Goal: Transaction & Acquisition: Purchase product/service

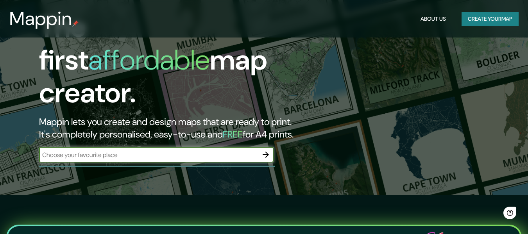
click at [187, 151] on input "text" at bounding box center [148, 155] width 219 height 9
type input "[PERSON_NAME]"
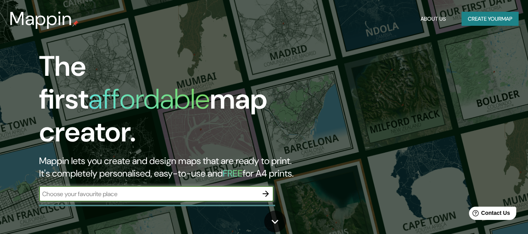
click at [120, 190] on input "text" at bounding box center [148, 194] width 219 height 9
type input "ARRASATE"
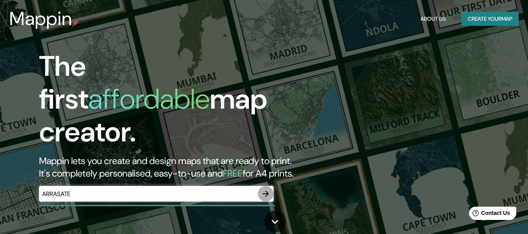
click at [261, 189] on icon "button" at bounding box center [265, 193] width 9 height 9
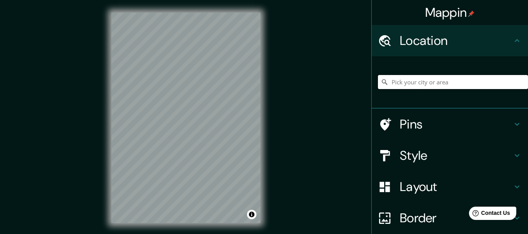
click at [415, 81] on input "Pick your city or area" at bounding box center [453, 82] width 150 height 14
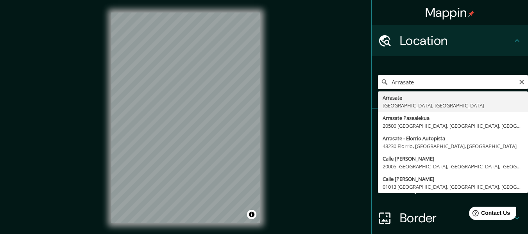
type input "Arrasate, Guipúzcoa, España"
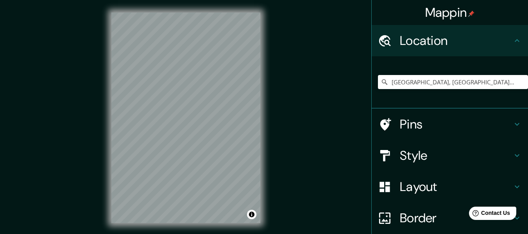
click at [513, 124] on icon at bounding box center [517, 124] width 9 height 9
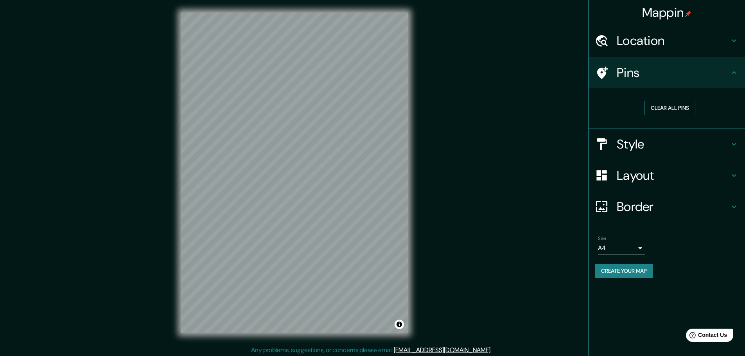
click at [528, 111] on button "Clear all pins" at bounding box center [669, 108] width 51 height 14
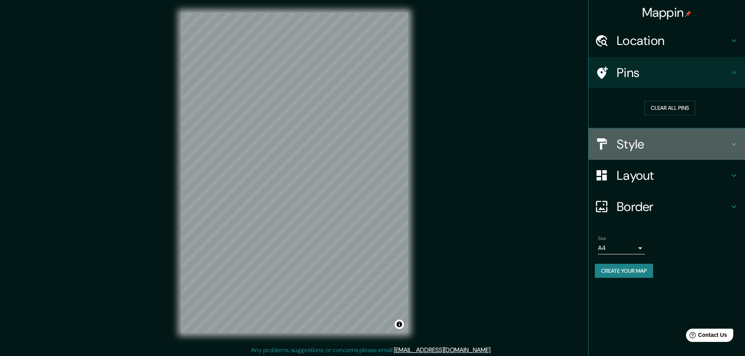
click at [528, 143] on h4 "Style" at bounding box center [672, 144] width 113 height 16
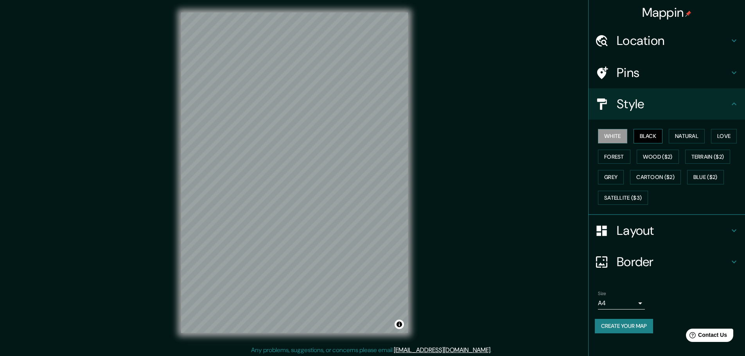
click at [528, 140] on button "Black" at bounding box center [647, 136] width 29 height 14
click at [528, 138] on button "White" at bounding box center [612, 136] width 29 height 14
click at [528, 140] on button "Natural" at bounding box center [686, 136] width 36 height 14
click at [528, 138] on button "Love" at bounding box center [724, 136] width 26 height 14
click at [528, 152] on button "Forest" at bounding box center [614, 157] width 32 height 14
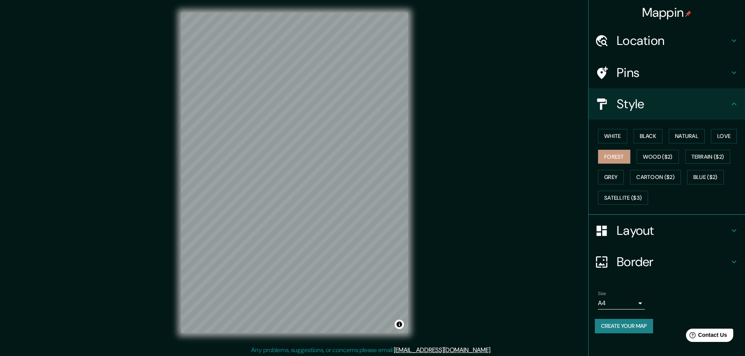
click at [528, 144] on div "White Black Natural Love Forest Wood ($2) Terrain ($2) Grey Cartoon ($2) Blue (…" at bounding box center [670, 167] width 150 height 82
click at [528, 141] on button "Black" at bounding box center [647, 136] width 29 height 14
click at [528, 141] on button "White" at bounding box center [612, 136] width 29 height 14
click at [528, 230] on h4 "Layout" at bounding box center [672, 231] width 113 height 16
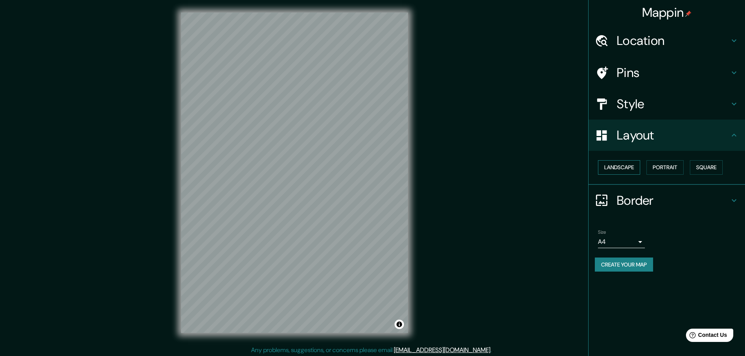
click at [528, 165] on button "Landscape" at bounding box center [619, 167] width 42 height 14
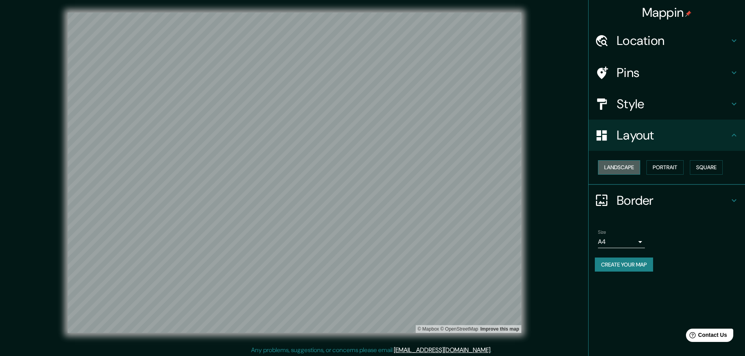
click at [528, 165] on button "Landscape" at bounding box center [619, 167] width 42 height 14
click at [528, 163] on button "Portrait" at bounding box center [664, 167] width 37 height 14
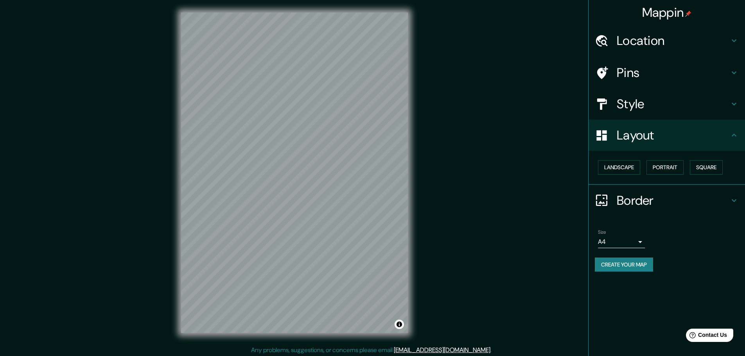
click at [528, 163] on div "Landscape Portrait Square" at bounding box center [670, 167] width 150 height 21
click at [528, 164] on button "Square" at bounding box center [706, 167] width 33 height 14
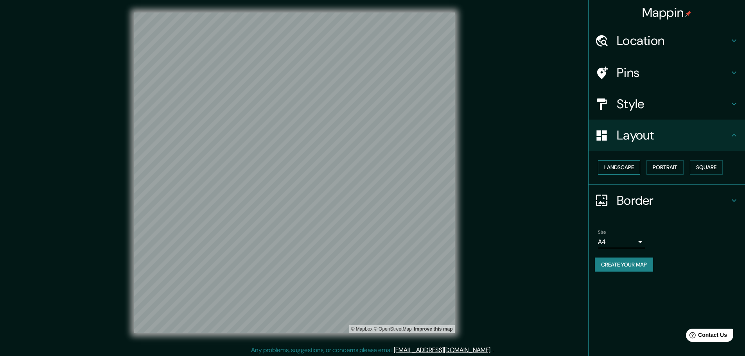
click at [528, 167] on button "Landscape" at bounding box center [619, 167] width 42 height 14
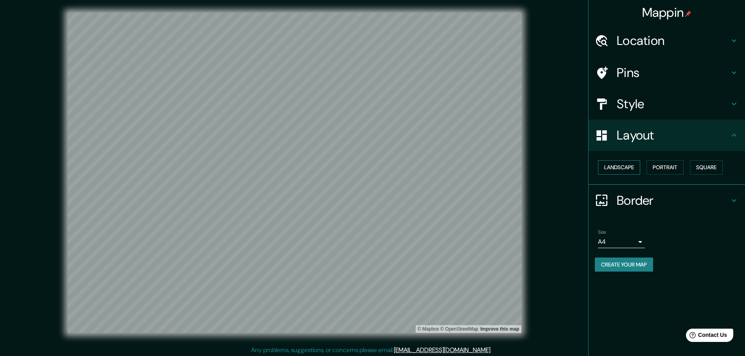
click at [528, 167] on button "Landscape" at bounding box center [619, 167] width 42 height 14
click at [528, 166] on button "Portrait" at bounding box center [664, 167] width 37 height 14
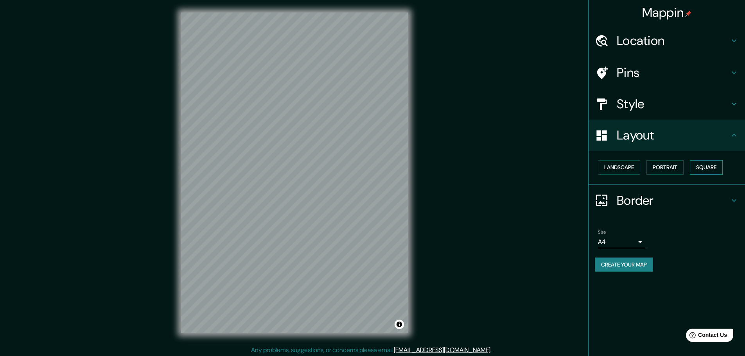
click at [528, 168] on button "Square" at bounding box center [706, 167] width 33 height 14
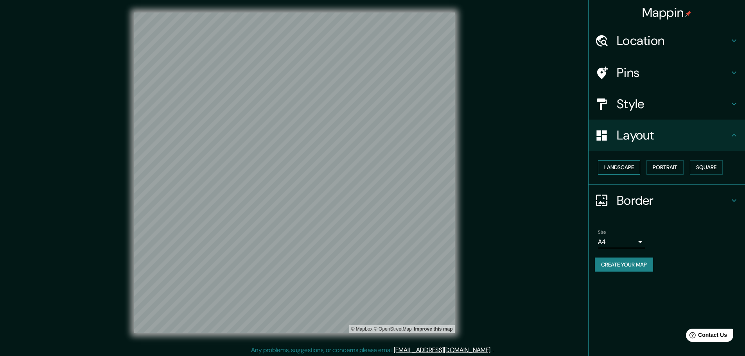
click at [528, 169] on button "Landscape" at bounding box center [619, 167] width 42 height 14
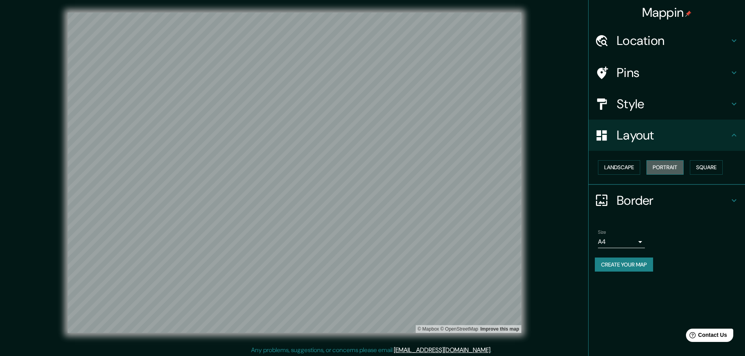
click at [528, 165] on button "Portrait" at bounding box center [664, 167] width 37 height 14
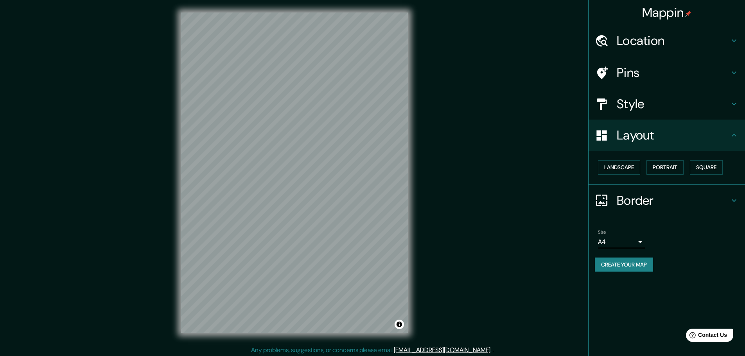
click at [528, 162] on div "Landscape Portrait Square" at bounding box center [670, 167] width 150 height 21
click at [528, 162] on button "Square" at bounding box center [706, 167] width 33 height 14
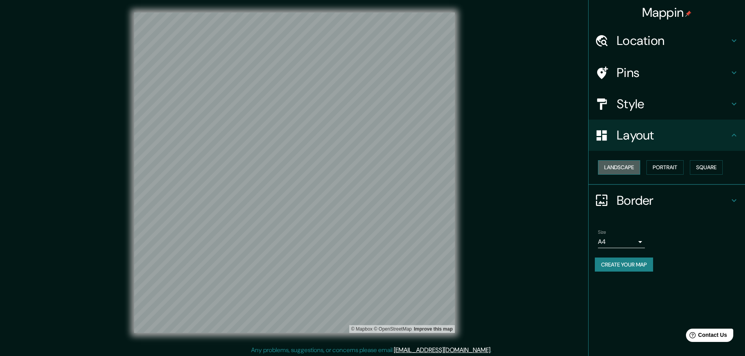
click at [528, 165] on button "Landscape" at bounding box center [619, 167] width 42 height 14
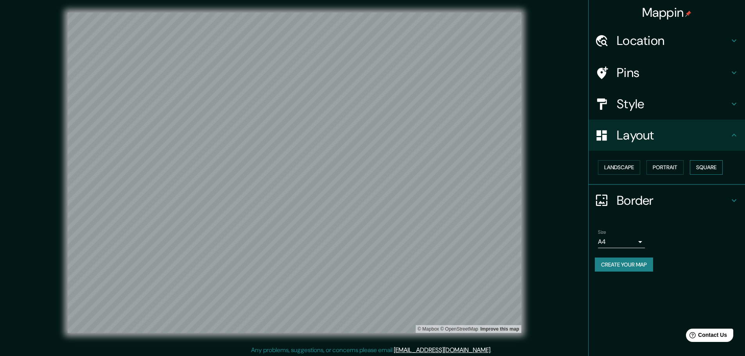
click at [528, 166] on button "Square" at bounding box center [706, 167] width 33 height 14
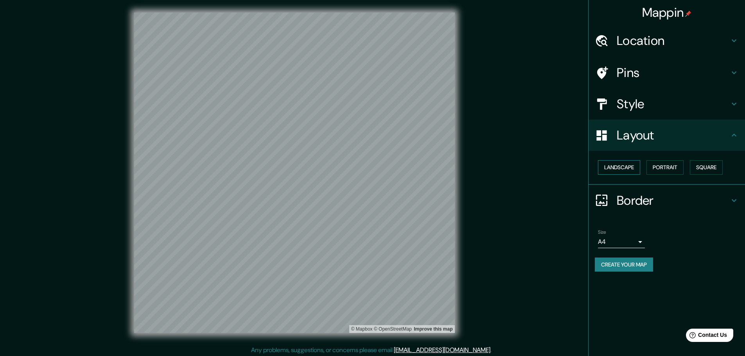
click at [528, 172] on button "Landscape" at bounding box center [619, 167] width 42 height 14
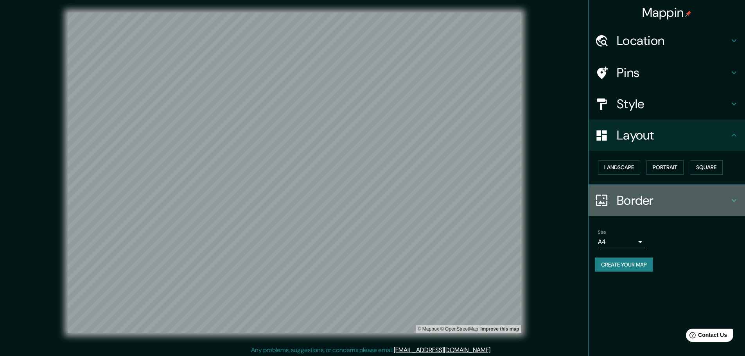
click at [528, 199] on h4 "Border" at bounding box center [672, 201] width 113 height 16
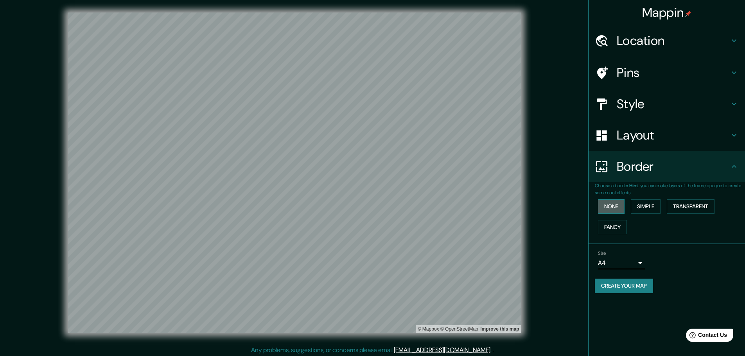
click at [528, 209] on button "None" at bounding box center [611, 206] width 27 height 14
click at [528, 204] on button "None" at bounding box center [611, 206] width 27 height 14
click at [528, 204] on button "Simple" at bounding box center [646, 206] width 30 height 14
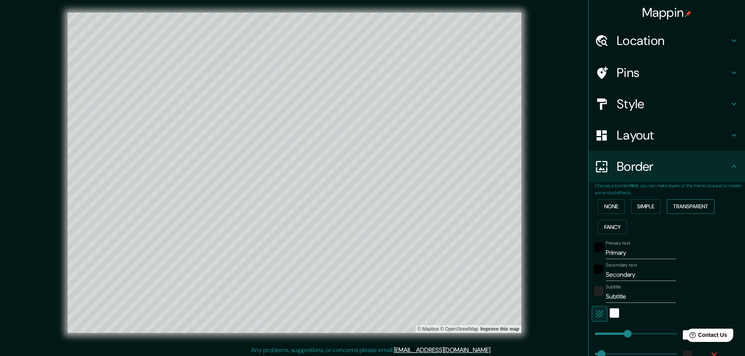
click at [528, 211] on button "Transparent" at bounding box center [691, 206] width 48 height 14
click at [528, 136] on h4 "Layout" at bounding box center [672, 135] width 113 height 16
type input "557"
type input "93"
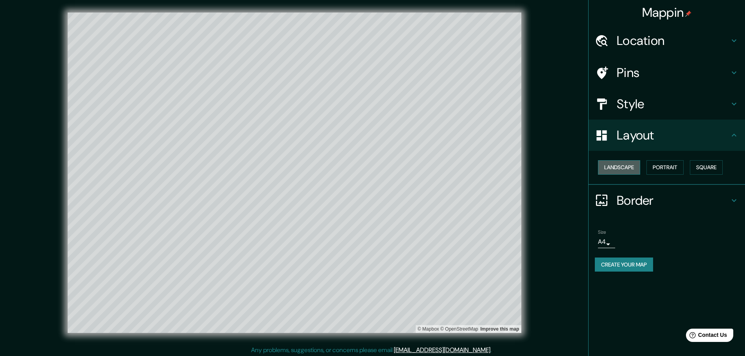
click at [528, 168] on button "Landscape" at bounding box center [619, 167] width 42 height 14
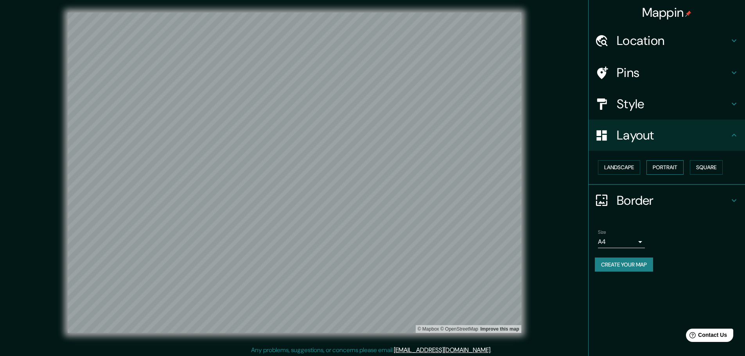
click at [528, 167] on button "Portrait" at bounding box center [664, 167] width 37 height 14
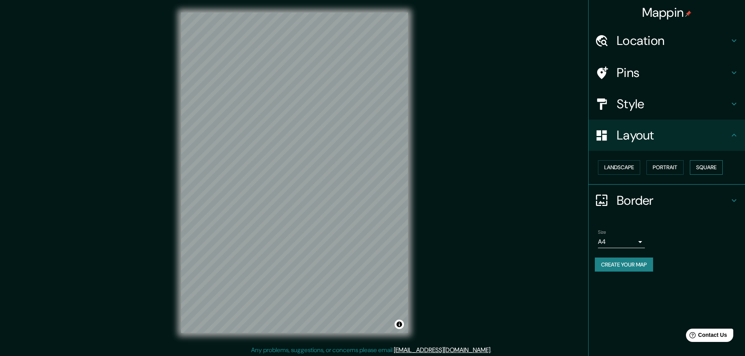
click at [528, 166] on button "Square" at bounding box center [706, 167] width 33 height 14
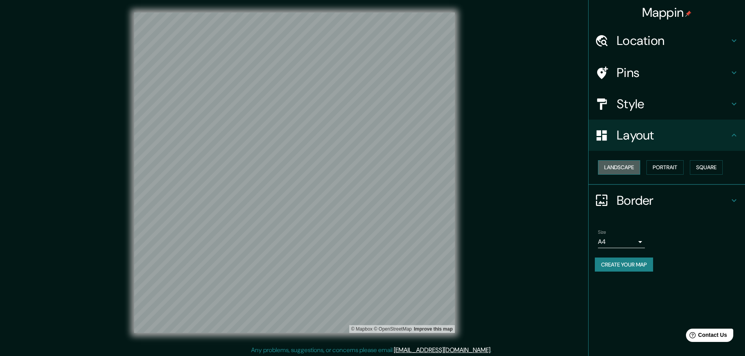
click at [528, 165] on button "Landscape" at bounding box center [619, 167] width 42 height 14
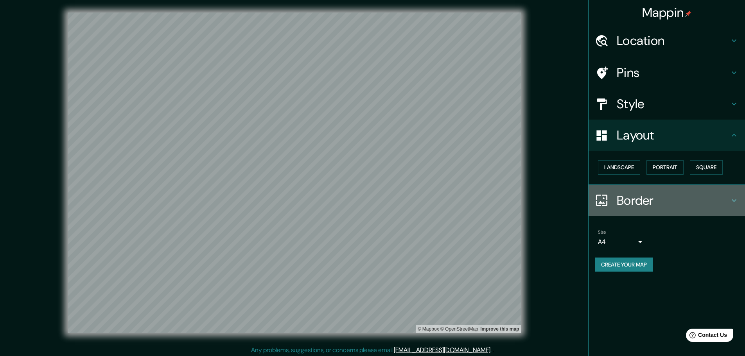
click at [528, 199] on h4 "Border" at bounding box center [672, 201] width 113 height 16
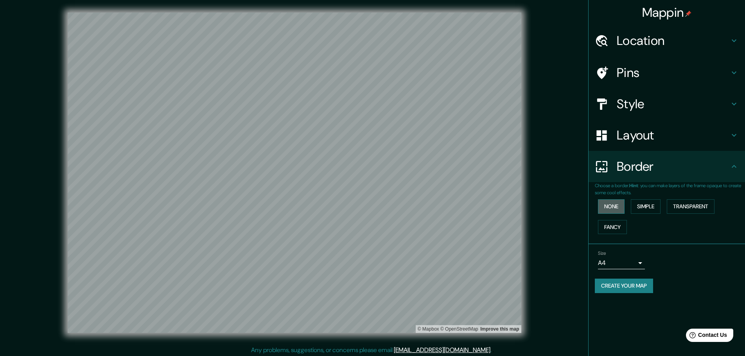
click at [528, 213] on button "None" at bounding box center [611, 206] width 27 height 14
click at [528, 233] on button "Fancy" at bounding box center [612, 227] width 29 height 14
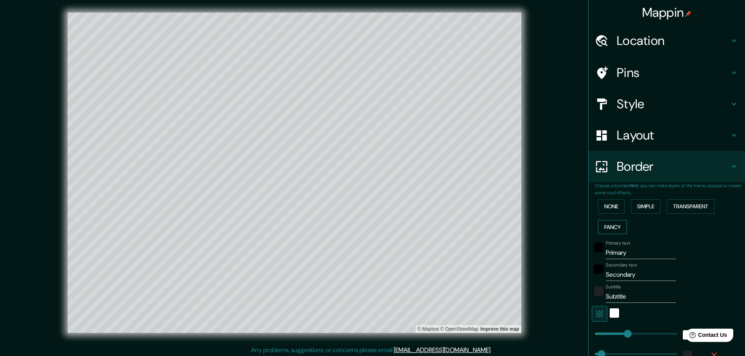
click at [528, 230] on button "Fancy" at bounding box center [612, 227] width 29 height 14
type input "93"
type input "46"
click at [528, 209] on button "Transparent" at bounding box center [691, 206] width 48 height 14
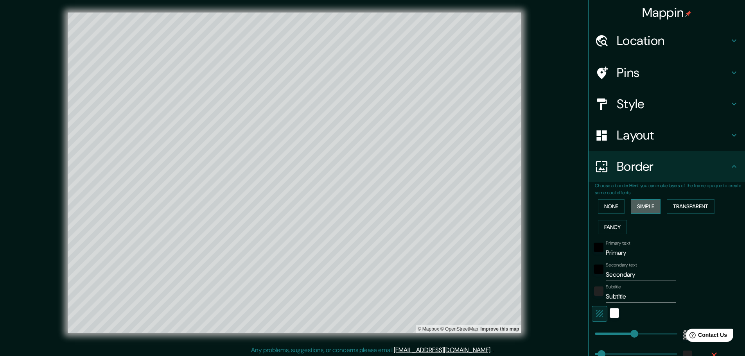
click at [528, 202] on button "Simple" at bounding box center [646, 206] width 30 height 14
click at [528, 207] on button "Transparent" at bounding box center [691, 206] width 48 height 14
click at [528, 234] on input "Primary" at bounding box center [641, 253] width 70 height 13
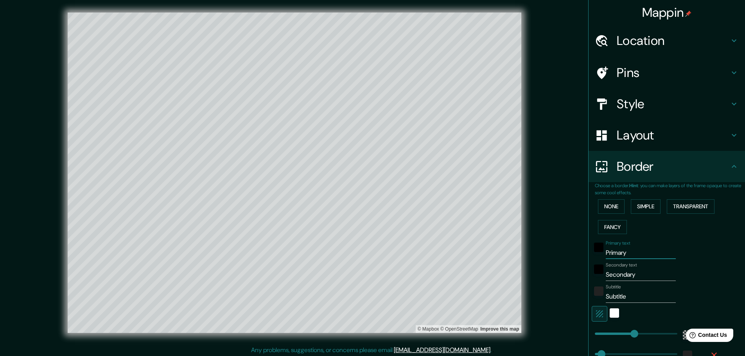
type input "a"
type input "557"
type input "93"
type input "ar"
type input "557"
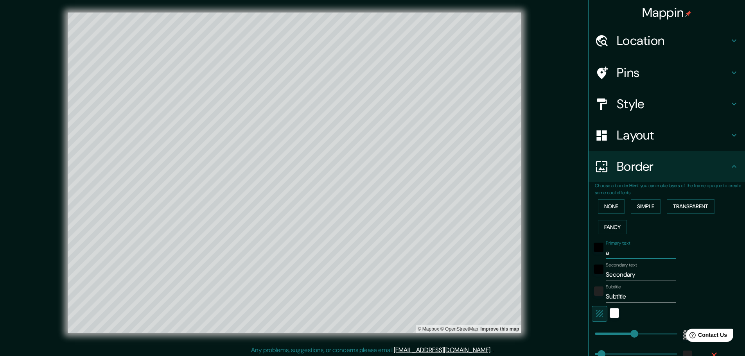
type input "93"
type input "arr"
type input "557"
type input "93"
type input "arra"
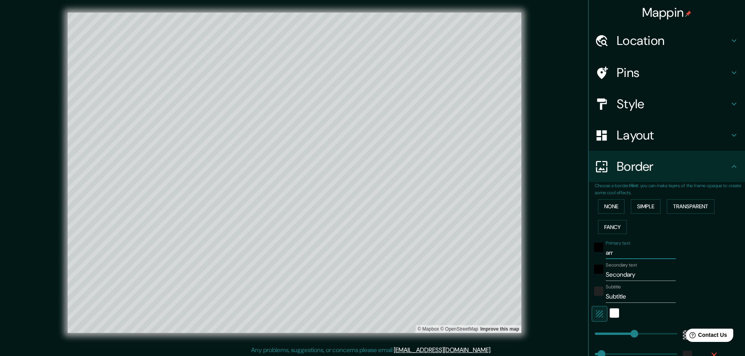
type input "557"
type input "93"
type input "arras"
type input "557"
type input "93"
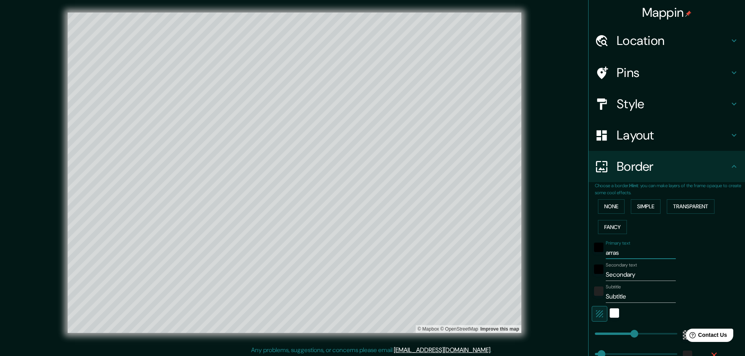
type input "arrasa"
type input "557"
type input "93"
type input "arrasat"
type input "557"
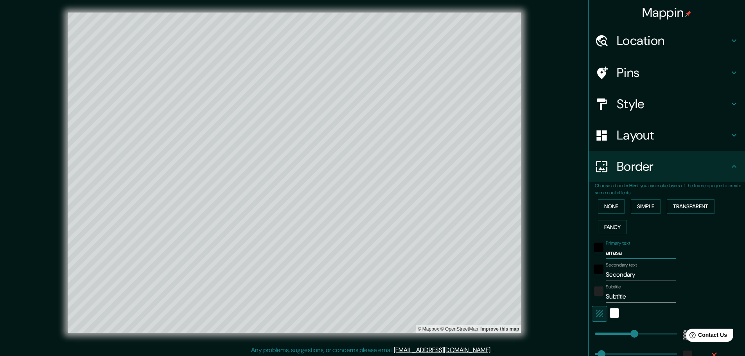
type input "93"
type input "arrasate"
type input "557"
type input "93"
type input "arrasate"
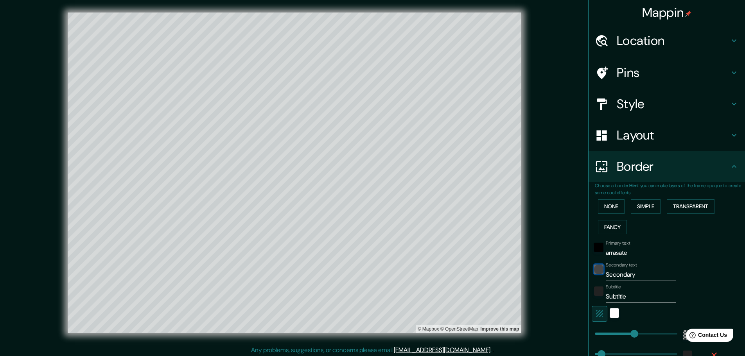
click at [528, 234] on div "black" at bounding box center [598, 269] width 9 height 9
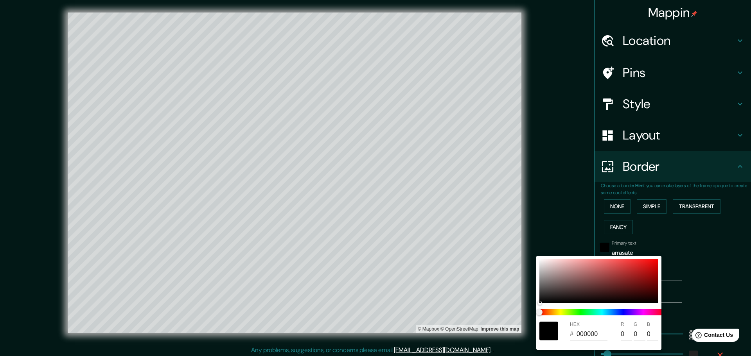
click at [528, 234] on div at bounding box center [375, 178] width 751 height 356
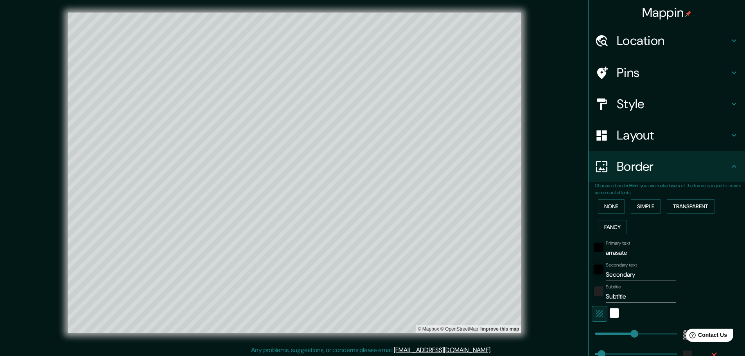
click at [528, 234] on input "Secondary" at bounding box center [641, 275] width 70 height 13
type input "M"
type input "557"
type input "93"
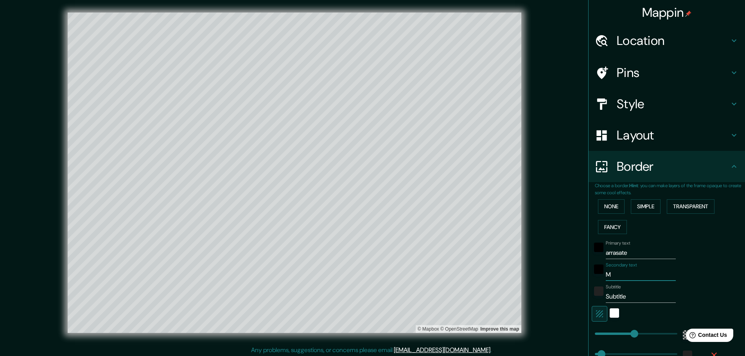
type input "Mo"
type input "557"
type input "93"
type input "Mon"
type input "557"
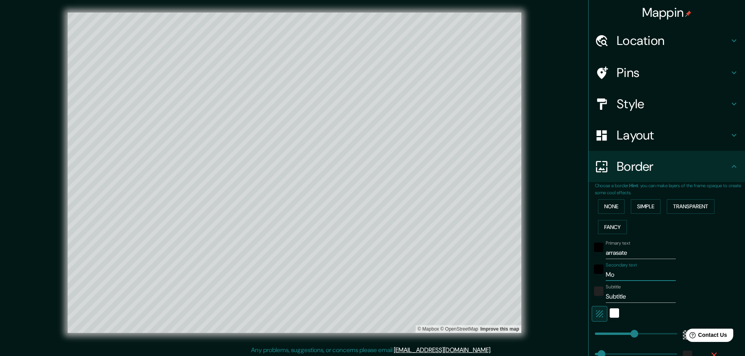
type input "93"
type input "Mond"
type input "557"
type input "93"
type input "Mondr"
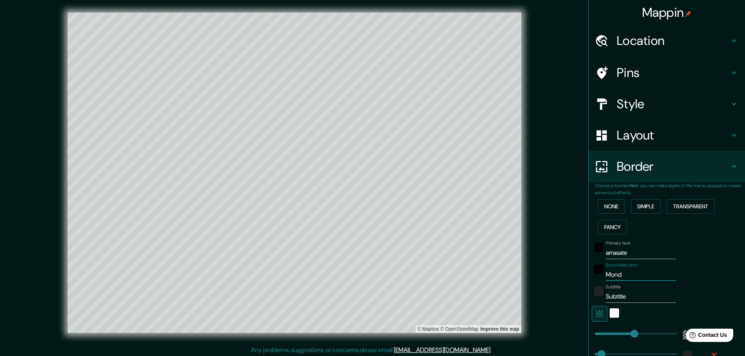
type input "557"
type input "93"
type input "Mondra"
type input "557"
type input "93"
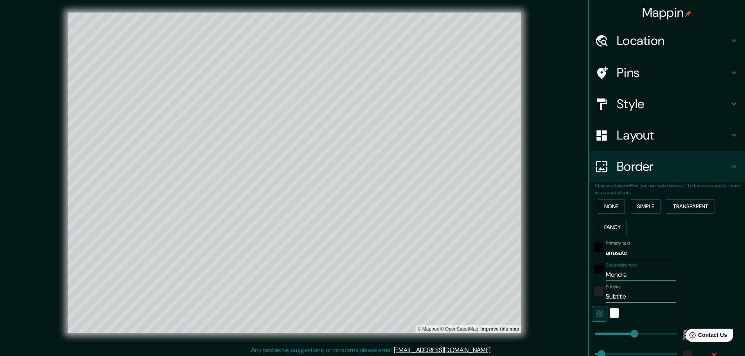
type input "Mondrag"
type input "557"
type input "93"
type input "Mondrago"
type input "557"
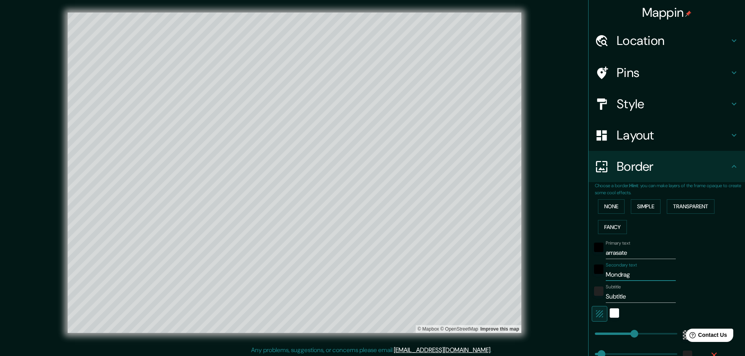
type input "93"
type input "Mondragon"
type input "557"
type input "93"
click at [528, 234] on input "Mondragon" at bounding box center [641, 275] width 70 height 13
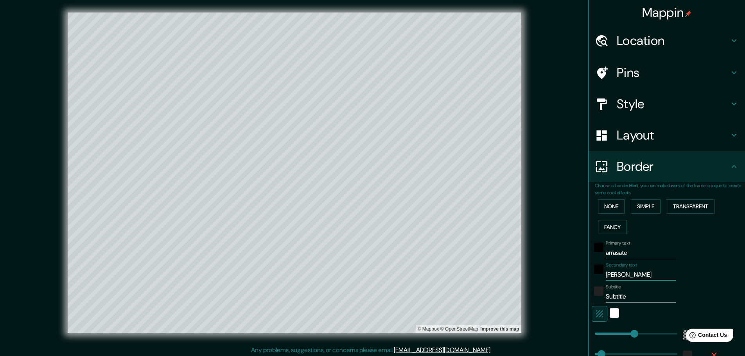
type input "Mondragn"
type input "557"
type input "93"
type input "Mondragón"
type input "557"
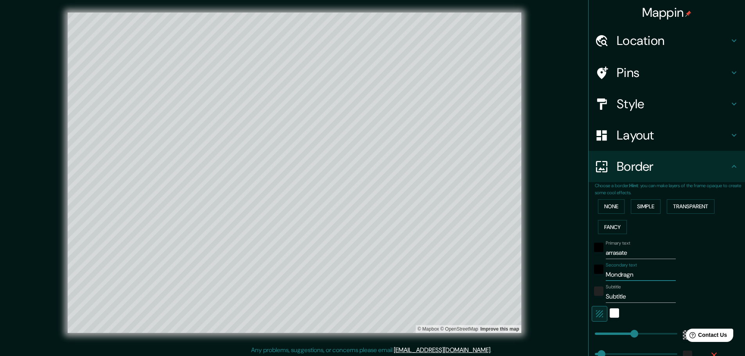
type input "93"
type input "Mondragón"
click at [528, 234] on input "Subtitle" at bounding box center [641, 296] width 70 height 13
click at [528, 234] on div "Primary text arrasate Secondary text Mondragón Subtitle Subtitle Add frame layer" at bounding box center [657, 308] width 125 height 143
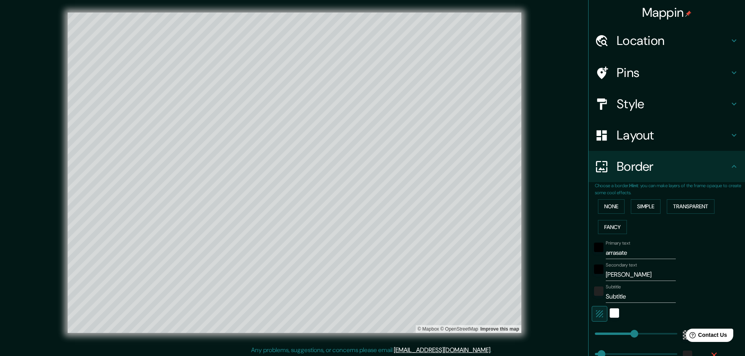
click at [528, 234] on div "Subtitle Subtitle" at bounding box center [641, 293] width 70 height 19
click at [528, 234] on input "Subtitle" at bounding box center [641, 296] width 70 height 13
type input "e"
type input "557"
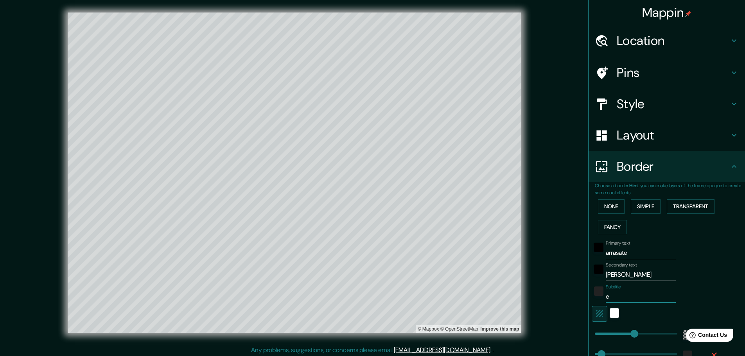
type input "93"
type input "eu"
type input "557"
type input "93"
type input "eus"
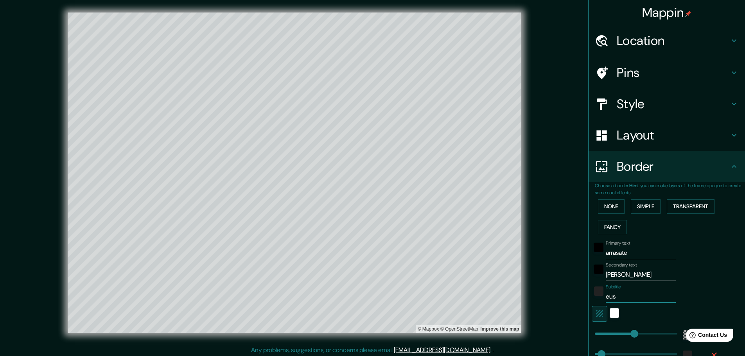
type input "557"
type input "93"
type input "eusk"
type input "557"
type input "93"
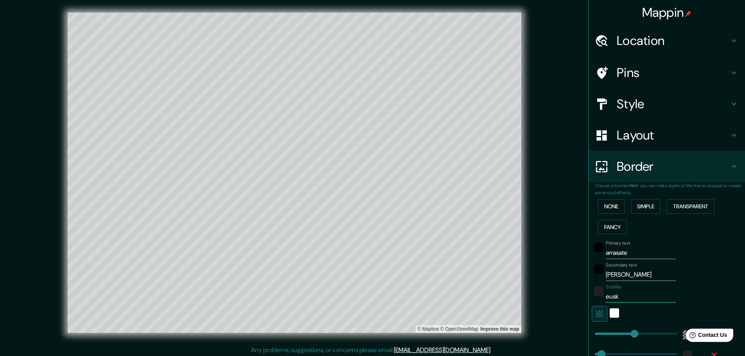
type input "euska"
type input "557"
type input "93"
type input "euskal"
type input "557"
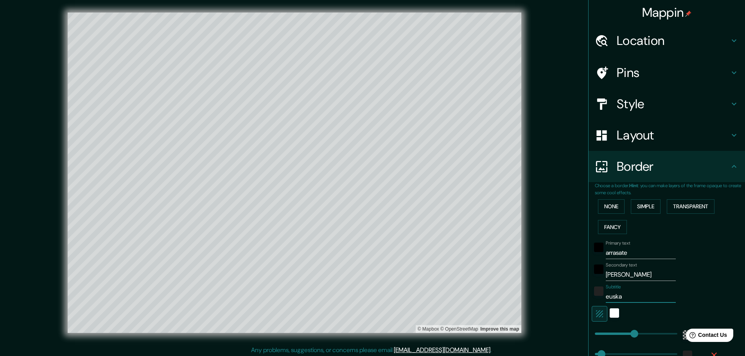
type input "93"
type input "euskal"
type input "557"
type input "93"
type input "euskal h"
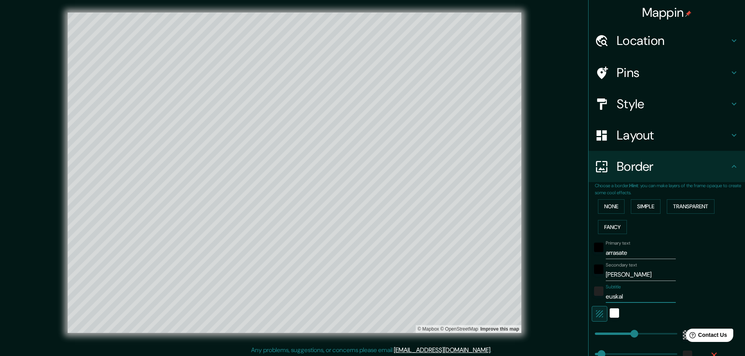
type input "557"
type input "93"
type input "euskal he"
type input "557"
type input "93"
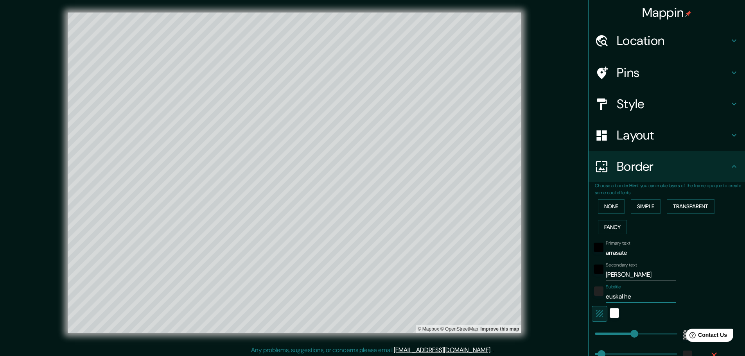
type input "euskal hee"
type input "557"
type input "93"
type input "euskal he"
type input "557"
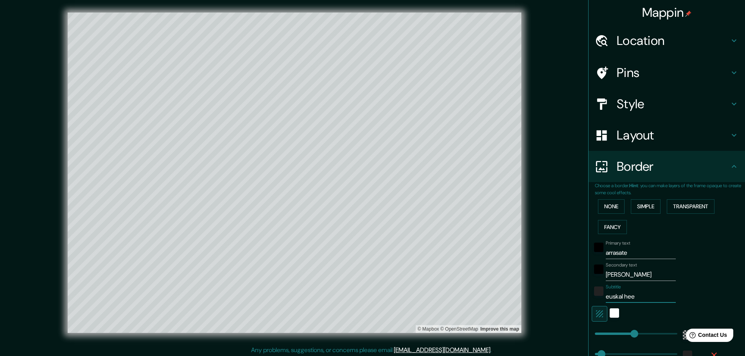
type input "93"
type input "euskal h"
type input "557"
type input "93"
type input "e"
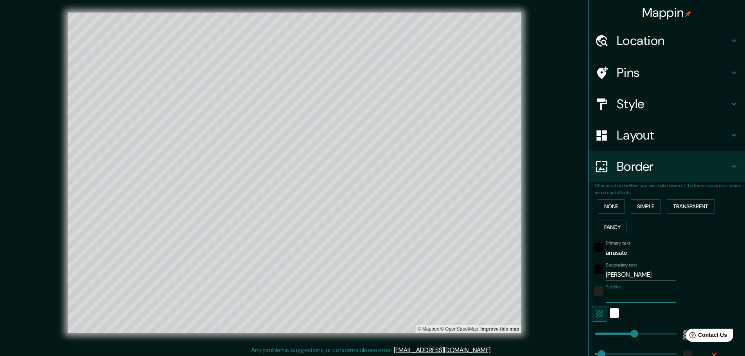
type input "557"
type input "93"
type input "E"
type input "557"
type input "93"
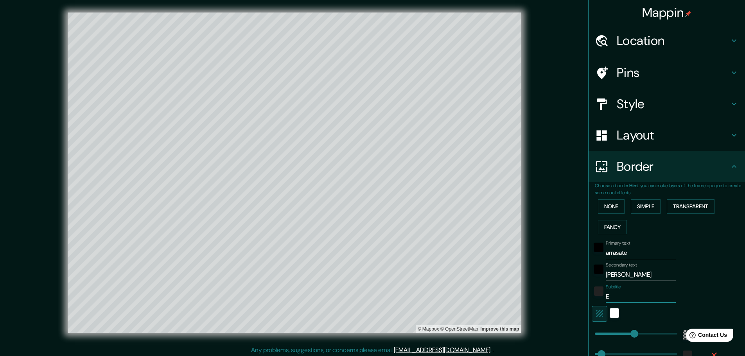
type input "EU"
type input "557"
type input "93"
type input "EUS"
type input "557"
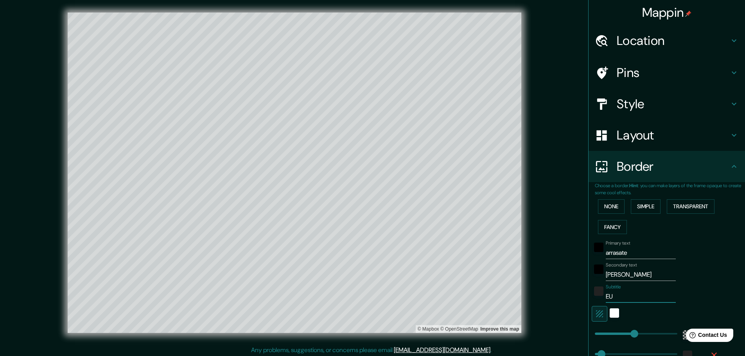
type input "93"
type input "EUSK"
type input "557"
type input "93"
type input "EUSKA"
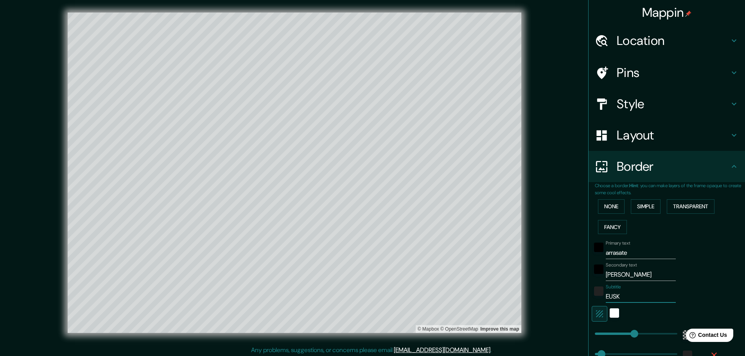
type input "557"
type input "93"
type input "EUSKAL"
type input "557"
type input "93"
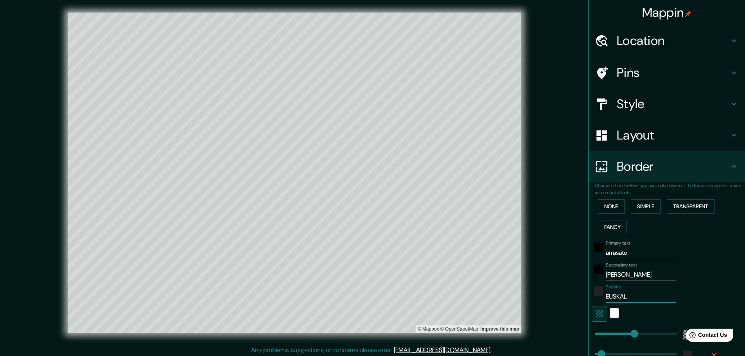
type input "EUSKAL"
type input "557"
type input "93"
type input "EUSKAL H"
type input "557"
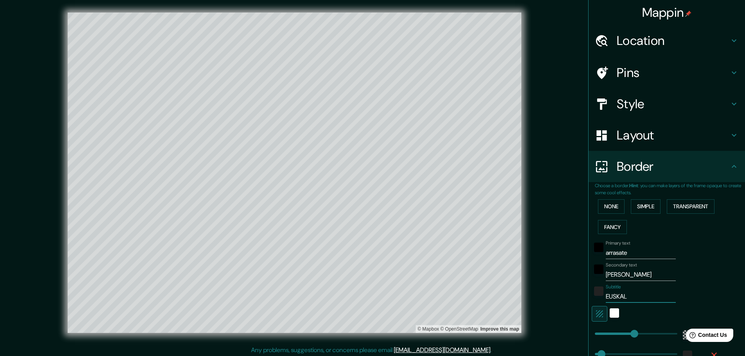
type input "93"
type input "EUSKAL HE"
type input "557"
type input "93"
type input "EUSKAL HER"
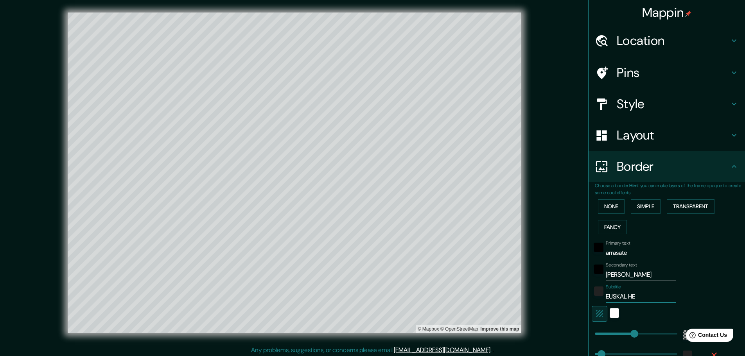
type input "557"
type input "93"
type input "EUSKAL HERR"
type input "557"
type input "93"
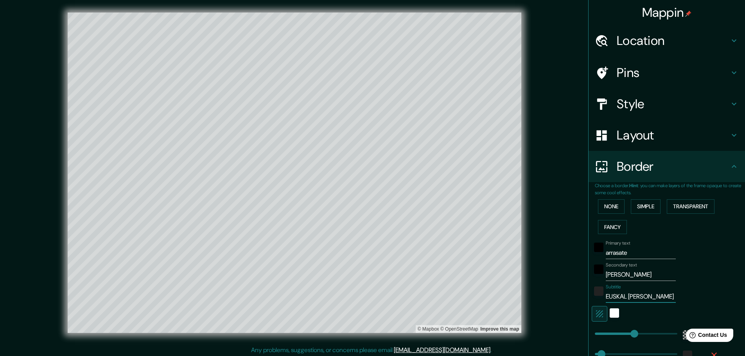
type input "EUSKAL HERRI"
type input "557"
type input "93"
type input "EUSKAL HERRIA"
type input "557"
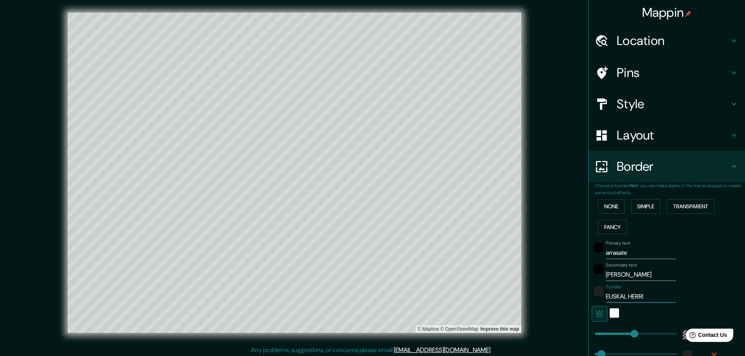
type input "93"
type input "EUSKAL HERRIA"
click at [528, 234] on div "white" at bounding box center [613, 312] width 9 height 9
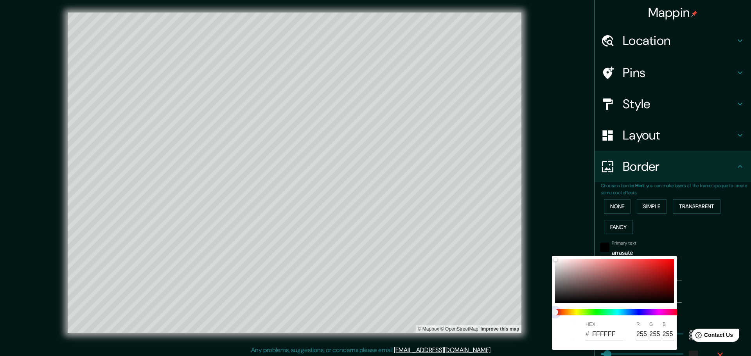
type input "557"
type input "93"
type input "557"
type input "93"
type input "557"
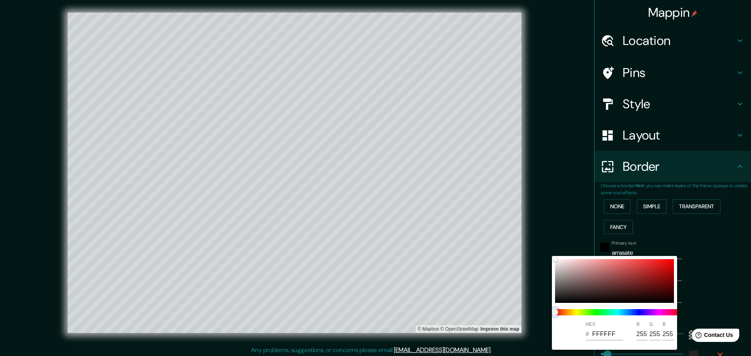
type input "93"
type input "557"
type input "93"
type input "557"
type input "93"
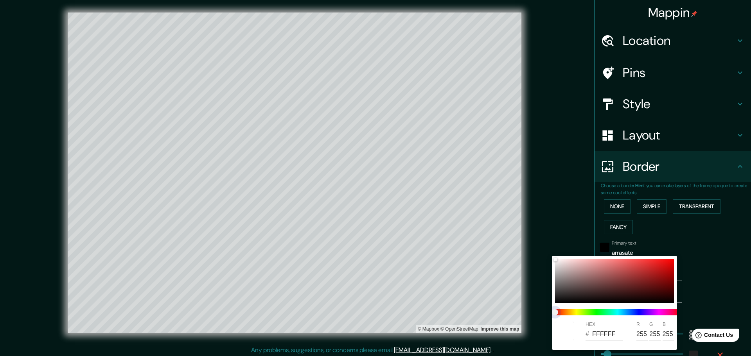
type input "557"
type input "93"
type input "557"
type input "93"
type input "557"
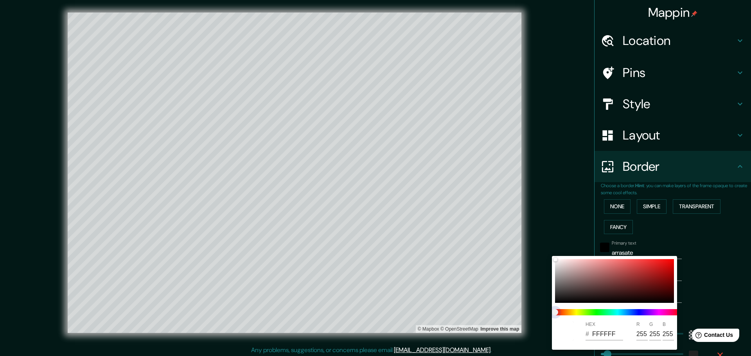
type input "93"
type input "557"
type input "93"
type input "557"
type input "93"
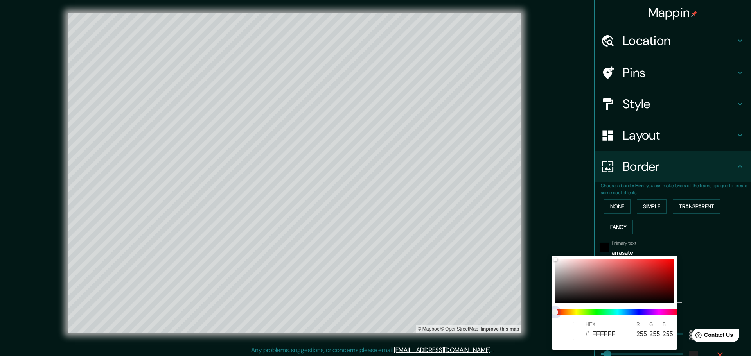
type input "557"
type input "93"
type input "557"
type input "93"
type input "557"
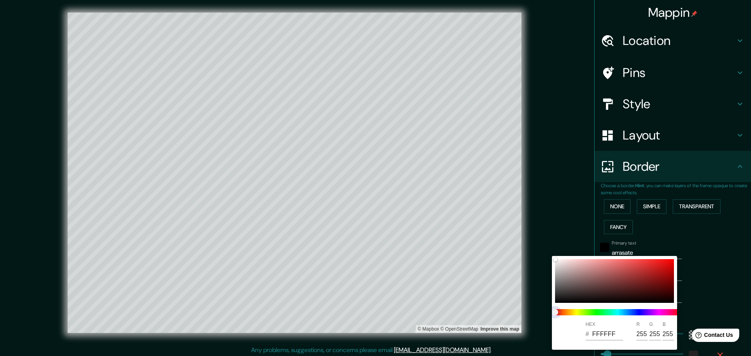
type input "93"
type input "557"
type input "93"
type input "557"
type input "93"
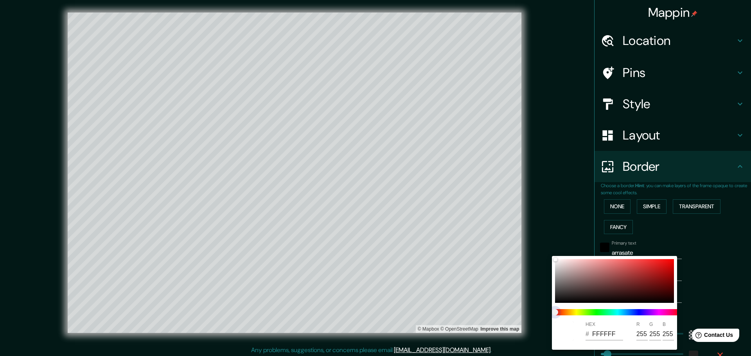
type input "557"
type input "93"
drag, startPoint x: 554, startPoint y: 314, endPoint x: 629, endPoint y: 313, distance: 75.5
click at [528, 234] on span at bounding box center [617, 312] width 125 height 6
type input "557"
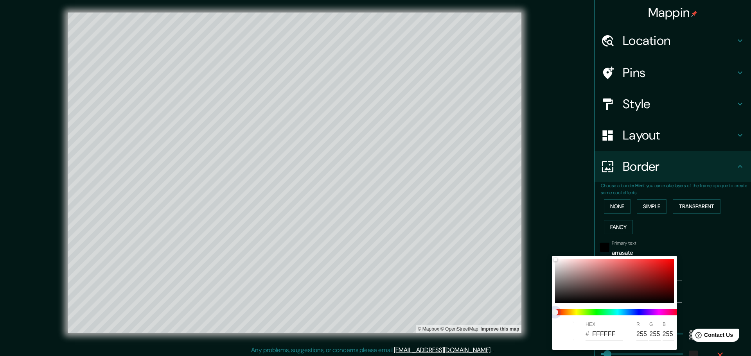
type input "93"
click at [528, 234] on span at bounding box center [617, 312] width 125 height 6
type input "557"
type input "93"
click at [528, 234] on span at bounding box center [617, 312] width 125 height 6
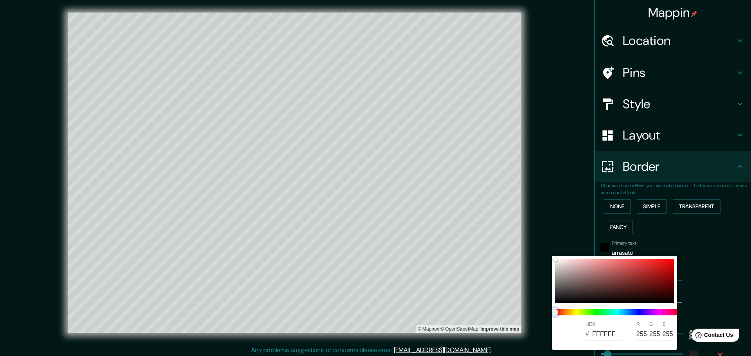
type input "557"
type input "93"
click at [528, 234] on span at bounding box center [617, 312] width 125 height 6
type input "557"
type input "93"
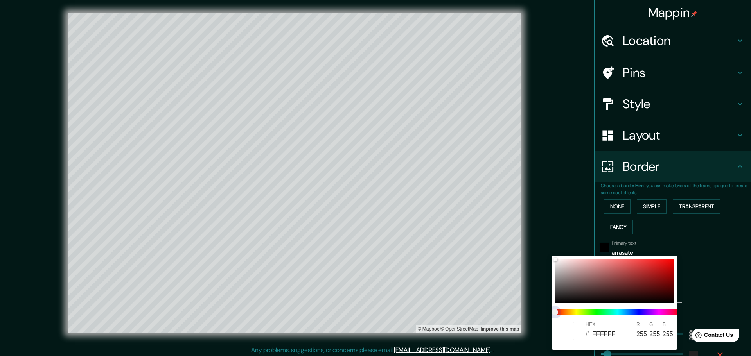
type input "557"
type input "93"
drag, startPoint x: 553, startPoint y: 310, endPoint x: 579, endPoint y: 309, distance: 26.2
click at [528, 234] on span at bounding box center [617, 312] width 125 height 6
type input "557"
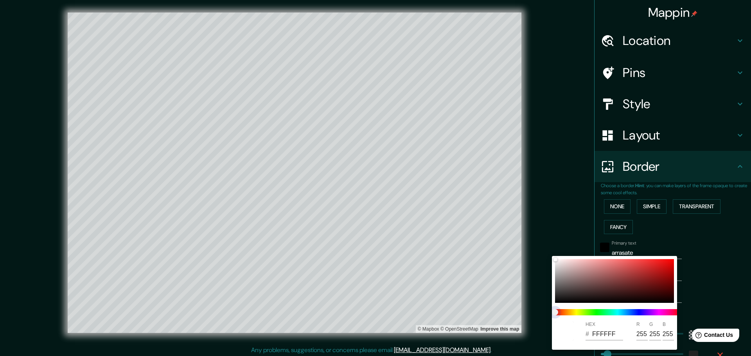
type input "93"
type input "557"
type input "93"
click at [528, 234] on span at bounding box center [617, 312] width 125 height 6
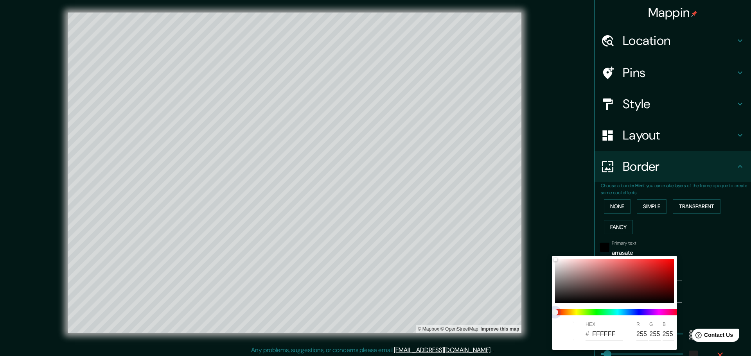
type input "557"
type input "93"
drag, startPoint x: 633, startPoint y: 313, endPoint x: 662, endPoint y: 306, distance: 30.0
click at [528, 234] on span at bounding box center [617, 312] width 125 height 6
type input "557"
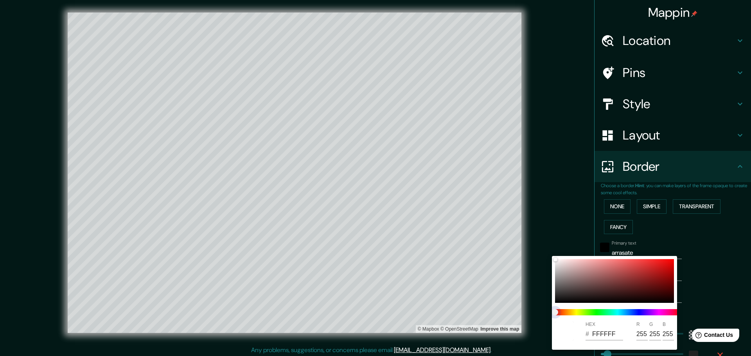
type input "93"
click at [528, 234] on div at bounding box center [375, 178] width 751 height 356
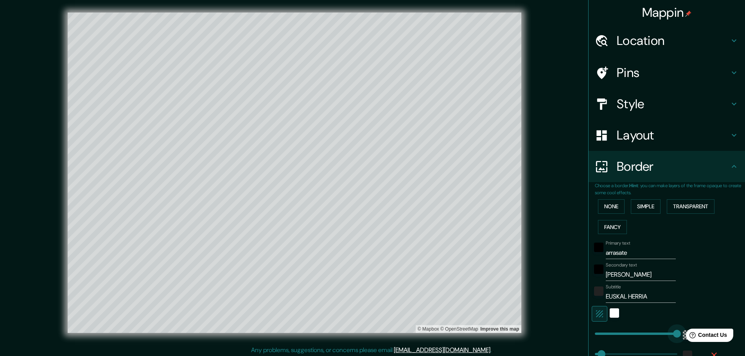
type input "0"
drag, startPoint x: 627, startPoint y: 332, endPoint x: 507, endPoint y: 331, distance: 119.2
type input "93"
type input "562"
drag, startPoint x: 595, startPoint y: 333, endPoint x: 629, endPoint y: 333, distance: 34.0
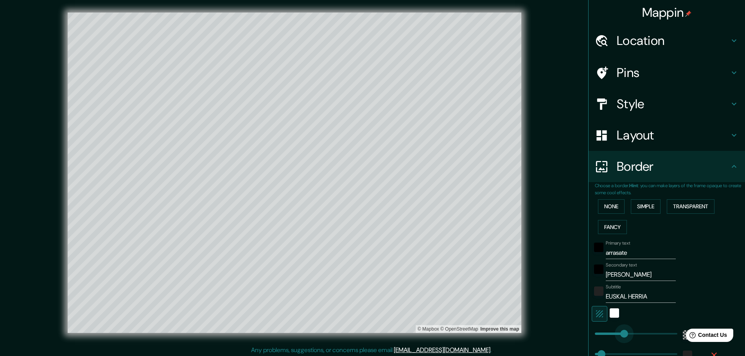
drag, startPoint x: 629, startPoint y: 333, endPoint x: 610, endPoint y: 333, distance: 19.2
drag, startPoint x: 609, startPoint y: 333, endPoint x: 605, endPoint y: 333, distance: 4.7
drag, startPoint x: 606, startPoint y: 333, endPoint x: 589, endPoint y: 333, distance: 16.4
drag, startPoint x: 590, startPoint y: 332, endPoint x: 615, endPoint y: 327, distance: 25.5
drag, startPoint x: 615, startPoint y: 329, endPoint x: 597, endPoint y: 332, distance: 18.6
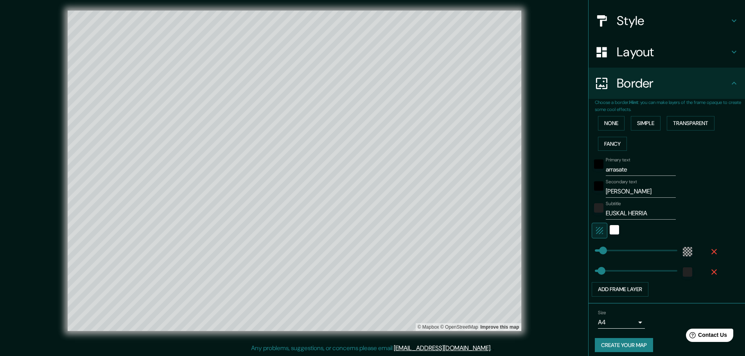
scroll to position [89, 0]
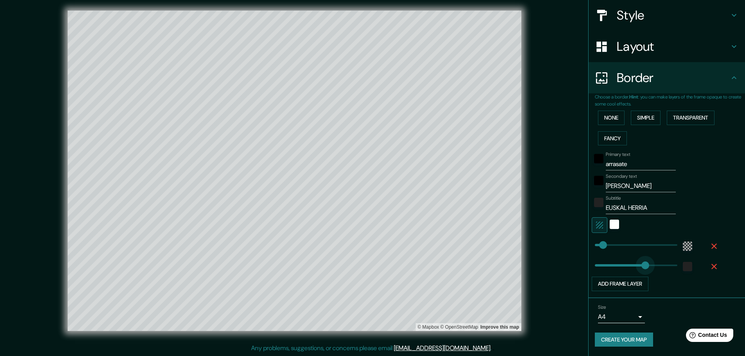
drag, startPoint x: 592, startPoint y: 265, endPoint x: 641, endPoint y: 261, distance: 49.0
drag, startPoint x: 639, startPoint y: 265, endPoint x: 596, endPoint y: 265, distance: 43.0
drag, startPoint x: 596, startPoint y: 265, endPoint x: 579, endPoint y: 267, distance: 17.7
click at [528, 234] on body "Mappin Location Arrasate, Guipúzcoa, España Pins Style Layout Border Choose a b…" at bounding box center [372, 176] width 745 height 356
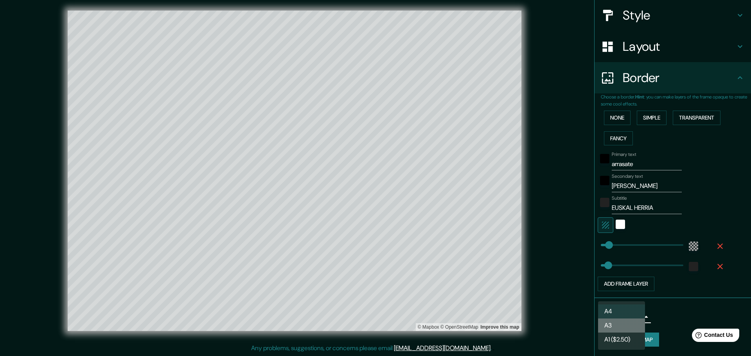
click at [528, 234] on li "A3" at bounding box center [621, 326] width 47 height 14
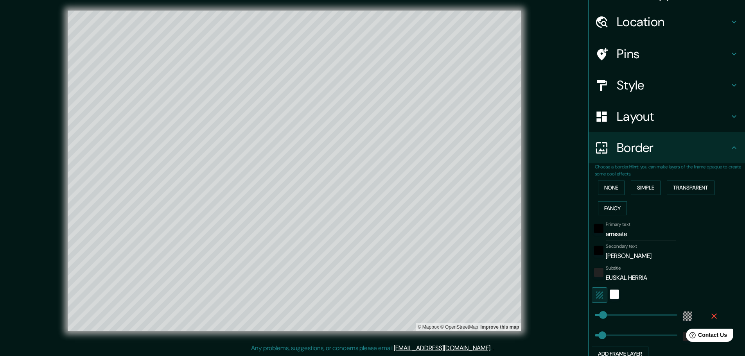
scroll to position [17, 0]
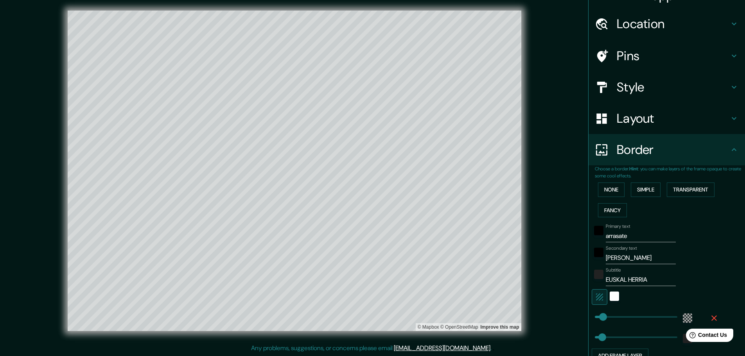
click at [528, 56] on h4 "Pins" at bounding box center [672, 56] width 113 height 16
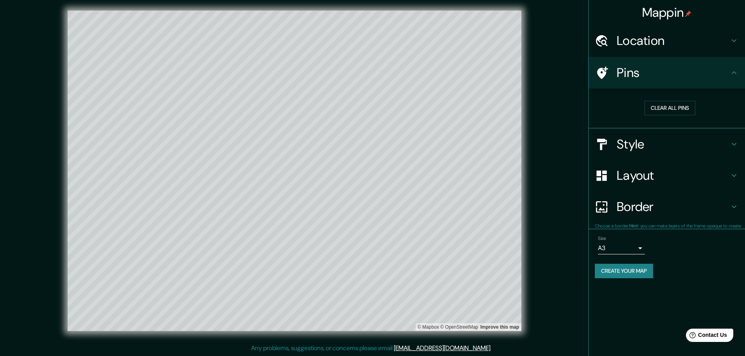
scroll to position [0, 0]
click at [528, 39] on h4 "Location" at bounding box center [672, 41] width 113 height 16
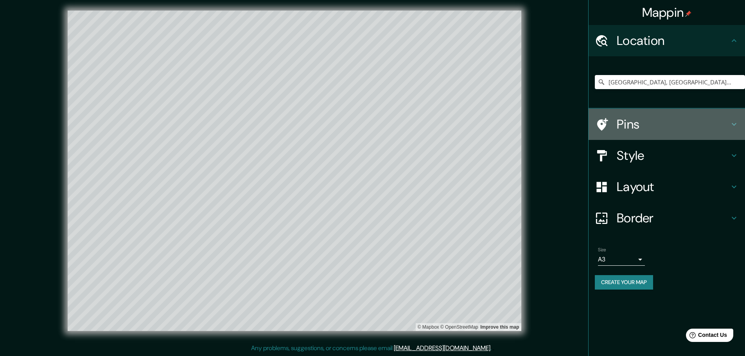
click at [528, 123] on h4 "Pins" at bounding box center [672, 124] width 113 height 16
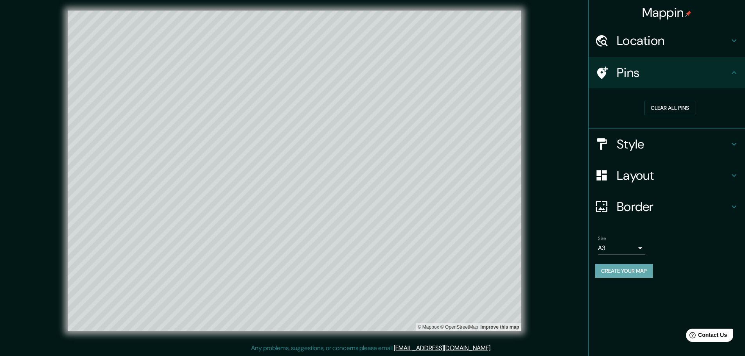
click at [528, 234] on button "Create your map" at bounding box center [624, 271] width 58 height 14
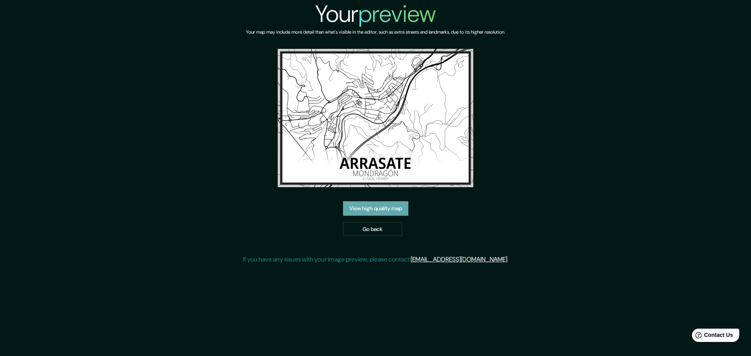
click at [370, 213] on link "View high quality map" at bounding box center [375, 208] width 65 height 14
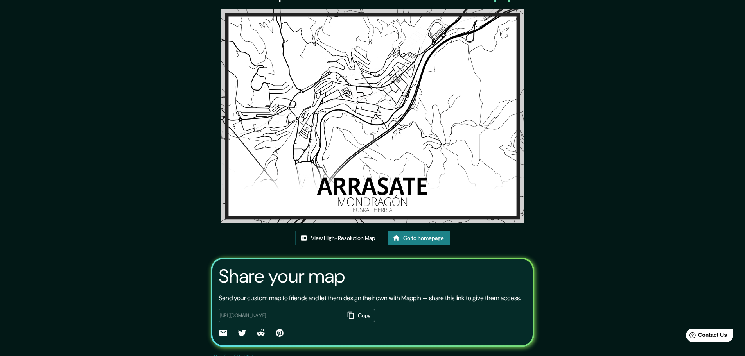
scroll to position [53, 0]
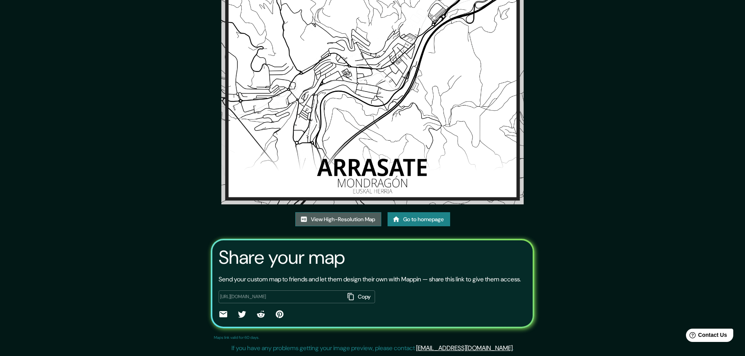
click at [324, 214] on link "View High-Resolution Map" at bounding box center [338, 219] width 86 height 14
click at [358, 295] on button "Copy" at bounding box center [359, 296] width 30 height 13
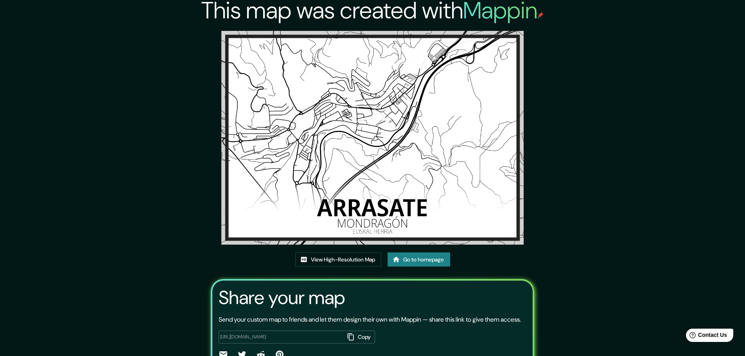
scroll to position [0, 0]
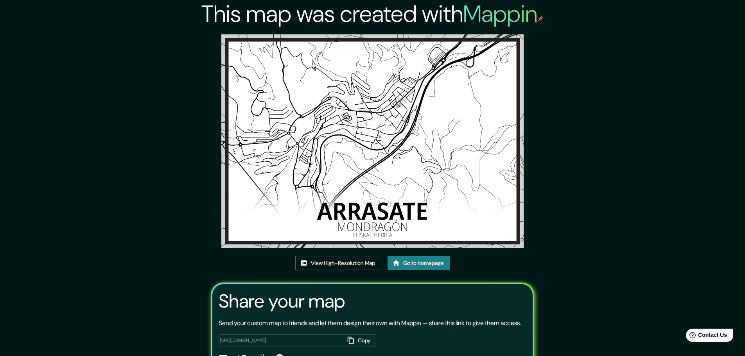
click at [335, 259] on link "View High-Resolution Map" at bounding box center [338, 263] width 86 height 14
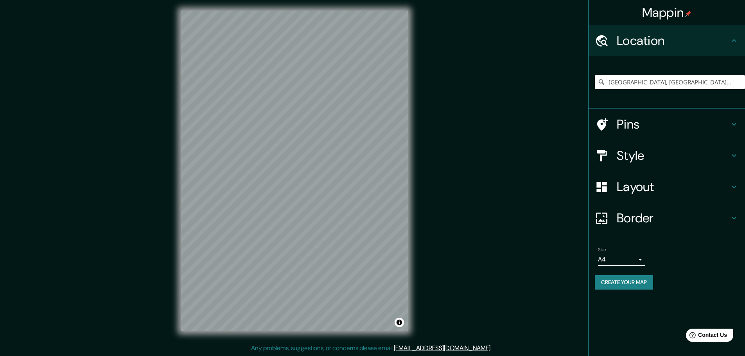
click at [471, 106] on div "Mappin Location Arrasate, Guipúzcoa, España Pins Style Layout Border Choose a b…" at bounding box center [372, 177] width 745 height 358
click at [691, 81] on input "[GEOGRAPHIC_DATA], [GEOGRAPHIC_DATA], [GEOGRAPHIC_DATA]" at bounding box center [670, 82] width 150 height 14
drag, startPoint x: 718, startPoint y: 81, endPoint x: 677, endPoint y: 75, distance: 41.9
click at [677, 75] on div "[GEOGRAPHIC_DATA], [GEOGRAPHIC_DATA], [GEOGRAPHIC_DATA]" at bounding box center [670, 82] width 150 height 39
click at [652, 316] on div "Mappin Location Arrasate, Guipúzcoa, España Pins Style Layout Border Choose a b…" at bounding box center [666, 178] width 157 height 356
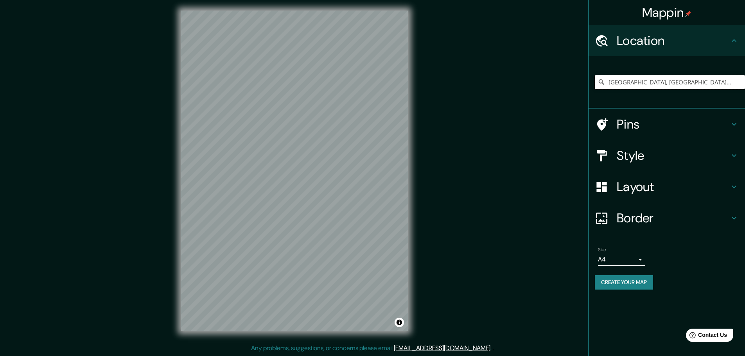
click at [642, 80] on input "[GEOGRAPHIC_DATA], [GEOGRAPHIC_DATA], [GEOGRAPHIC_DATA]" at bounding box center [670, 82] width 150 height 14
click at [642, 80] on input "Arrasate, Guipúzcoa, España" at bounding box center [670, 82] width 150 height 14
click at [578, 127] on div "Mappin Location Arrasate, Guipúzcoa, España Pins Style Layout Border Choose a b…" at bounding box center [372, 177] width 745 height 358
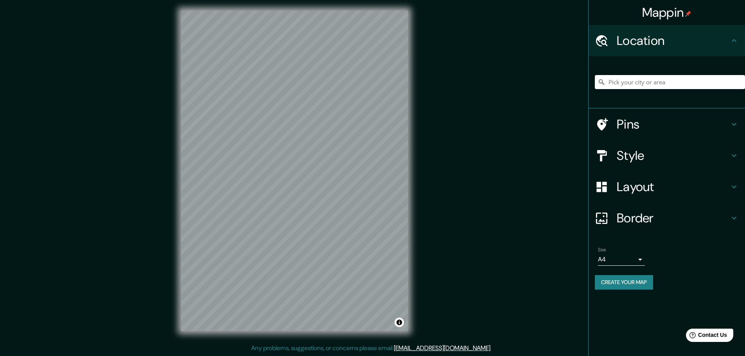
click at [659, 84] on input "Pick your city or area" at bounding box center [670, 82] width 150 height 14
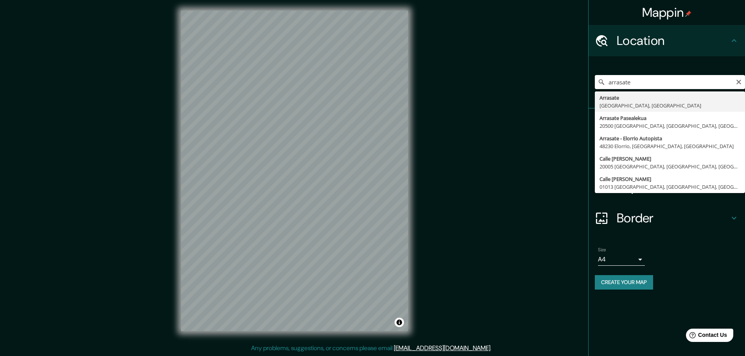
type input "Arrasate, Guipúzcoa, España"
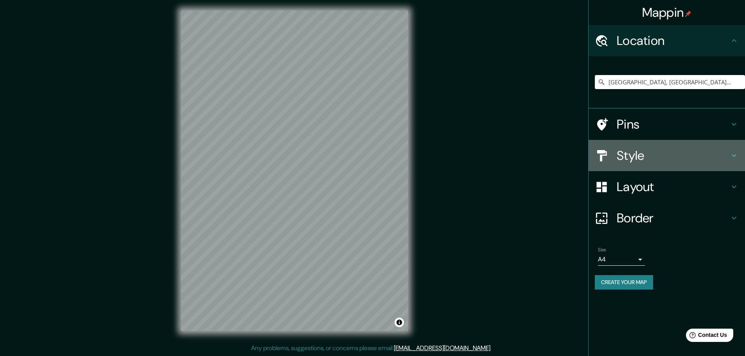
click at [687, 149] on h4 "Style" at bounding box center [672, 156] width 113 height 16
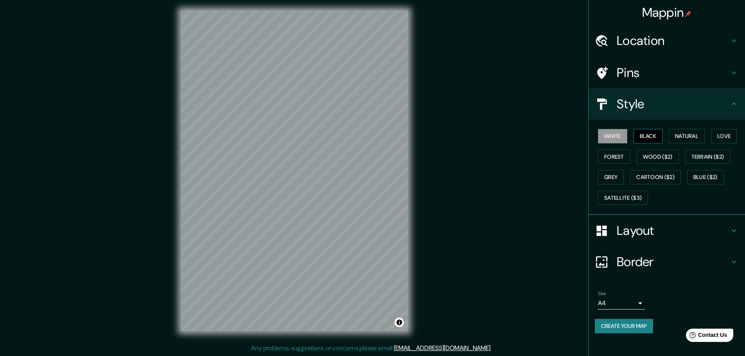
click at [645, 137] on button "Black" at bounding box center [647, 136] width 29 height 14
click at [427, 141] on div "Mappin Location Arrasate, Guipúzcoa, España Pins Style White Black Natural Love…" at bounding box center [372, 177] width 745 height 358
click at [613, 140] on button "White" at bounding box center [612, 136] width 29 height 14
click at [633, 227] on h4 "Layout" at bounding box center [672, 231] width 113 height 16
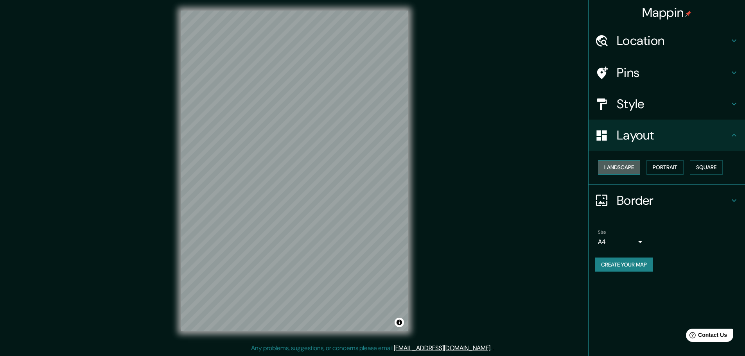
click at [618, 169] on button "Landscape" at bounding box center [619, 167] width 42 height 14
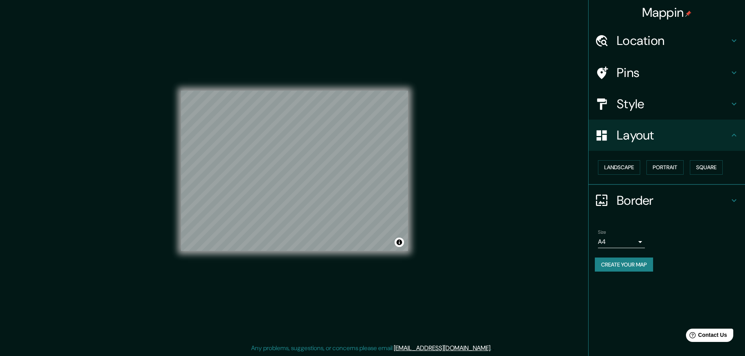
click at [410, 205] on div "© Mapbox © OpenStreetMap Improve this map" at bounding box center [294, 171] width 252 height 346
click at [668, 167] on button "Portrait" at bounding box center [664, 167] width 37 height 14
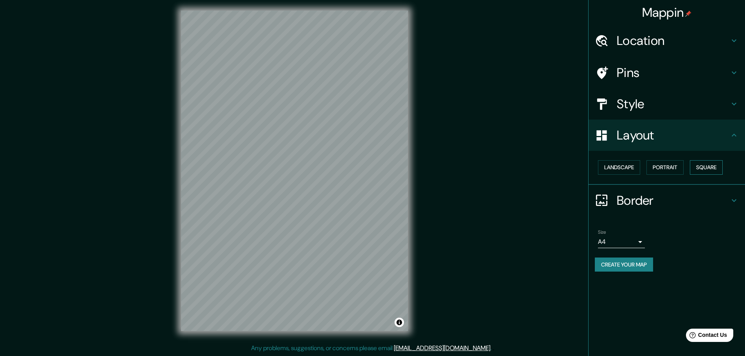
click at [695, 163] on button "Square" at bounding box center [706, 167] width 33 height 14
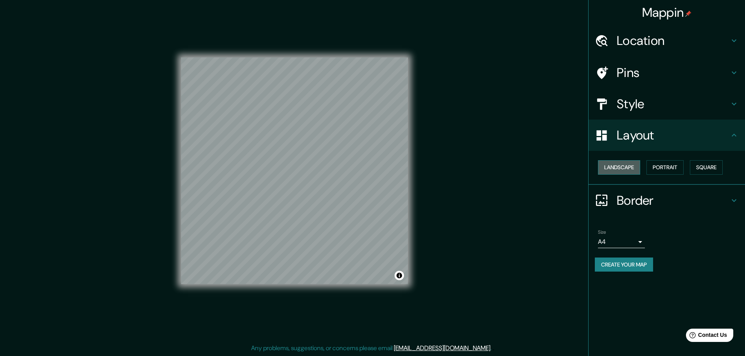
click at [611, 166] on button "Landscape" at bounding box center [619, 167] width 42 height 14
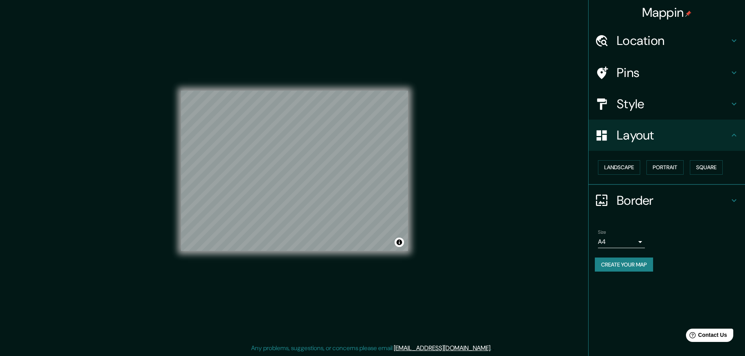
click at [649, 200] on h4 "Border" at bounding box center [672, 201] width 113 height 16
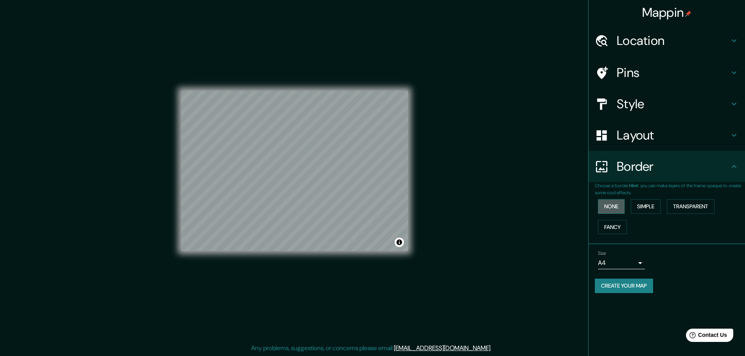
click at [611, 206] on button "None" at bounding box center [611, 206] width 27 height 14
click at [641, 205] on button "Simple" at bounding box center [646, 206] width 30 height 14
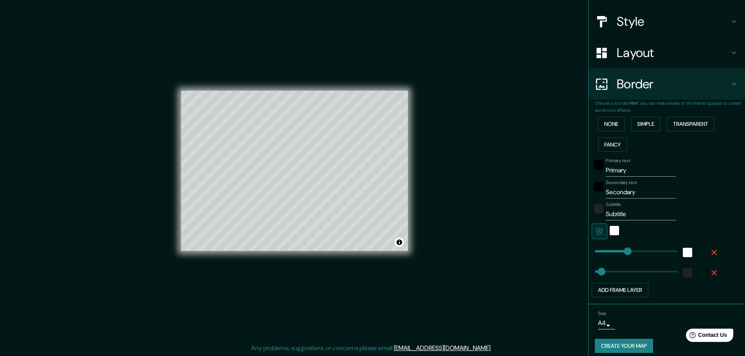
scroll to position [89, 0]
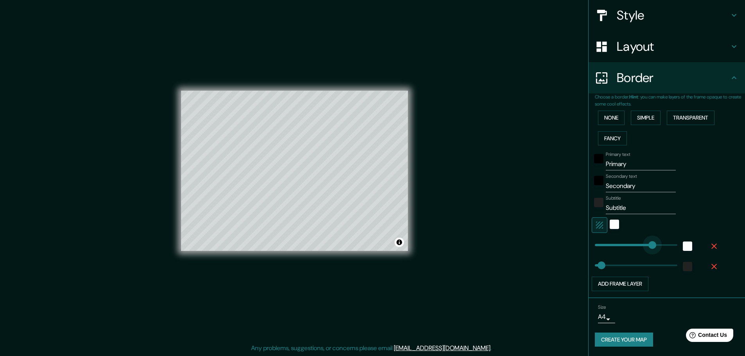
type input "399"
drag, startPoint x: 619, startPoint y: 243, endPoint x: 645, endPoint y: 242, distance: 26.2
type input "46"
type input "173"
drag, startPoint x: 645, startPoint y: 242, endPoint x: 613, endPoint y: 244, distance: 32.1
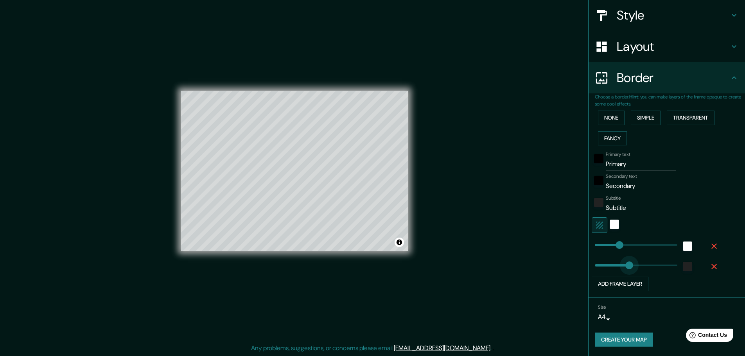
type input "278"
drag, startPoint x: 604, startPoint y: 265, endPoint x: 628, endPoint y: 264, distance: 24.3
type input "39"
drag, startPoint x: 628, startPoint y: 263, endPoint x: 594, endPoint y: 267, distance: 34.2
type input "47"
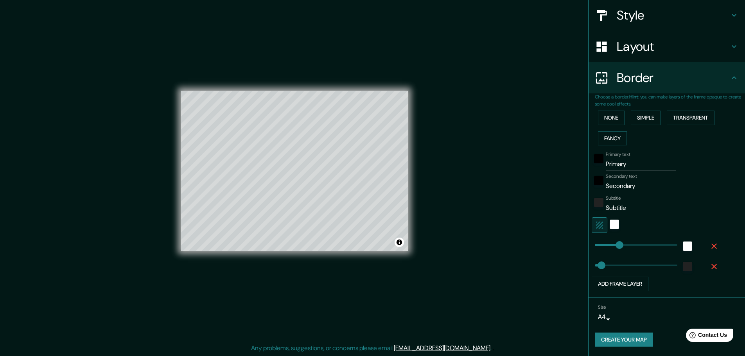
type input "88"
drag, startPoint x: 597, startPoint y: 266, endPoint x: 601, endPoint y: 266, distance: 4.7
type input "58"
type input "36"
click at [600, 121] on button "None" at bounding box center [611, 118] width 27 height 14
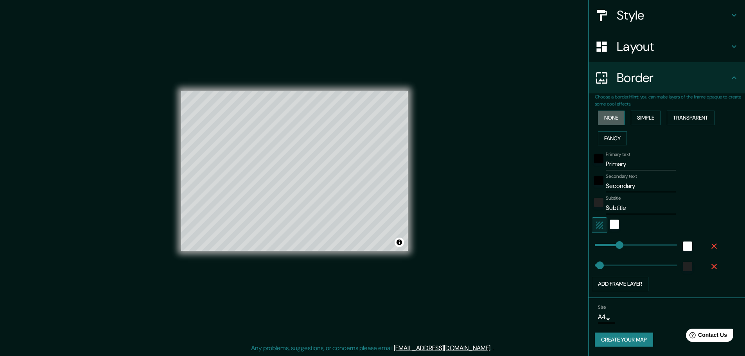
scroll to position [0, 0]
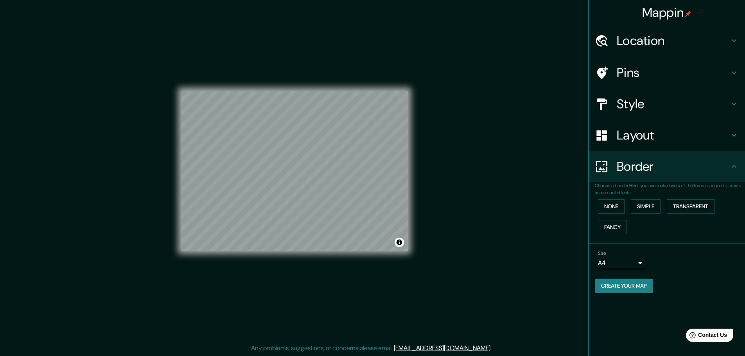
click at [638, 99] on h4 "Style" at bounding box center [672, 104] width 113 height 16
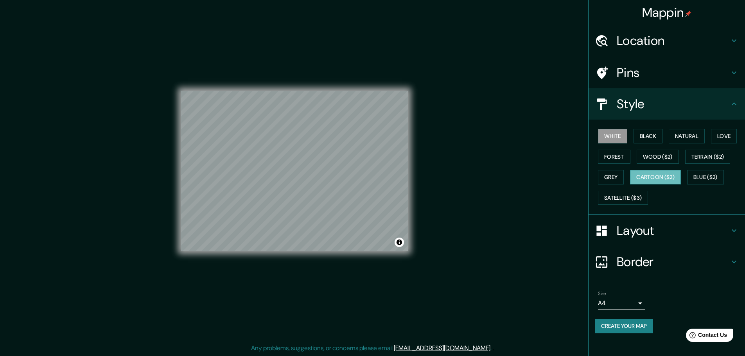
click at [639, 177] on button "Cartoon ($2)" at bounding box center [655, 177] width 51 height 14
click at [616, 138] on button "White" at bounding box center [612, 136] width 29 height 14
click at [645, 258] on h4 "Border" at bounding box center [672, 262] width 113 height 16
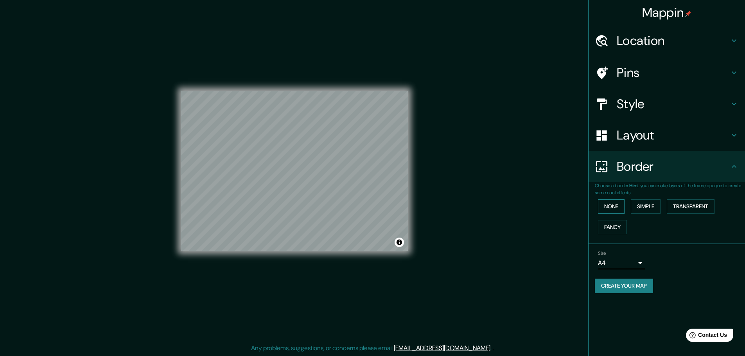
click at [620, 205] on button "None" at bounding box center [611, 206] width 27 height 14
click at [613, 220] on button "Fancy" at bounding box center [612, 227] width 29 height 14
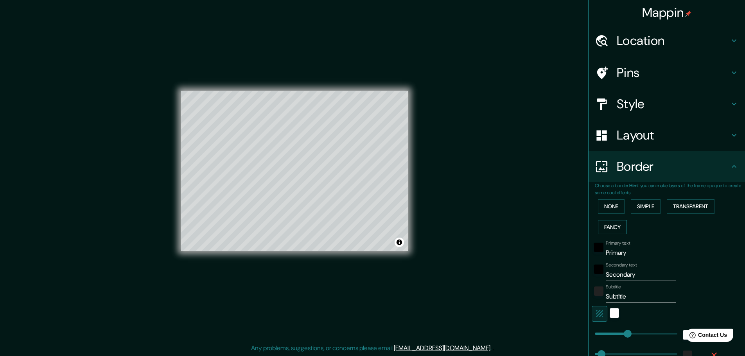
click at [616, 229] on button "Fancy" at bounding box center [612, 227] width 29 height 14
type input "46"
type input "23"
click at [692, 201] on button "Transparent" at bounding box center [691, 206] width 48 height 14
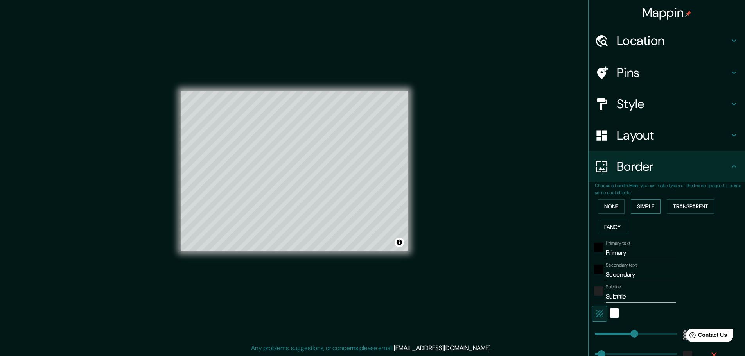
click at [648, 207] on button "Simple" at bounding box center [646, 206] width 30 height 14
click at [606, 211] on button "None" at bounding box center [611, 206] width 27 height 14
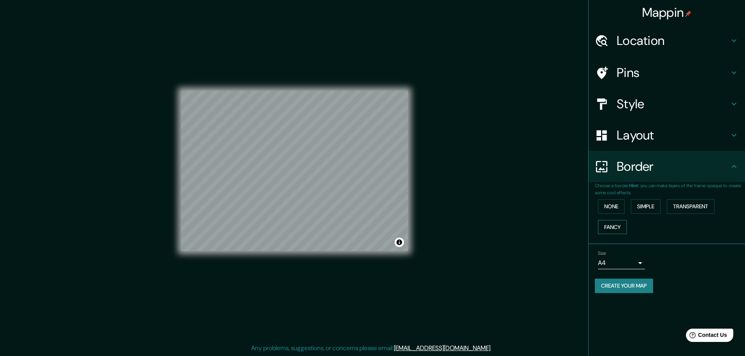
drag, startPoint x: 606, startPoint y: 217, endPoint x: 606, endPoint y: 222, distance: 4.7
click at [606, 218] on div "None Simple Transparent Fancy" at bounding box center [670, 216] width 150 height 41
click at [608, 227] on button "Fancy" at bounding box center [612, 227] width 29 height 14
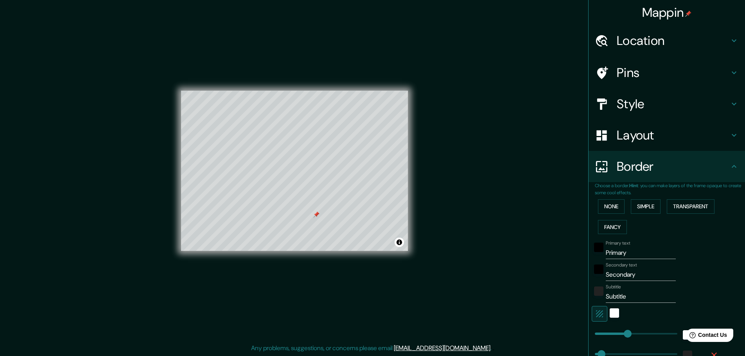
click at [627, 246] on div "Primary text Primary" at bounding box center [641, 249] width 70 height 19
click at [629, 250] on input "Primary" at bounding box center [641, 253] width 70 height 13
type input "a"
type input "46"
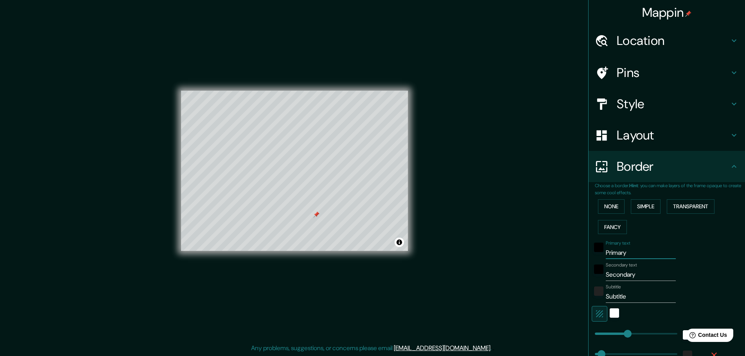
type input "46"
type input "23"
type input "ar"
type input "46"
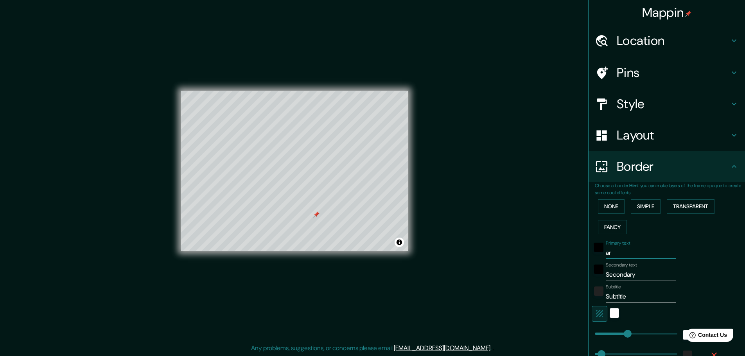
type input "23"
type input "arr"
type input "46"
type input "23"
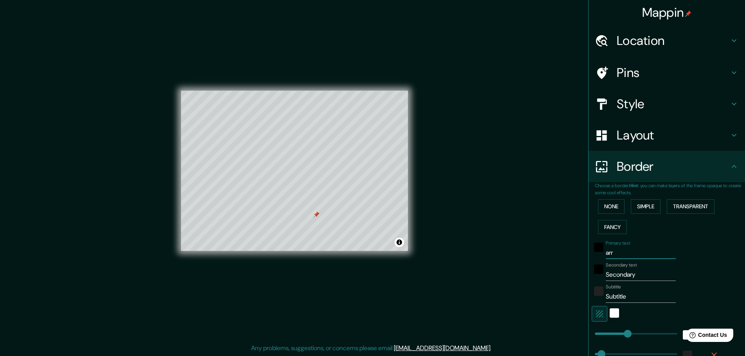
type input "arra"
type input "46"
type input "23"
type input "arras"
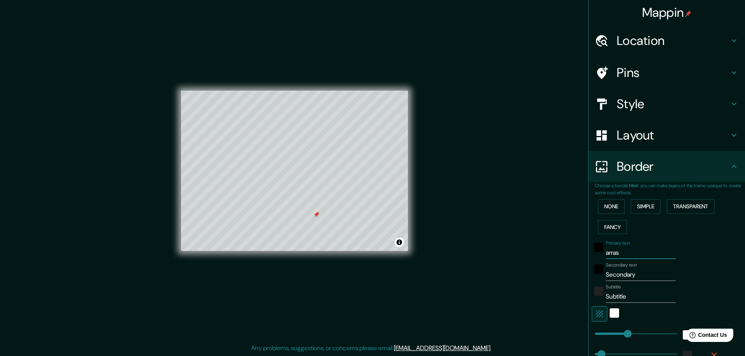
type input "46"
type input "23"
type input "arrasa"
type input "46"
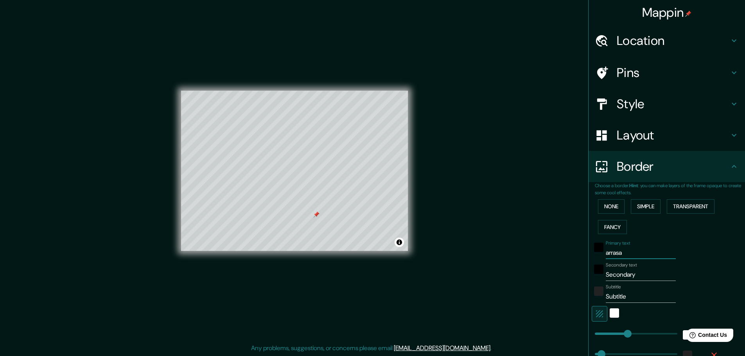
type input "46"
type input "23"
type input "arrasat"
type input "46"
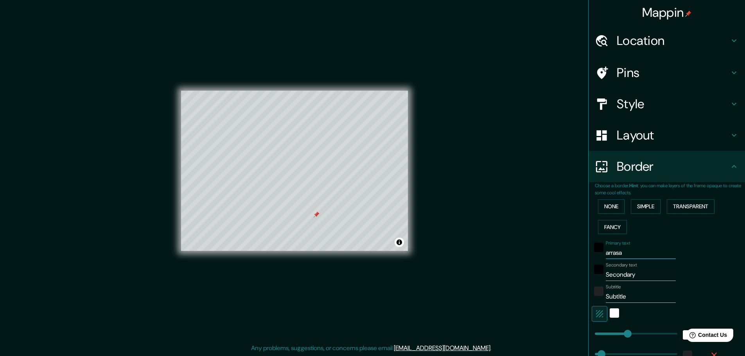
type input "23"
type input "arrasate"
type input "46"
type input "23"
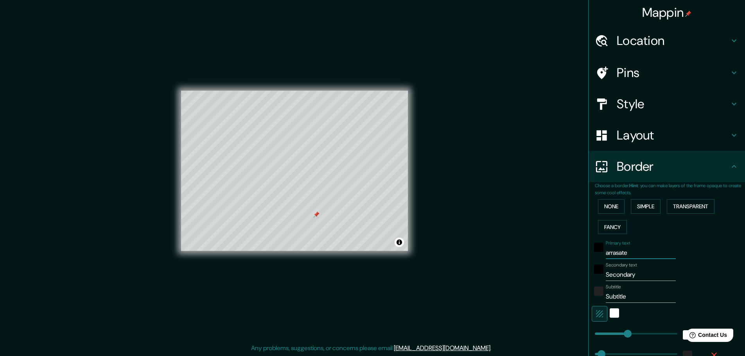
type input "arrasate"
type input "m"
type input "46"
type input "23"
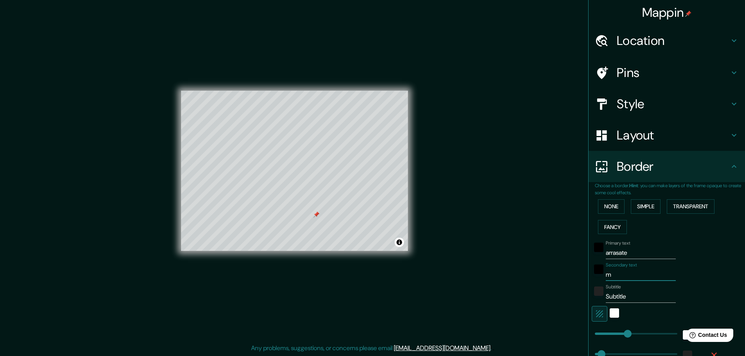
type input "mo"
type input "46"
type input "23"
type input "mon"
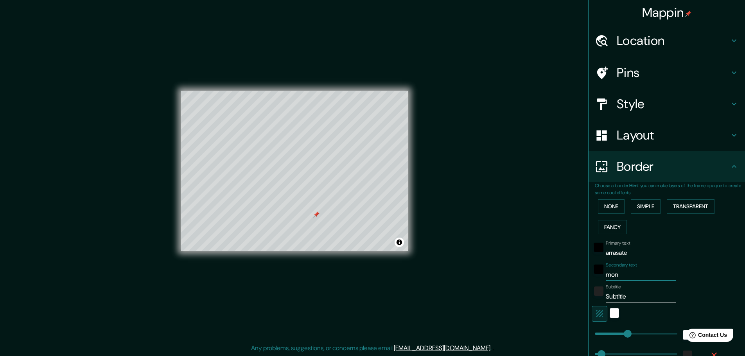
type input "46"
type input "23"
type input "mond"
type input "46"
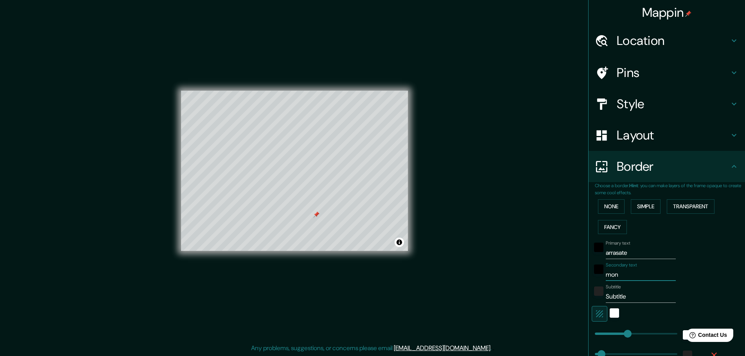
type input "46"
type input "23"
type input "mondr"
type input "46"
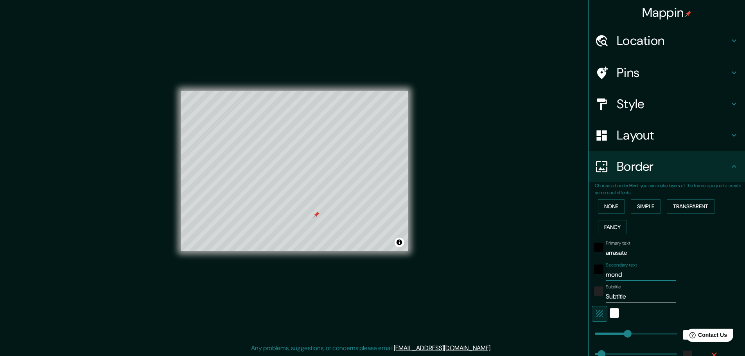
type input "23"
type input "mondra"
type input "46"
type input "23"
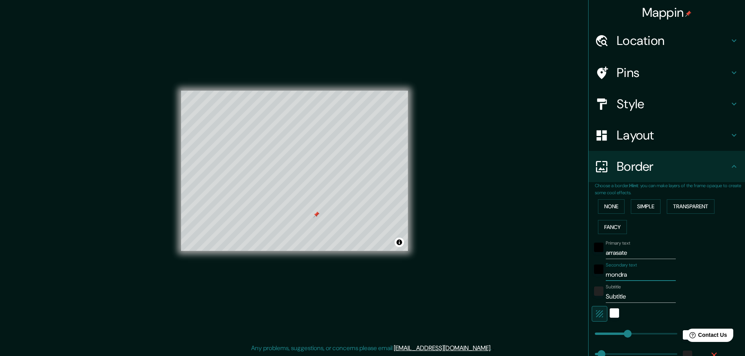
type input "mondrag"
type input "46"
type input "23"
type input "mondragó"
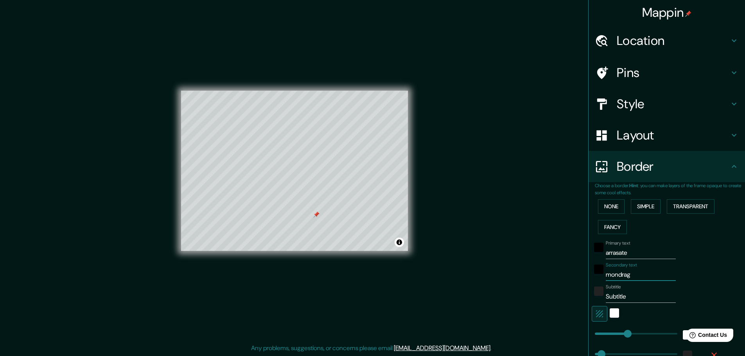
type input "46"
type input "23"
type input "mondragón"
type input "46"
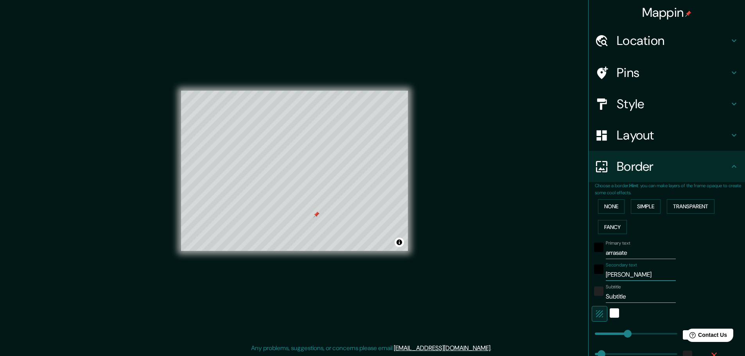
type input "46"
type input "23"
type input "mondragón"
type input "e"
type input "46"
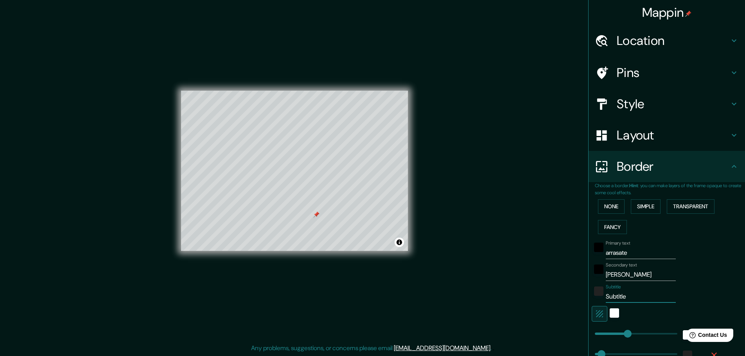
type input "46"
type input "23"
type input "46"
type input "23"
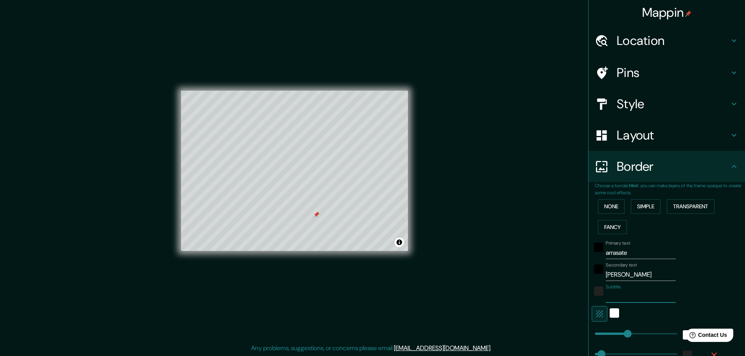
type input "E"
type input "46"
type input "23"
type input "Eu"
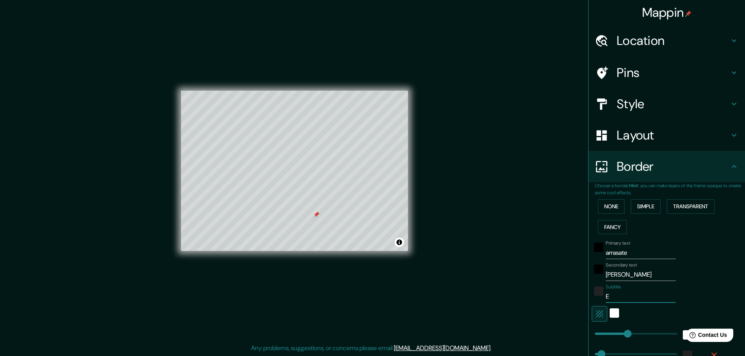
type input "46"
type input "23"
type input "Eus"
type input "46"
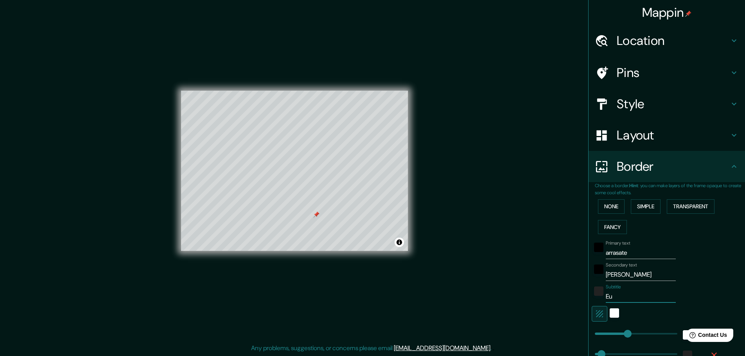
type input "46"
type input "23"
type input "Eusk"
type input "46"
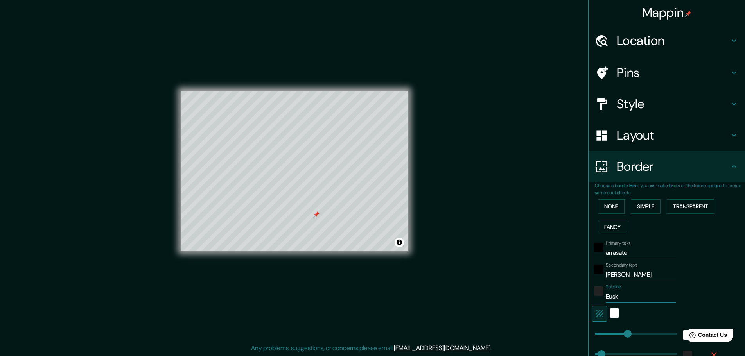
type input "23"
type input "Euska"
type input "46"
type input "23"
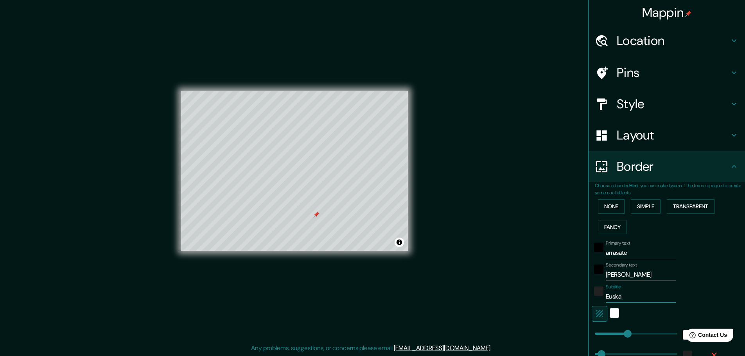
type input "Euskal"
type input "46"
type input "23"
type input "Euskal"
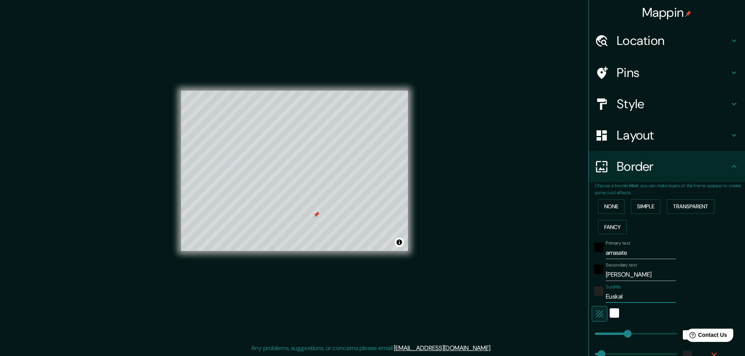
type input "46"
type input "23"
type input "Euskal H"
type input "46"
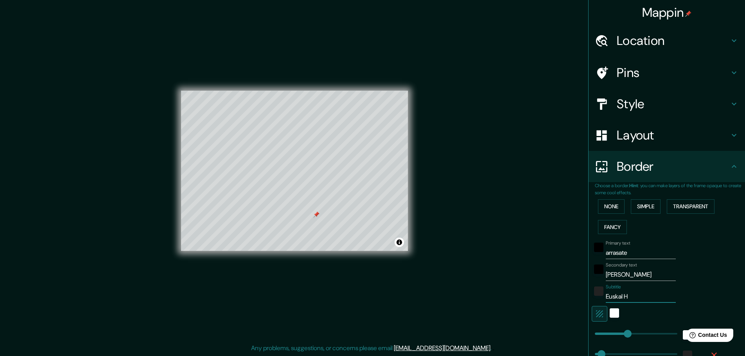
type input "46"
type input "23"
type input "Euskal He"
type input "46"
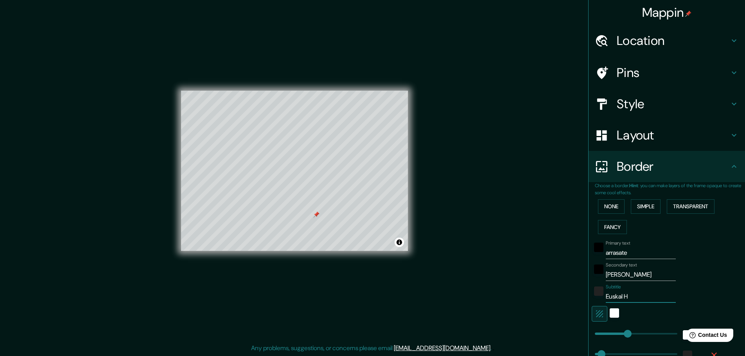
type input "23"
type input "Euskal Her"
type input "46"
type input "23"
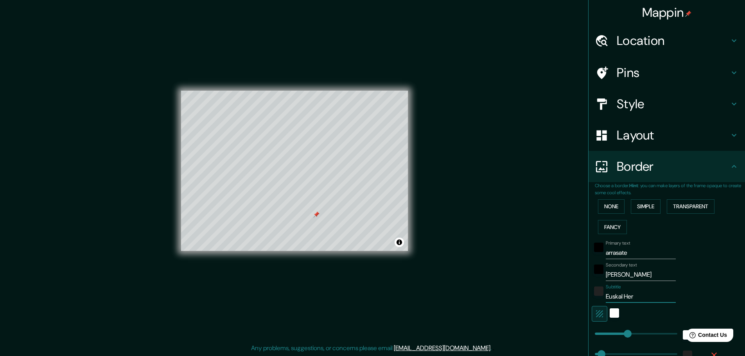
type input "Euskal Herr"
type input "46"
type input "23"
type input "Euskal Herri"
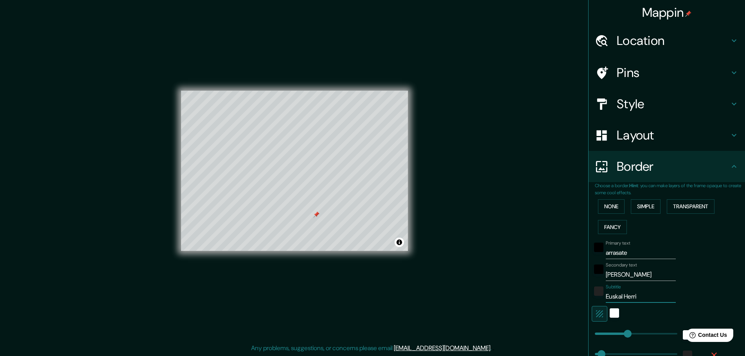
type input "46"
type input "23"
type input "Euskal Herria"
type input "46"
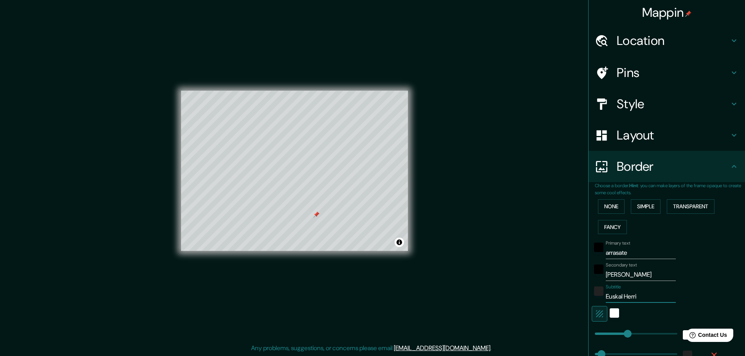
type input "46"
type input "23"
type input "Euskal Herria"
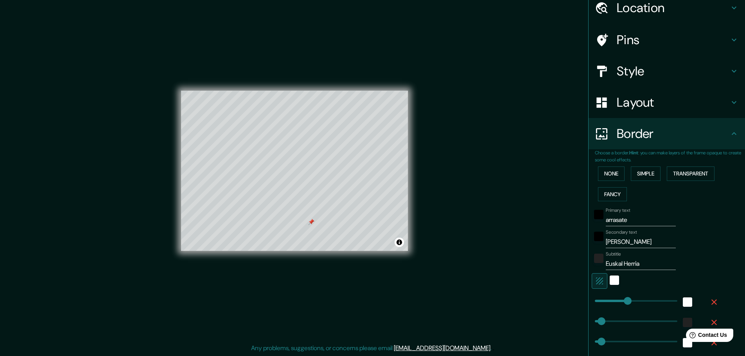
scroll to position [78, 0]
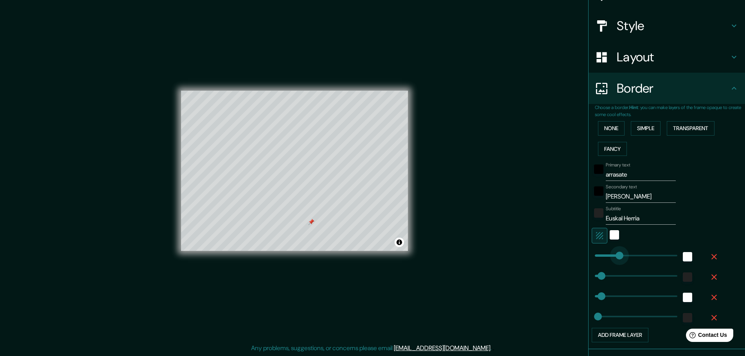
type input "149"
drag, startPoint x: 618, startPoint y: 252, endPoint x: 610, endPoint y: 257, distance: 9.1
type input "46"
type input "23"
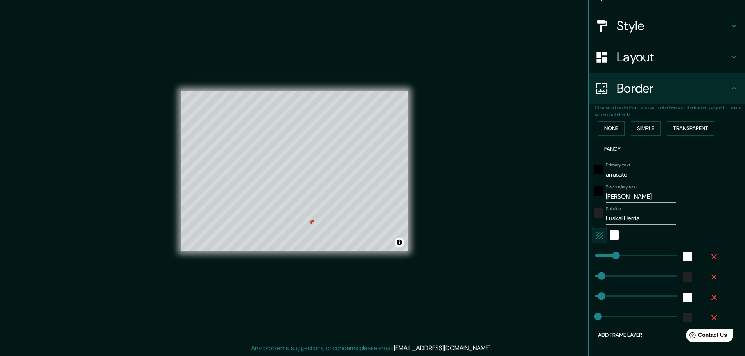
type input "146"
type input "46"
type input "23"
type input "102"
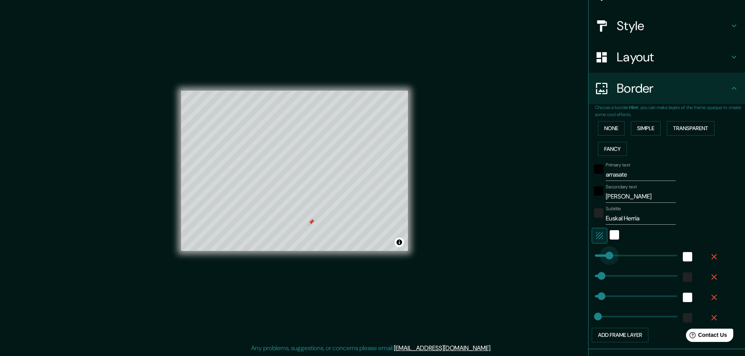
drag, startPoint x: 610, startPoint y: 257, endPoint x: 603, endPoint y: 259, distance: 7.4
type input "46"
type input "23"
type input "52"
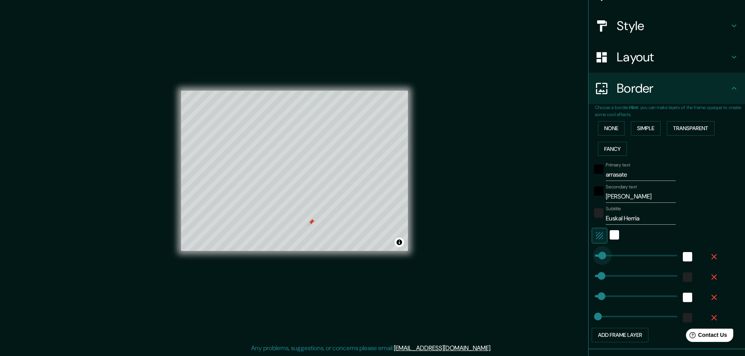
drag, startPoint x: 603, startPoint y: 259, endPoint x: 596, endPoint y: 260, distance: 7.1
type input "46"
type input "23"
type input "0"
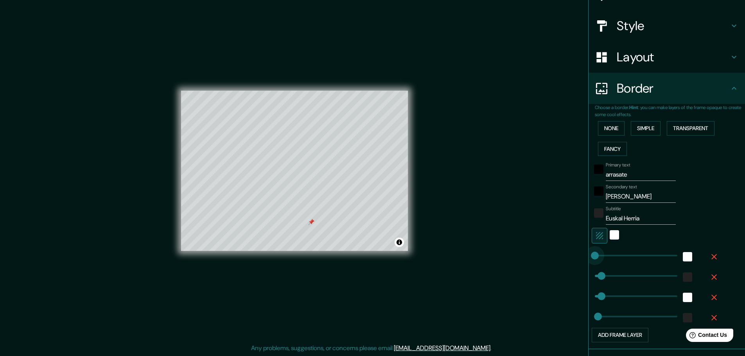
drag, startPoint x: 597, startPoint y: 259, endPoint x: 588, endPoint y: 259, distance: 8.6
type input "46"
type input "23"
click at [591, 259] on span at bounding box center [595, 256] width 8 height 8
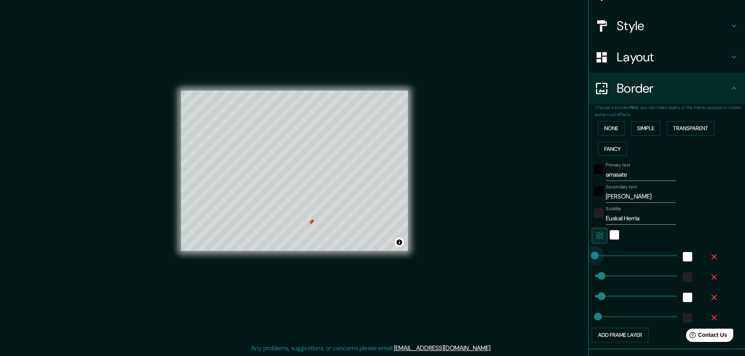
type input "46"
type input "23"
type input "0"
drag, startPoint x: 594, startPoint y: 279, endPoint x: 577, endPoint y: 277, distance: 16.9
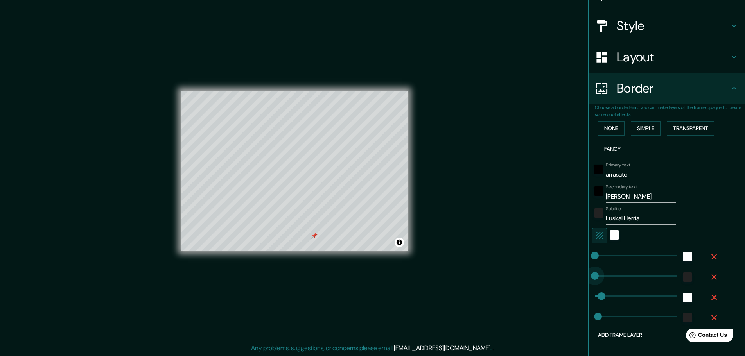
type input "46"
type input "23"
type input "33"
type input "46"
type input "23"
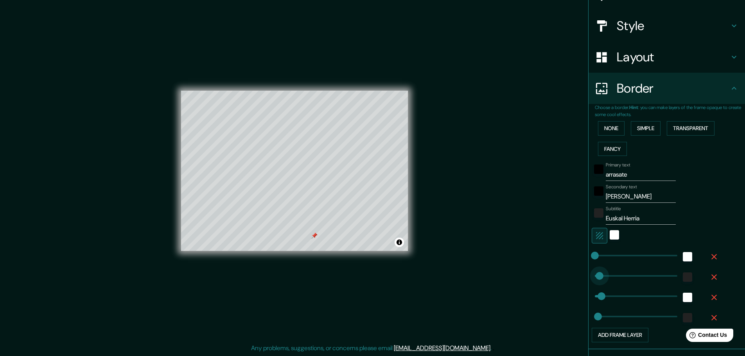
type input "0"
drag, startPoint x: 593, startPoint y: 274, endPoint x: 581, endPoint y: 274, distance: 12.5
type input "46"
type input "23"
click at [591, 273] on span at bounding box center [595, 276] width 8 height 8
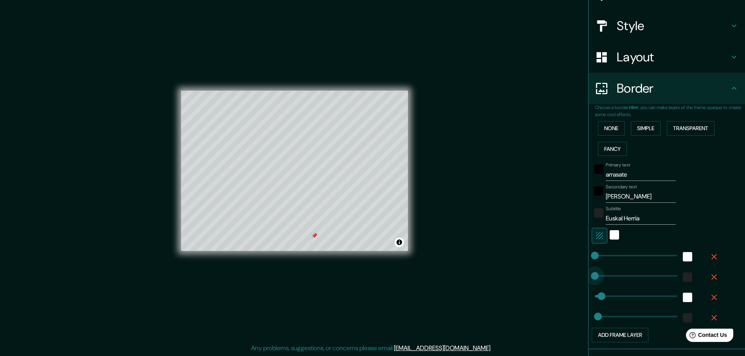
type input "46"
type input "23"
type input "19"
type input "46"
type input "23"
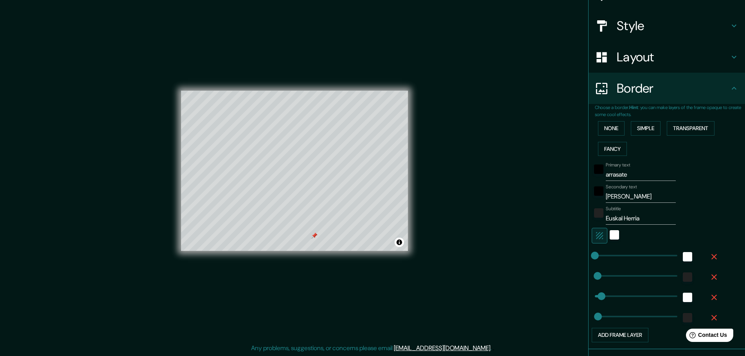
type input "44"
type input "46"
type input "23"
type input "6"
drag, startPoint x: 593, startPoint y: 294, endPoint x: 588, endPoint y: 296, distance: 5.8
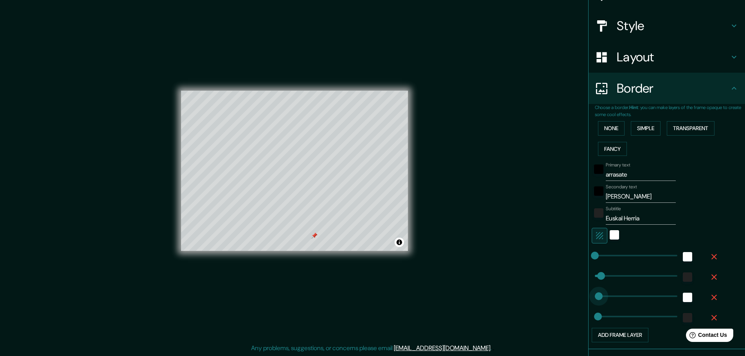
type input "23"
type input "190"
drag, startPoint x: 590, startPoint y: 295, endPoint x: 618, endPoint y: 295, distance: 27.8
type input "23"
type input "132"
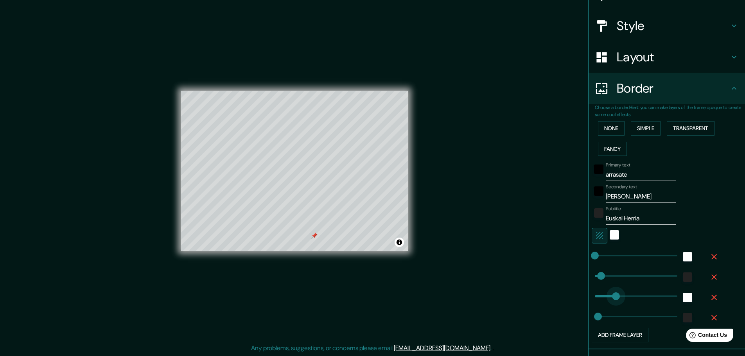
drag, startPoint x: 620, startPoint y: 295, endPoint x: 608, endPoint y: 296, distance: 12.9
type input "23"
type input "69"
drag, startPoint x: 608, startPoint y: 296, endPoint x: 599, endPoint y: 296, distance: 9.0
type input "23"
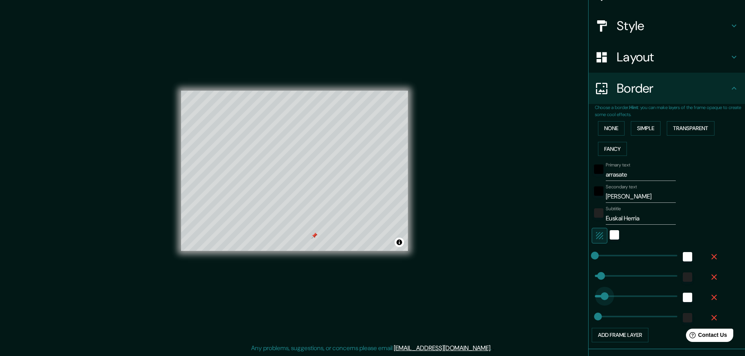
type input "66"
type input "135"
drag, startPoint x: 590, startPoint y: 313, endPoint x: 608, endPoint y: 316, distance: 17.9
type input "61"
drag, startPoint x: 608, startPoint y: 316, endPoint x: 597, endPoint y: 316, distance: 11.3
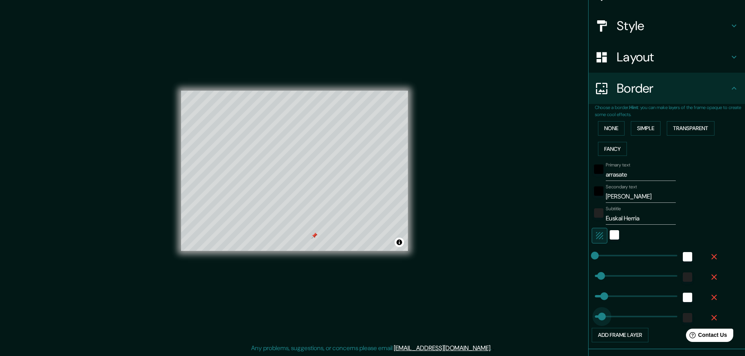
type input "30"
type input "0"
drag, startPoint x: 593, startPoint y: 316, endPoint x: 574, endPoint y: 317, distance: 19.2
type input "85"
drag, startPoint x: 592, startPoint y: 318, endPoint x: 602, endPoint y: 317, distance: 10.3
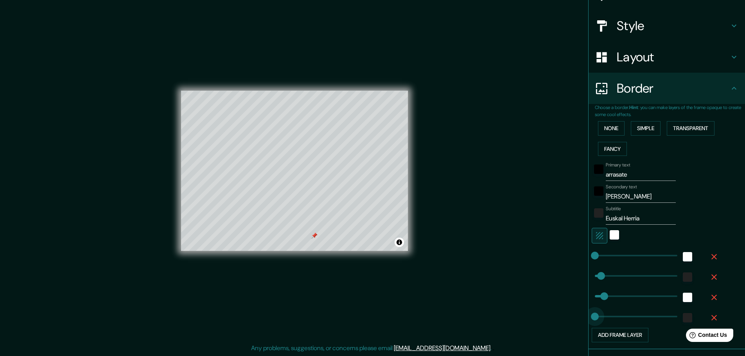
drag, startPoint x: 602, startPoint y: 317, endPoint x: 527, endPoint y: 320, distance: 75.9
drag, startPoint x: 593, startPoint y: 317, endPoint x: 681, endPoint y: 308, distance: 88.0
drag, startPoint x: 674, startPoint y: 319, endPoint x: 505, endPoint y: 315, distance: 168.1
click at [609, 235] on div "white" at bounding box center [613, 234] width 9 height 9
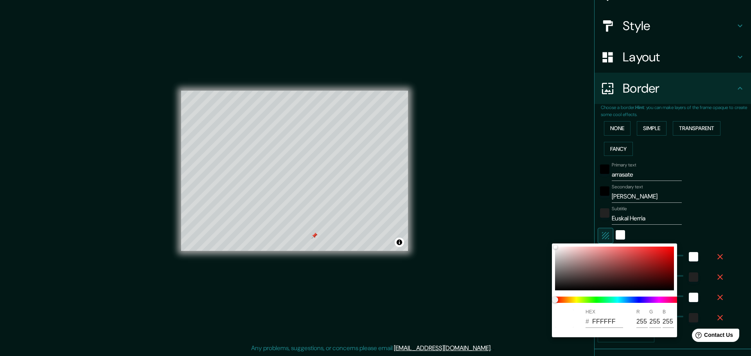
click at [583, 304] on div at bounding box center [617, 300] width 131 height 13
click at [583, 301] on span at bounding box center [617, 300] width 125 height 6
click at [511, 295] on div at bounding box center [375, 178] width 751 height 356
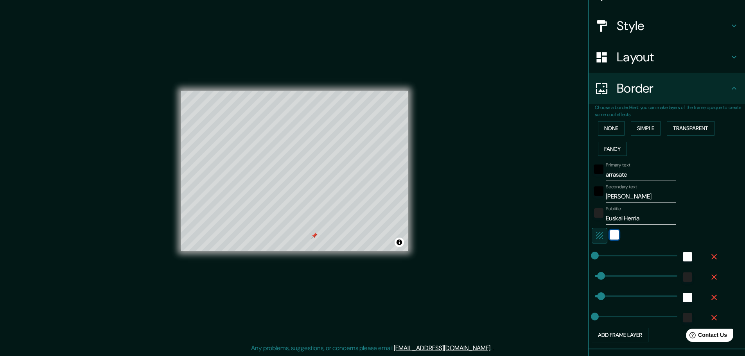
scroll to position [129, 0]
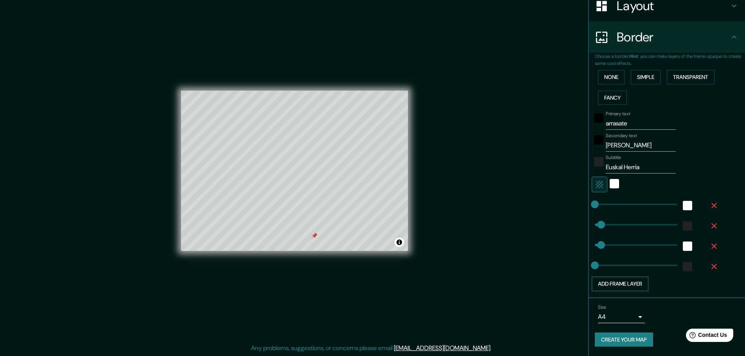
click at [610, 285] on button "Add frame layer" at bounding box center [619, 284] width 57 height 14
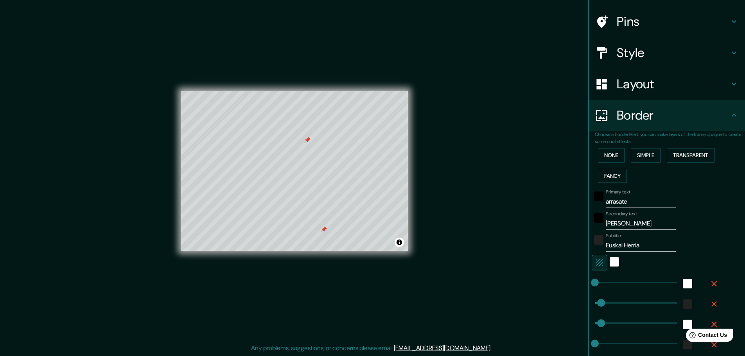
click at [679, 79] on h4 "Layout" at bounding box center [672, 84] width 113 height 16
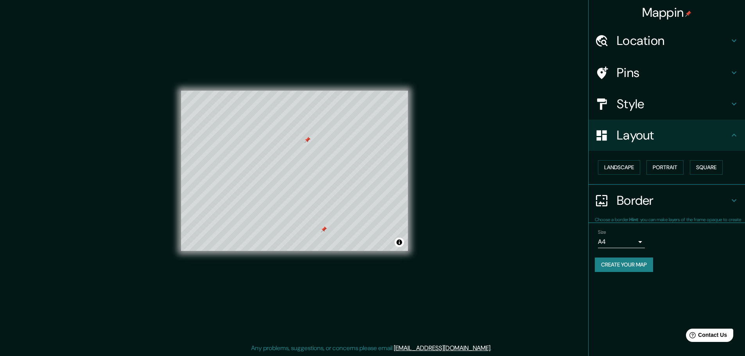
scroll to position [0, 0]
click at [631, 168] on button "Landscape" at bounding box center [619, 167] width 42 height 14
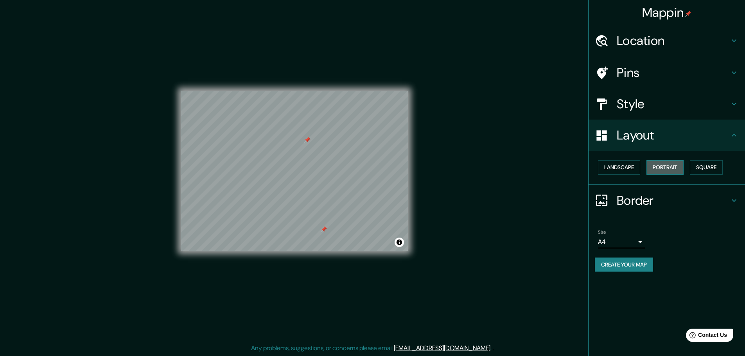
click at [683, 168] on button "Portrait" at bounding box center [664, 167] width 37 height 14
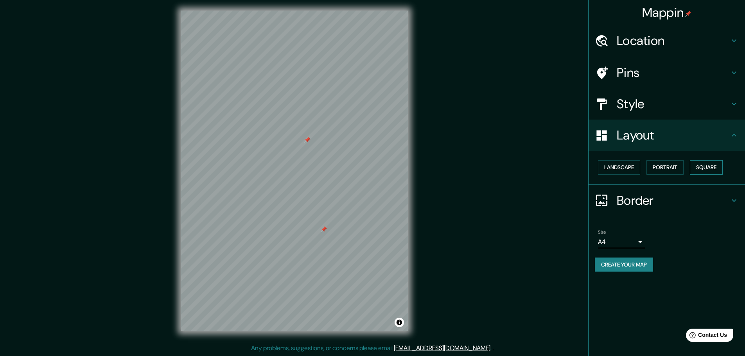
click at [704, 167] on button "Square" at bounding box center [706, 167] width 33 height 14
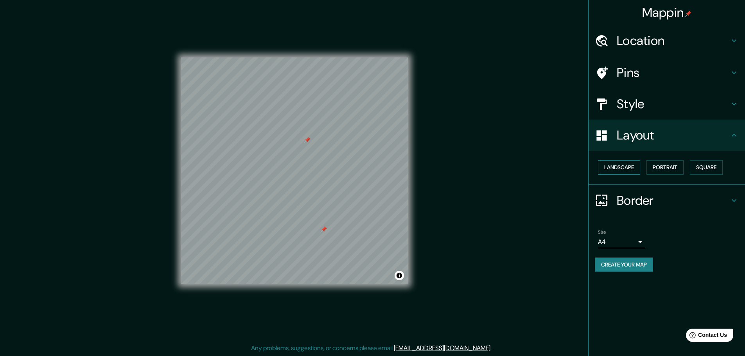
click at [631, 164] on button "Landscape" at bounding box center [619, 167] width 42 height 14
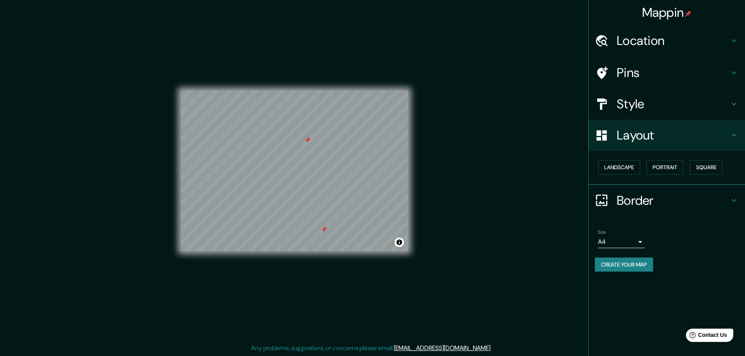
click at [626, 75] on h4 "Pins" at bounding box center [672, 73] width 113 height 16
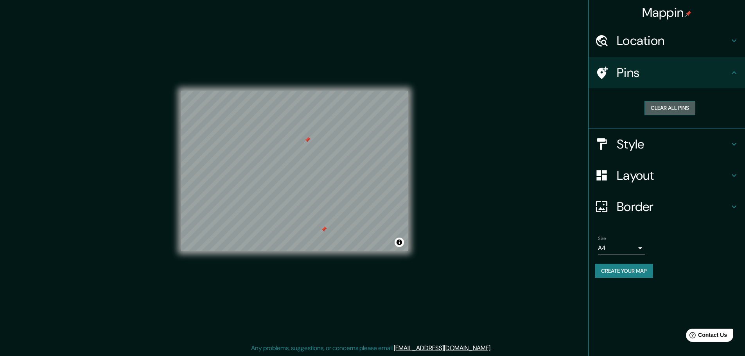
click at [651, 104] on button "Clear all pins" at bounding box center [669, 108] width 51 height 14
click at [735, 69] on icon at bounding box center [733, 72] width 9 height 9
click at [637, 134] on div "Style" at bounding box center [666, 144] width 156 height 31
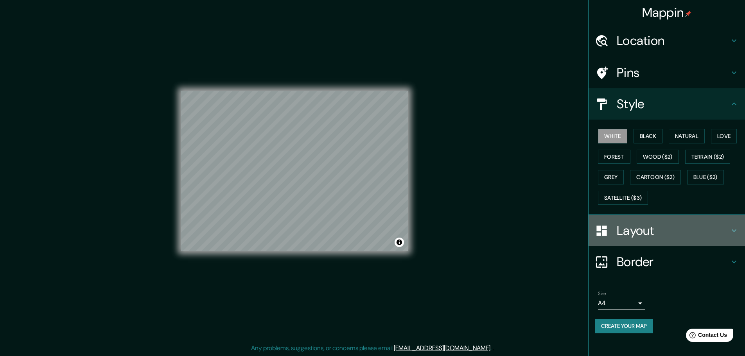
click at [640, 236] on h4 "Layout" at bounding box center [672, 231] width 113 height 16
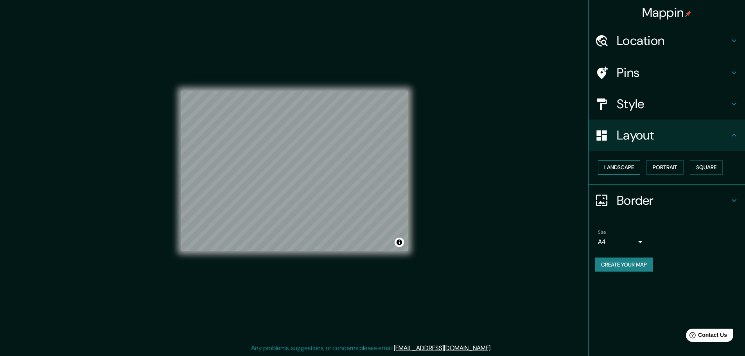
click at [626, 170] on button "Landscape" at bounding box center [619, 167] width 42 height 14
click at [669, 169] on button "Portrait" at bounding box center [664, 167] width 37 height 14
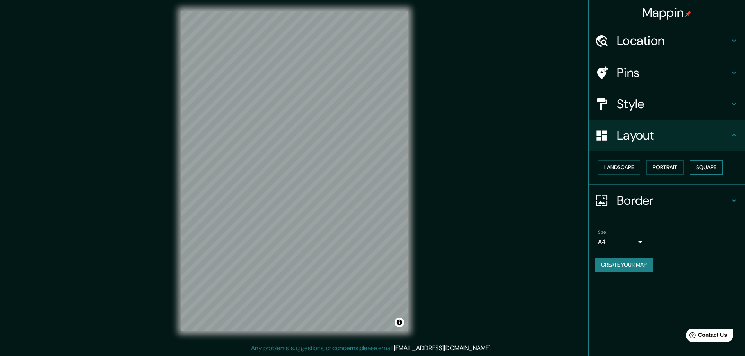
click at [695, 166] on button "Square" at bounding box center [706, 167] width 33 height 14
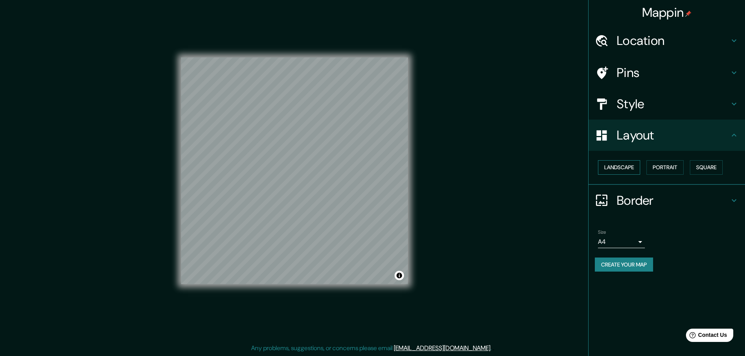
click at [622, 167] on button "Landscape" at bounding box center [619, 167] width 42 height 14
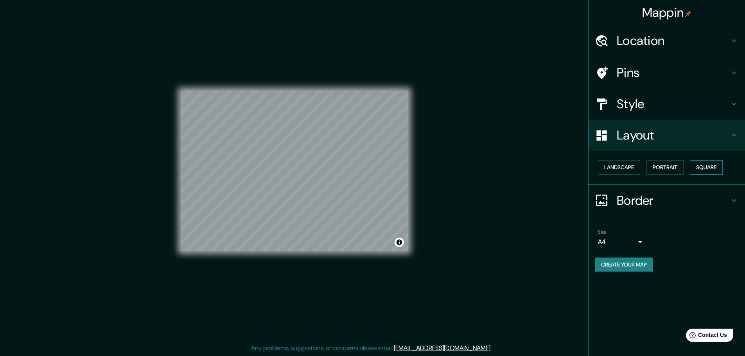
click at [710, 166] on button "Square" at bounding box center [706, 167] width 33 height 14
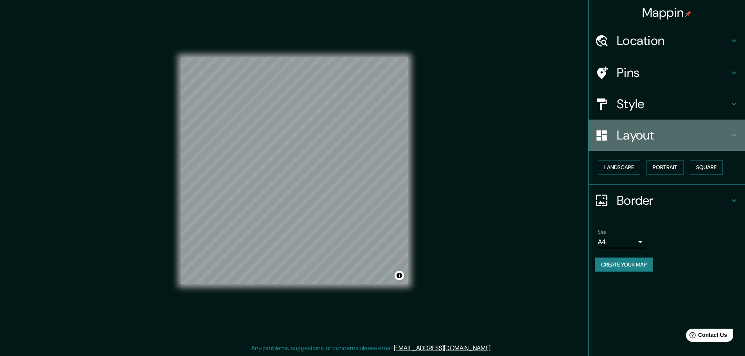
click at [706, 124] on div "Layout" at bounding box center [666, 135] width 156 height 31
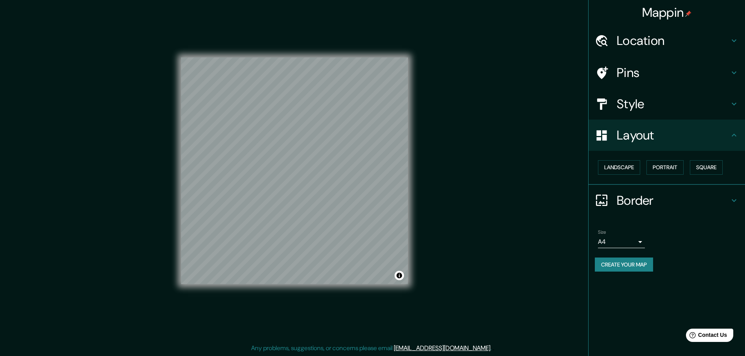
click at [699, 133] on h4 "Layout" at bounding box center [672, 135] width 113 height 16
click at [733, 135] on icon at bounding box center [733, 135] width 5 height 3
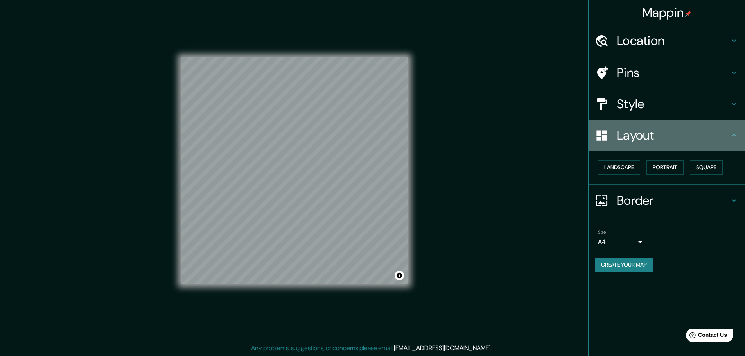
click at [732, 138] on icon at bounding box center [733, 135] width 9 height 9
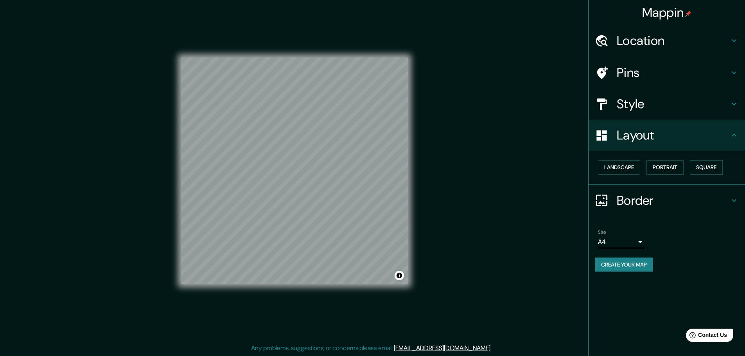
click at [642, 194] on h4 "Border" at bounding box center [672, 201] width 113 height 16
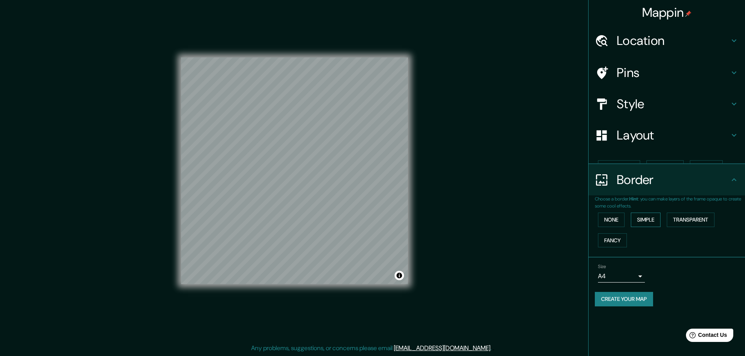
click at [643, 210] on div "None Simple Transparent Fancy" at bounding box center [670, 230] width 150 height 41
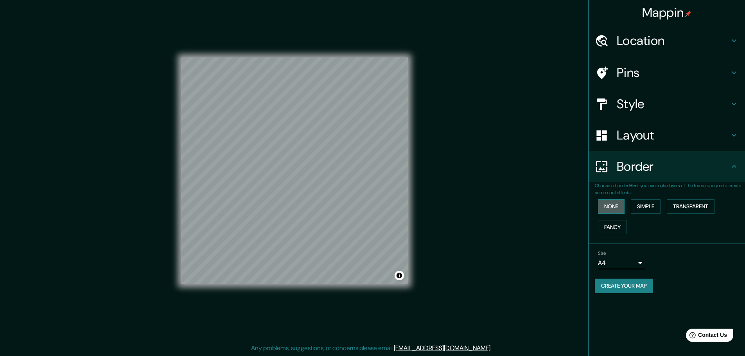
click at [615, 201] on button "None" at bounding box center [611, 206] width 27 height 14
click at [618, 204] on button "None" at bounding box center [611, 206] width 27 height 14
click at [638, 204] on button "Simple" at bounding box center [646, 206] width 30 height 14
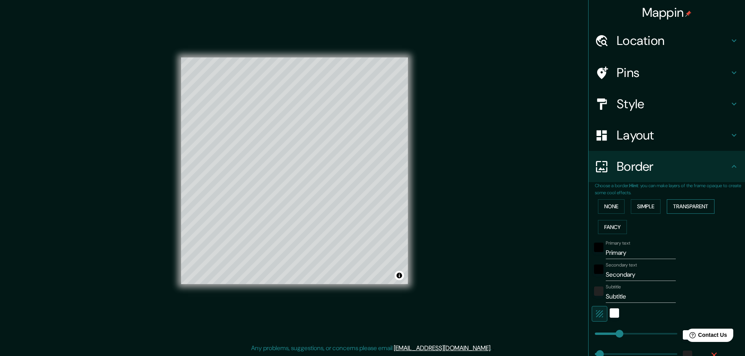
click at [669, 206] on button "Transparent" at bounding box center [691, 206] width 48 height 14
click at [606, 206] on button "None" at bounding box center [611, 206] width 27 height 14
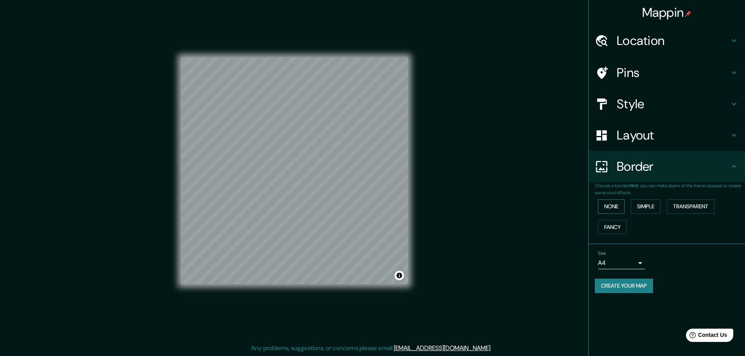
click at [607, 204] on button "None" at bounding box center [611, 206] width 27 height 14
click at [633, 203] on button "Simple" at bounding box center [646, 206] width 30 height 14
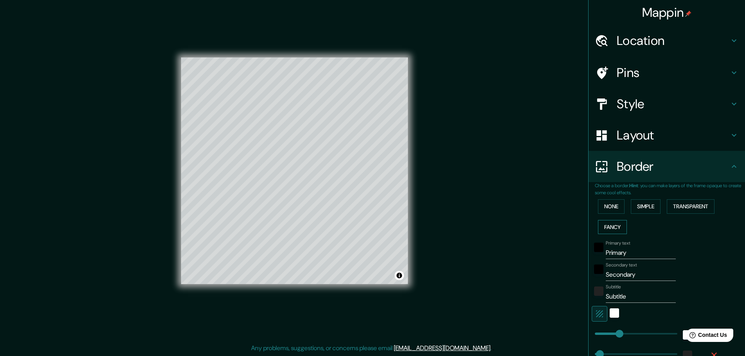
click at [609, 230] on button "Fancy" at bounding box center [612, 227] width 29 height 14
click at [411, 155] on div "© Mapbox © OpenStreetMap Improve this map" at bounding box center [294, 171] width 252 height 346
click at [454, 153] on div "Mappin Location Arrasate, Guipúzcoa, España Pins Style Layout Border Choose a b…" at bounding box center [372, 177] width 745 height 358
click at [476, 178] on div "Mappin Location Arrasate, Guipúzcoa, España Pins Style Layout Border Choose a b…" at bounding box center [372, 177] width 745 height 358
click at [625, 251] on input "Primary" at bounding box center [641, 253] width 70 height 13
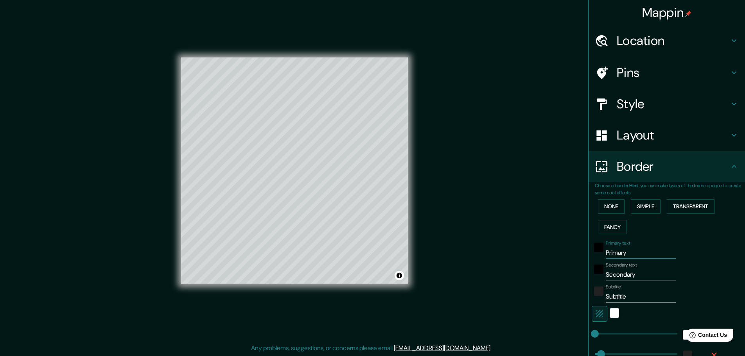
click at [625, 255] on input "Primary" at bounding box center [641, 253] width 70 height 13
click at [634, 271] on input "Secondary" at bounding box center [641, 275] width 70 height 13
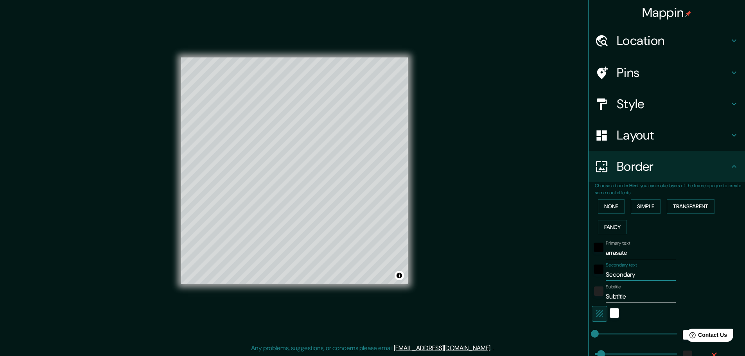
click at [634, 271] on input "Secondary" at bounding box center [641, 275] width 70 height 13
click at [484, 233] on div "Mappin Location Arrasate, Guipúzcoa, España Pins Style Layout Border Choose a b…" at bounding box center [372, 177] width 745 height 358
click at [596, 290] on div "color-222222" at bounding box center [598, 291] width 9 height 9
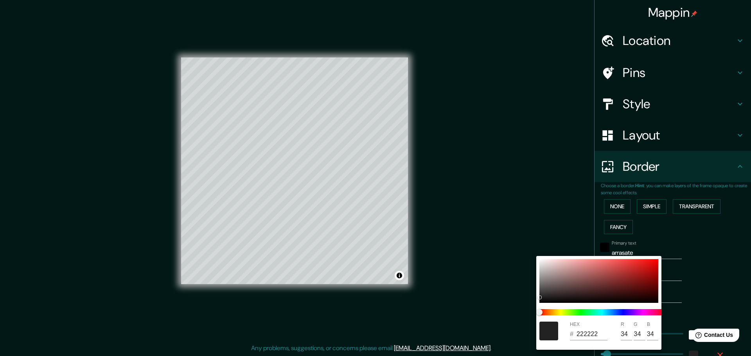
click at [546, 333] on div at bounding box center [548, 331] width 19 height 19
click at [555, 281] on div at bounding box center [598, 281] width 119 height 44
click at [551, 292] on div at bounding box center [598, 281] width 119 height 44
drag, startPoint x: 551, startPoint y: 294, endPoint x: 642, endPoint y: 277, distance: 92.6
click at [642, 277] on div at bounding box center [642, 276] width 3 height 3
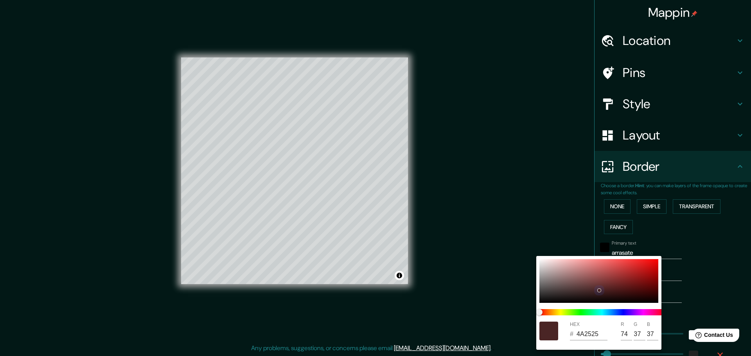
drag, startPoint x: 642, startPoint y: 277, endPoint x: 515, endPoint y: 317, distance: 132.9
click at [515, 317] on div "HEX # 4A2525 R 74 G 37 B 37" at bounding box center [375, 178] width 751 height 356
click at [548, 299] on div at bounding box center [598, 281] width 119 height 44
drag, startPoint x: 551, startPoint y: 299, endPoint x: 546, endPoint y: 299, distance: 5.1
click at [543, 301] on div at bounding box center [598, 281] width 119 height 44
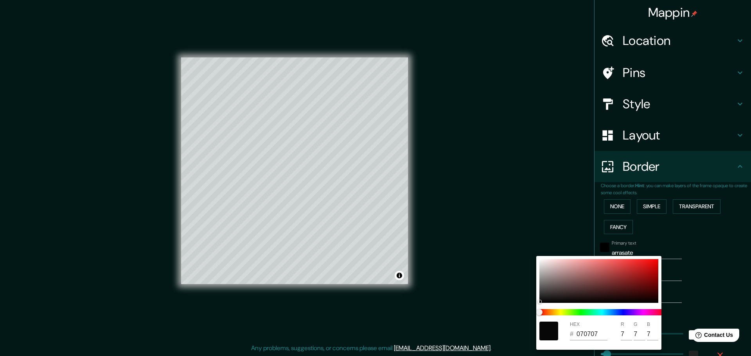
click at [480, 310] on div at bounding box center [375, 178] width 751 height 356
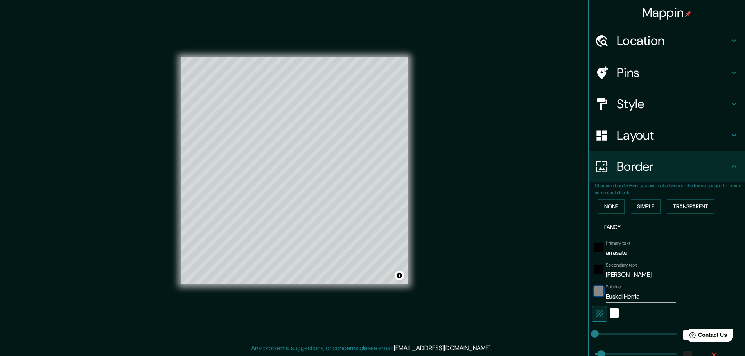
click at [594, 289] on div "color-070707" at bounding box center [598, 291] width 9 height 9
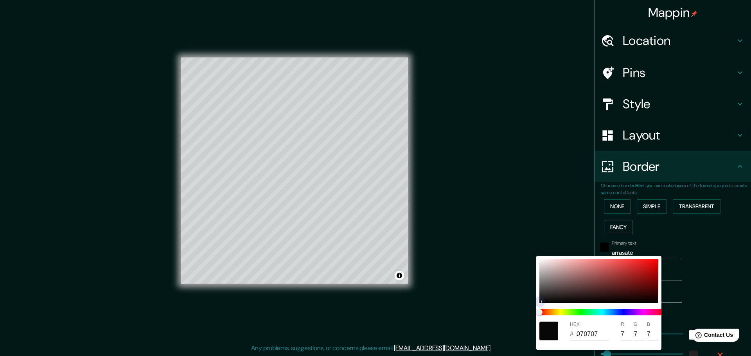
click at [574, 282] on div at bounding box center [598, 281] width 119 height 44
drag, startPoint x: 544, startPoint y: 313, endPoint x: 530, endPoint y: 313, distance: 13.7
click at [530, 313] on div "HEX # 7A5656 R 122 G 86 B 86" at bounding box center [375, 178] width 751 height 356
click at [553, 297] on div at bounding box center [598, 281] width 119 height 44
click at [551, 299] on div at bounding box center [598, 281] width 119 height 44
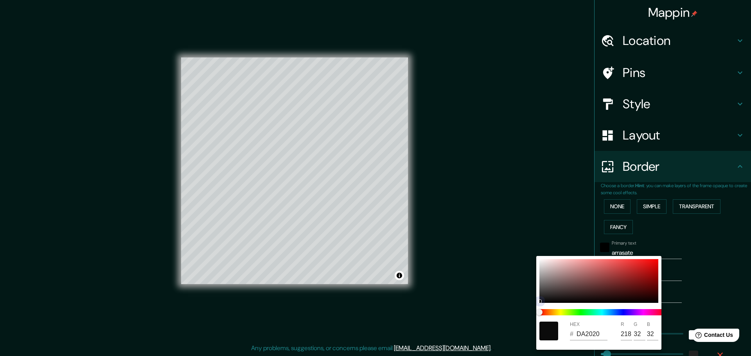
drag, startPoint x: 547, startPoint y: 301, endPoint x: 598, endPoint y: 280, distance: 54.5
click at [541, 300] on div at bounding box center [539, 301] width 3 height 3
drag, startPoint x: 611, startPoint y: 274, endPoint x: 513, endPoint y: 305, distance: 102.9
click at [513, 305] on div "HEX # 000000 R 0 G 0 B 0" at bounding box center [375, 178] width 751 height 356
click at [512, 304] on div at bounding box center [375, 178] width 751 height 356
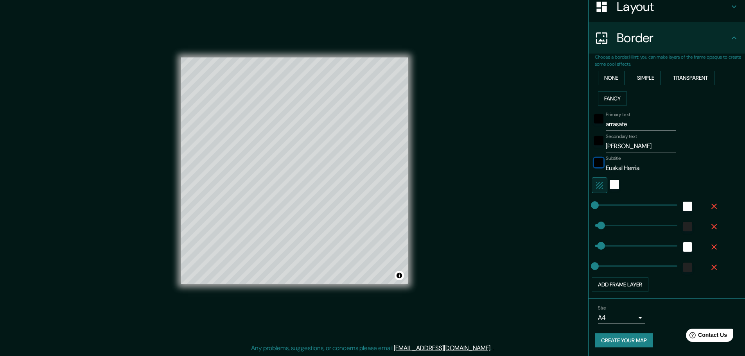
scroll to position [129, 0]
drag, startPoint x: 593, startPoint y: 206, endPoint x: 634, endPoint y: 204, distance: 41.1
drag, startPoint x: 634, startPoint y: 202, endPoint x: 623, endPoint y: 203, distance: 11.0
drag, startPoint x: 622, startPoint y: 203, endPoint x: 615, endPoint y: 203, distance: 7.0
drag, startPoint x: 615, startPoint y: 203, endPoint x: 607, endPoint y: 205, distance: 8.4
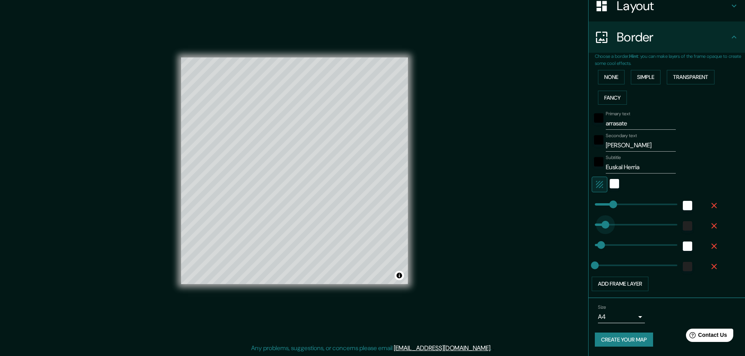
drag, startPoint x: 599, startPoint y: 226, endPoint x: 605, endPoint y: 226, distance: 6.6
drag, startPoint x: 605, startPoint y: 226, endPoint x: 557, endPoint y: 225, distance: 47.7
drag, startPoint x: 593, startPoint y: 245, endPoint x: 570, endPoint y: 245, distance: 22.7
drag, startPoint x: 591, startPoint y: 243, endPoint x: 597, endPoint y: 245, distance: 5.7
drag, startPoint x: 597, startPoint y: 207, endPoint x: 590, endPoint y: 208, distance: 7.1
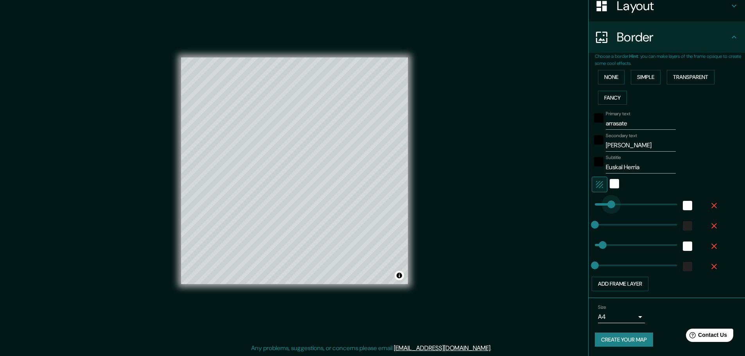
drag, startPoint x: 597, startPoint y: 209, endPoint x: 608, endPoint y: 209, distance: 11.7
drag, startPoint x: 613, startPoint y: 207, endPoint x: 623, endPoint y: 204, distance: 10.1
drag, startPoint x: 620, startPoint y: 204, endPoint x: 594, endPoint y: 206, distance: 26.7
drag, startPoint x: 590, startPoint y: 264, endPoint x: 602, endPoint y: 264, distance: 12.1
drag, startPoint x: 602, startPoint y: 263, endPoint x: 595, endPoint y: 263, distance: 6.6
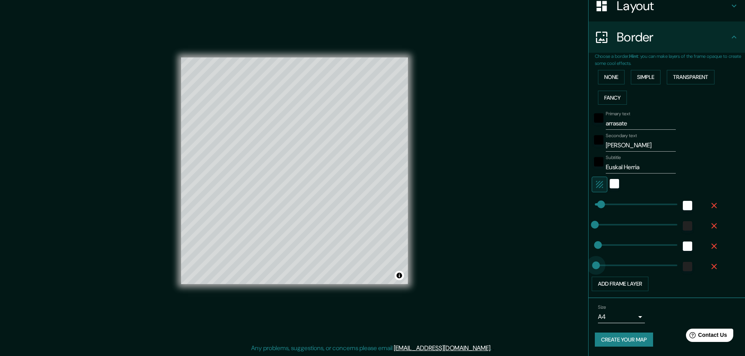
drag, startPoint x: 594, startPoint y: 263, endPoint x: 588, endPoint y: 263, distance: 5.9
click at [591, 264] on span at bounding box center [595, 266] width 8 height 8
click at [683, 267] on div "color-222222" at bounding box center [687, 266] width 9 height 9
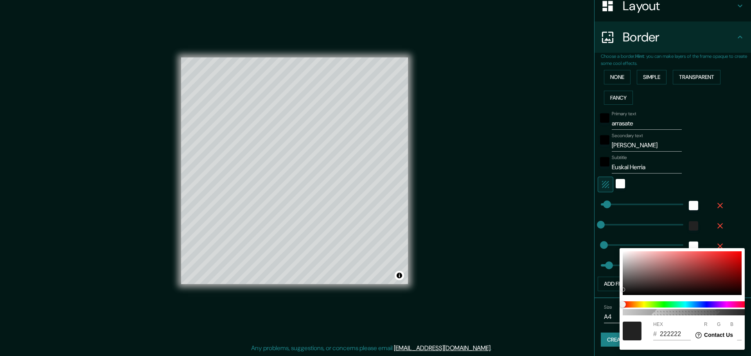
click at [516, 298] on div at bounding box center [375, 178] width 751 height 356
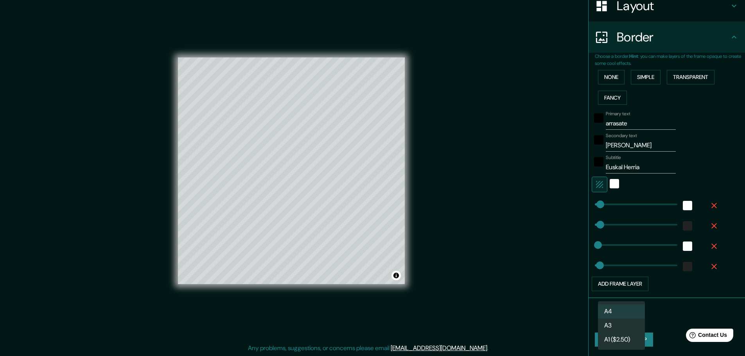
click at [627, 316] on body "Mappin Location Arrasate, Guipúzcoa, España Pins Style Layout Border Choose a b…" at bounding box center [372, 176] width 745 height 356
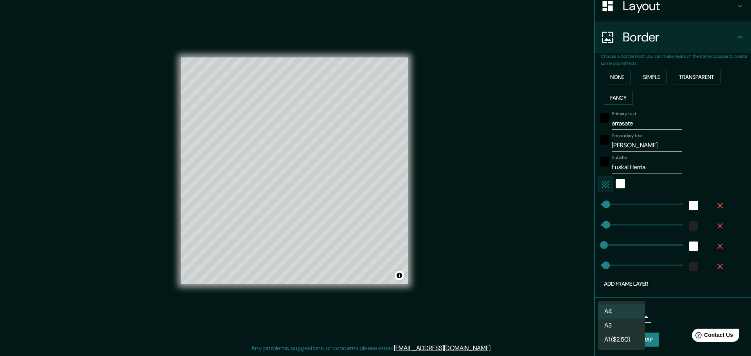
click at [616, 327] on li "A3" at bounding box center [621, 326] width 47 height 14
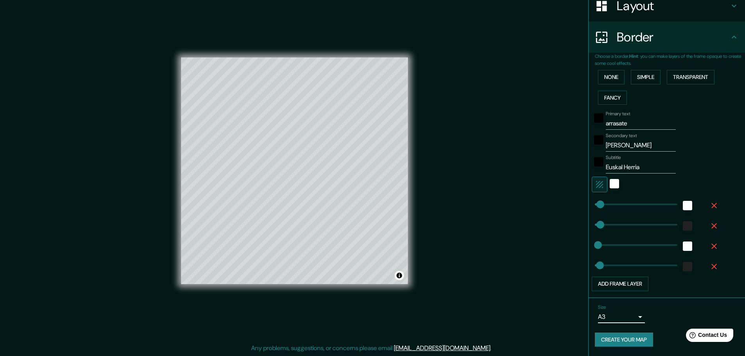
click at [616, 338] on button "Create your map" at bounding box center [624, 340] width 58 height 14
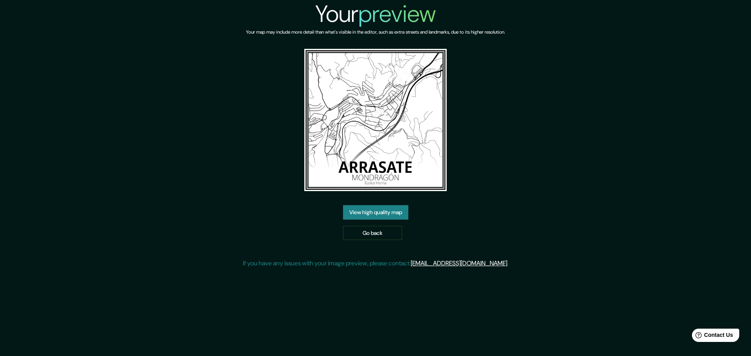
click at [386, 144] on img at bounding box center [375, 120] width 142 height 142
drag, startPoint x: 386, startPoint y: 144, endPoint x: 367, endPoint y: 115, distance: 35.4
click at [506, 147] on div "Your preview Your map may include more detail than what's visible in the editor…" at bounding box center [375, 137] width 265 height 274
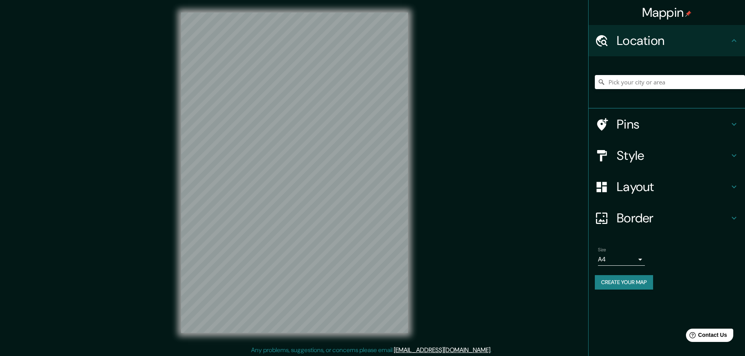
scroll to position [2, 0]
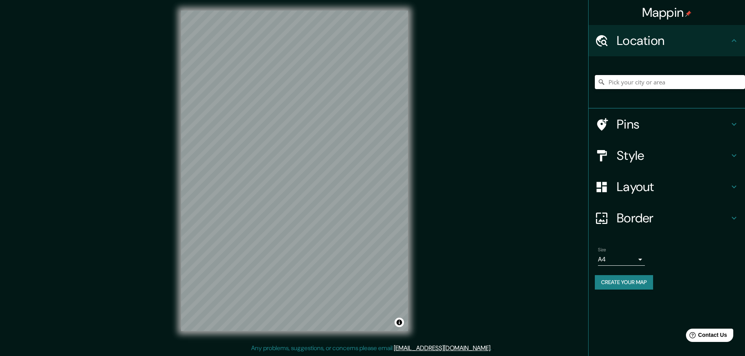
click at [656, 86] on input "Pick your city or area" at bounding box center [670, 82] width 150 height 14
click at [285, 11] on div at bounding box center [294, 11] width 227 height 0
click at [285, 139] on div at bounding box center [288, 136] width 6 height 6
click at [417, 170] on div "© Mapbox © OpenStreetMap Improve this map" at bounding box center [294, 171] width 252 height 346
click at [303, 354] on html "Mappin Location [GEOGRAPHIC_DATA] [GEOGRAPHIC_DATA] [GEOGRAPHIC_DATA] [GEOGRAPH…" at bounding box center [372, 176] width 745 height 356
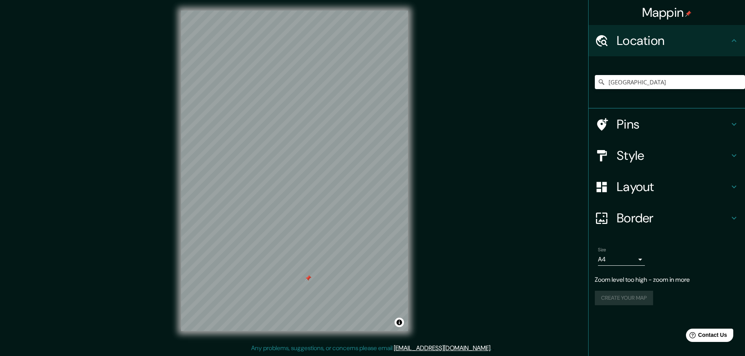
click at [659, 159] on h4 "Style" at bounding box center [672, 156] width 113 height 16
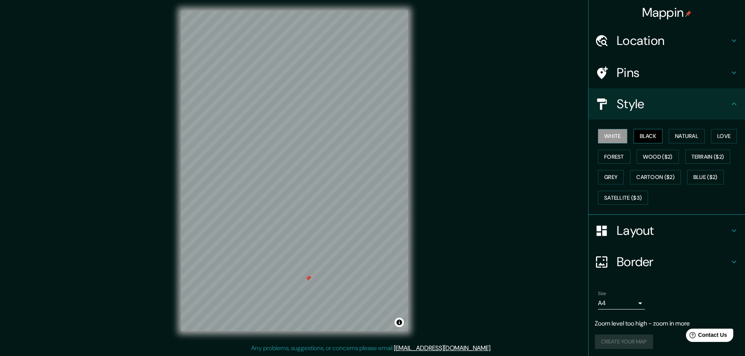
click at [649, 136] on button "Black" at bounding box center [647, 136] width 29 height 14
click at [692, 137] on button "Natural" at bounding box center [686, 136] width 36 height 14
click at [647, 77] on h4 "Pins" at bounding box center [672, 73] width 113 height 16
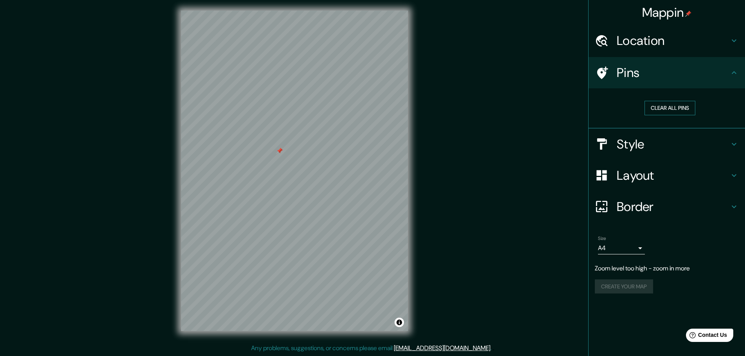
click at [661, 109] on button "Clear all pins" at bounding box center [669, 108] width 51 height 14
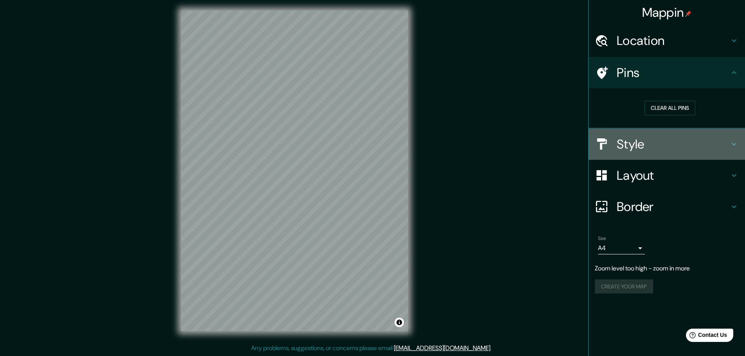
click at [645, 139] on h4 "Style" at bounding box center [672, 144] width 113 height 16
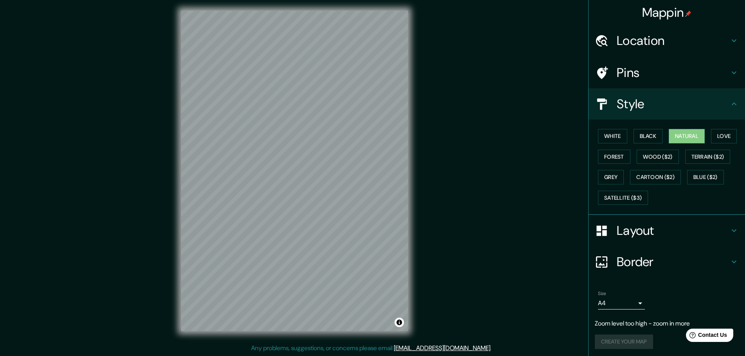
click at [295, 352] on div "Mappin Location [GEOGRAPHIC_DATA] [GEOGRAPHIC_DATA] [GEOGRAPHIC_DATA] [GEOGRAPH…" at bounding box center [372, 177] width 745 height 358
click at [721, 141] on button "Love" at bounding box center [724, 136] width 26 height 14
click at [614, 158] on button "Forest" at bounding box center [614, 157] width 32 height 14
click at [612, 184] on button "Grey" at bounding box center [611, 177] width 26 height 14
drag, startPoint x: 685, startPoint y: 134, endPoint x: 687, endPoint y: 141, distance: 7.3
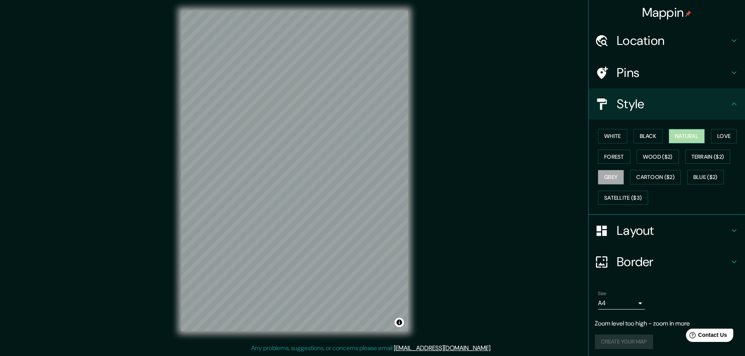
click at [685, 134] on button "Natural" at bounding box center [686, 136] width 36 height 14
click at [658, 232] on h4 "Layout" at bounding box center [672, 231] width 113 height 16
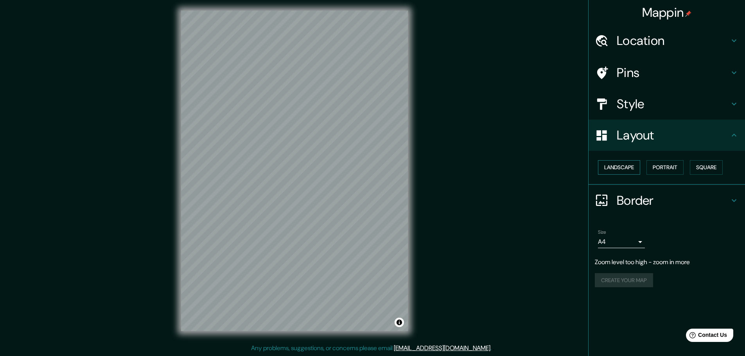
click at [637, 169] on button "Landscape" at bounding box center [619, 167] width 42 height 14
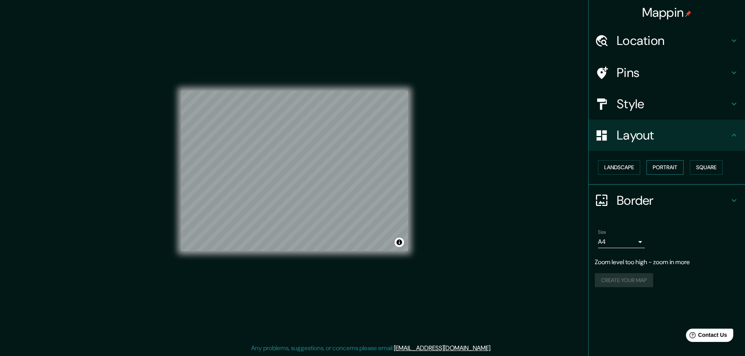
click at [683, 165] on button "Portrait" at bounding box center [664, 167] width 37 height 14
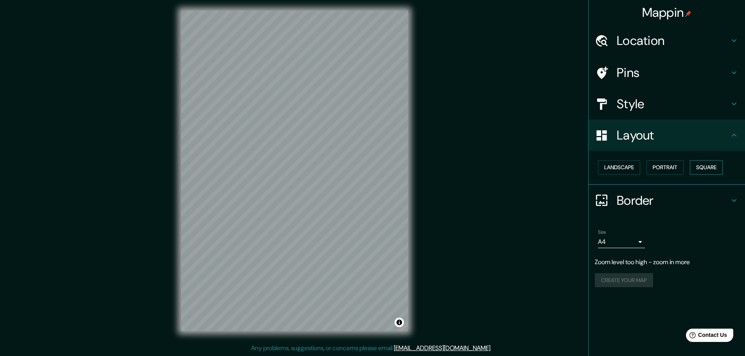
click at [698, 165] on button "Square" at bounding box center [706, 167] width 33 height 14
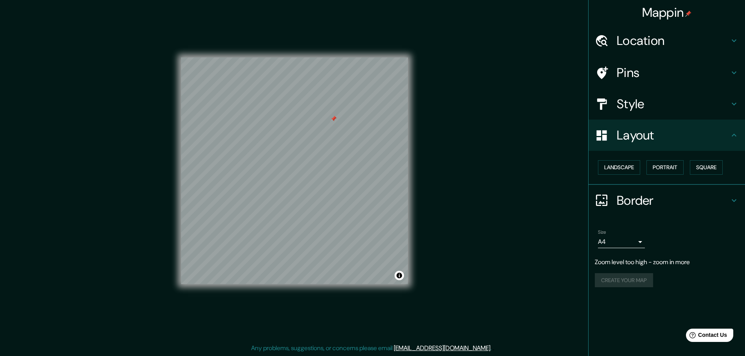
click at [685, 82] on div "Pins" at bounding box center [666, 72] width 156 height 31
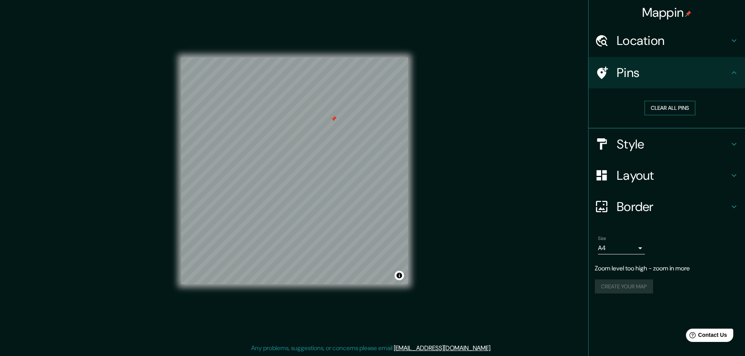
click at [670, 108] on button "Clear all pins" at bounding box center [669, 108] width 51 height 14
click at [557, 111] on div "Mappin Location [GEOGRAPHIC_DATA] [GEOGRAPHIC_DATA] [GEOGRAPHIC_DATA] [GEOGRAPH…" at bounding box center [372, 177] width 745 height 358
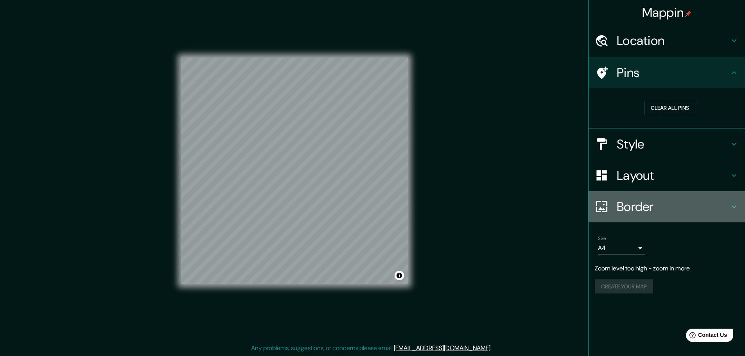
drag, startPoint x: 647, startPoint y: 194, endPoint x: 647, endPoint y: 200, distance: 6.7
click at [647, 194] on div "Border" at bounding box center [666, 206] width 156 height 31
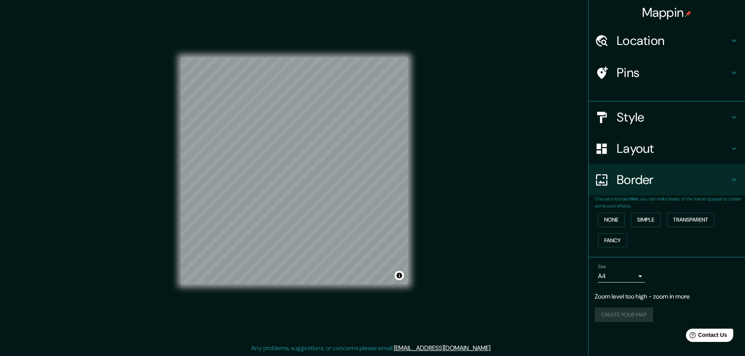
click at [647, 200] on p "Choose a border. Hint : you can make layers of the frame opaque to create some …" at bounding box center [670, 202] width 150 height 14
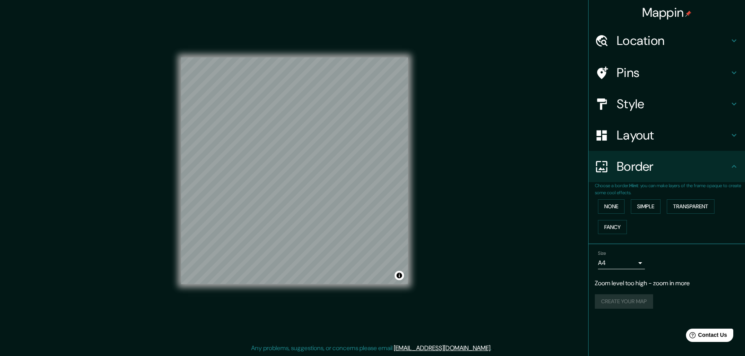
click at [559, 116] on div "Mappin Location [GEOGRAPHIC_DATA] [GEOGRAPHIC_DATA] [GEOGRAPHIC_DATA] [GEOGRAPH…" at bounding box center [372, 177] width 745 height 358
click at [647, 145] on div "Layout" at bounding box center [666, 135] width 156 height 31
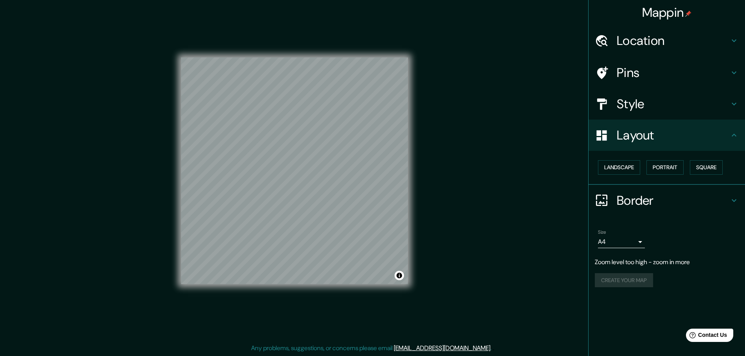
click at [647, 117] on div "Style" at bounding box center [666, 103] width 156 height 31
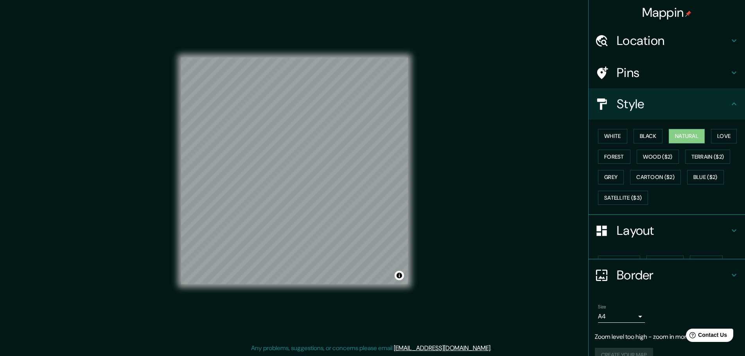
click at [652, 111] on h4 "Style" at bounding box center [672, 104] width 113 height 16
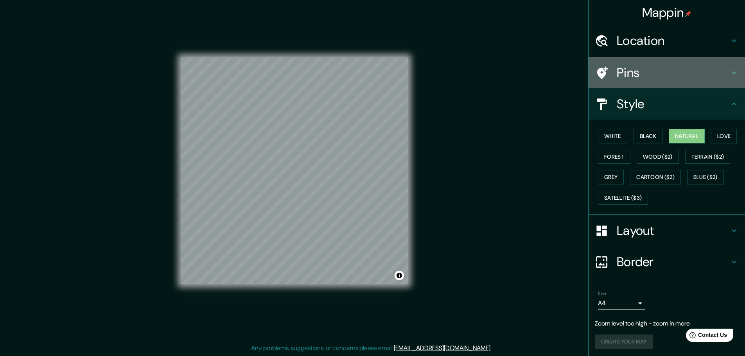
click at [662, 79] on h4 "Pins" at bounding box center [672, 73] width 113 height 16
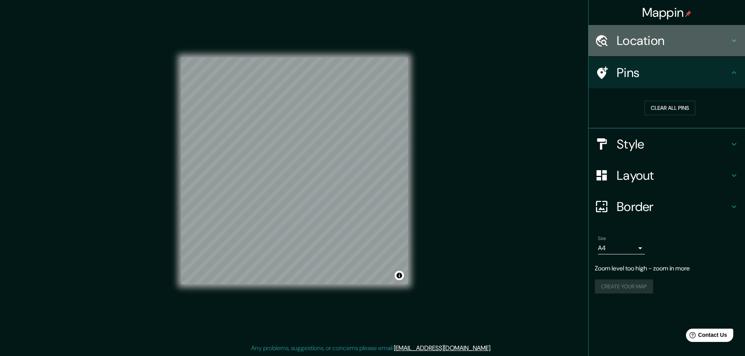
click at [668, 41] on h4 "Location" at bounding box center [672, 41] width 113 height 16
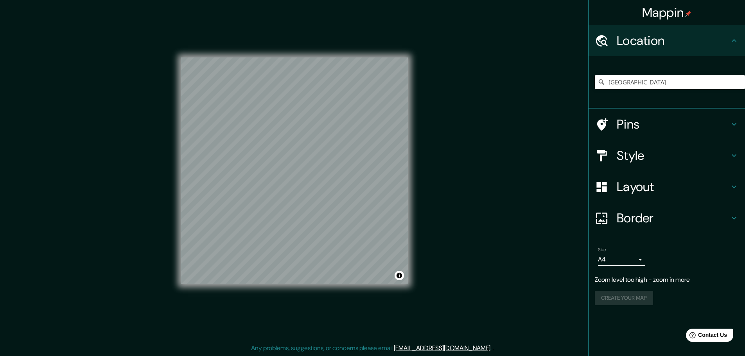
drag, startPoint x: 477, startPoint y: 87, endPoint x: 491, endPoint y: 151, distance: 64.8
click at [491, 151] on div "Mappin Location [GEOGRAPHIC_DATA] [GEOGRAPHIC_DATA] [GEOGRAPHIC_DATA] [GEOGRAPH…" at bounding box center [372, 177] width 745 height 358
click at [657, 130] on h4 "Pins" at bounding box center [672, 124] width 113 height 16
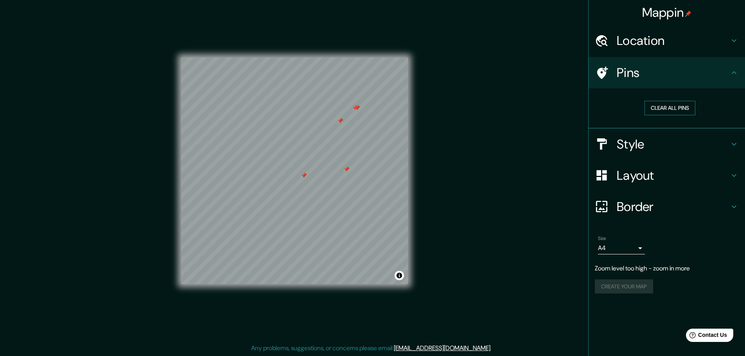
click at [675, 108] on button "Clear all pins" at bounding box center [669, 108] width 51 height 14
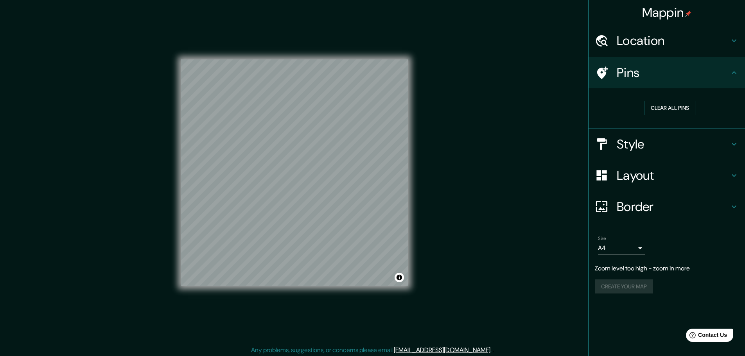
click at [662, 68] on h4 "Pins" at bounding box center [672, 73] width 113 height 16
click at [660, 45] on h4 "Location" at bounding box center [672, 41] width 113 height 16
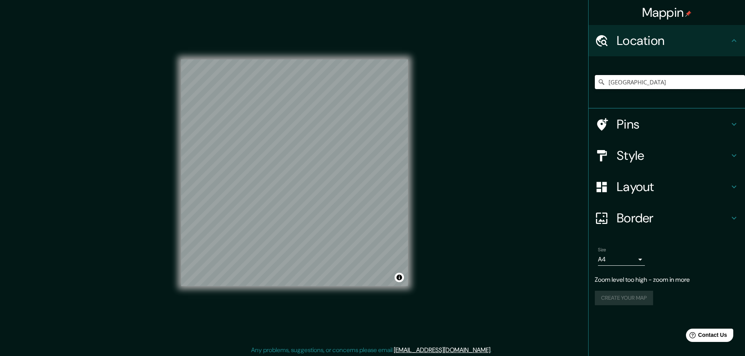
click at [628, 79] on input "[GEOGRAPHIC_DATA]" at bounding box center [670, 82] width 150 height 14
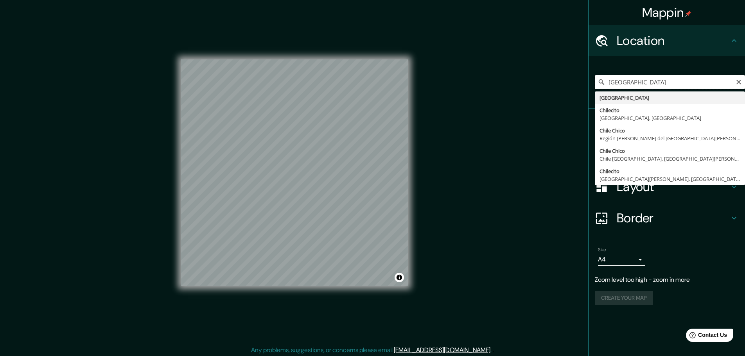
click at [628, 79] on input "[GEOGRAPHIC_DATA]" at bounding box center [670, 82] width 150 height 14
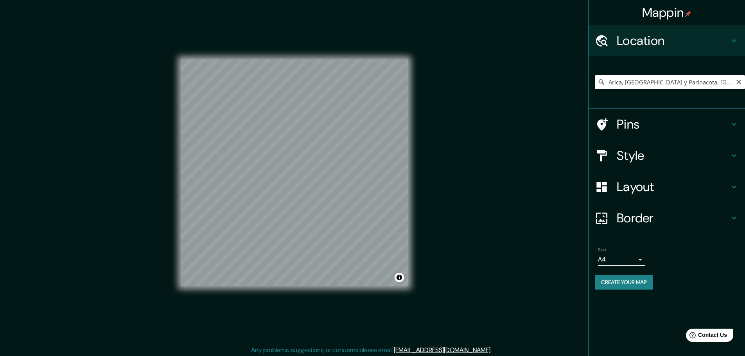
click at [691, 81] on input "Arica, [GEOGRAPHIC_DATA] y Parinacota, [GEOGRAPHIC_DATA]" at bounding box center [670, 82] width 150 height 14
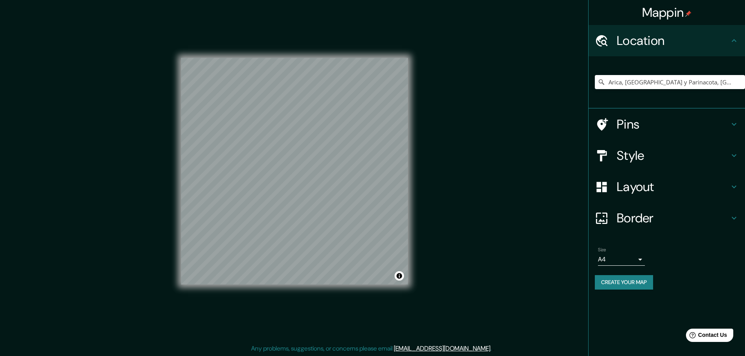
scroll to position [2, 0]
click at [624, 76] on input "Arica, [GEOGRAPHIC_DATA] y Parinacota, [GEOGRAPHIC_DATA]" at bounding box center [670, 82] width 150 height 14
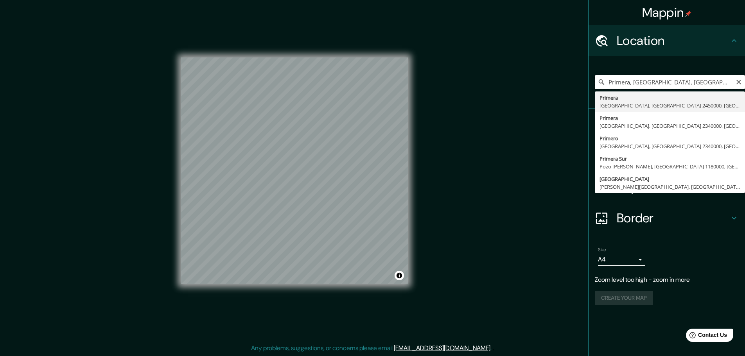
scroll to position [0, 0]
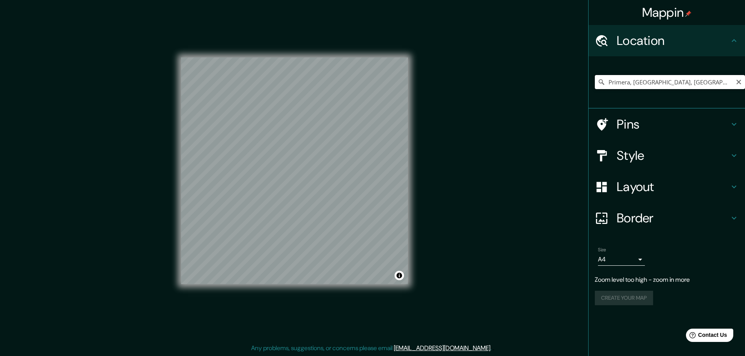
click at [636, 79] on input "Primera, [GEOGRAPHIC_DATA], [GEOGRAPHIC_DATA] 2450000, [GEOGRAPHIC_DATA]" at bounding box center [670, 82] width 150 height 14
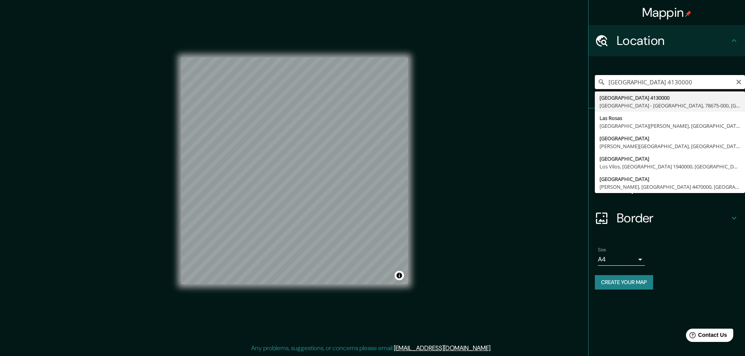
drag, startPoint x: 686, startPoint y: 122, endPoint x: 681, endPoint y: 124, distance: 5.1
type input "[GEOGRAPHIC_DATA], [GEOGRAPHIC_DATA][PERSON_NAME], [GEOGRAPHIC_DATA] 4130000, […"
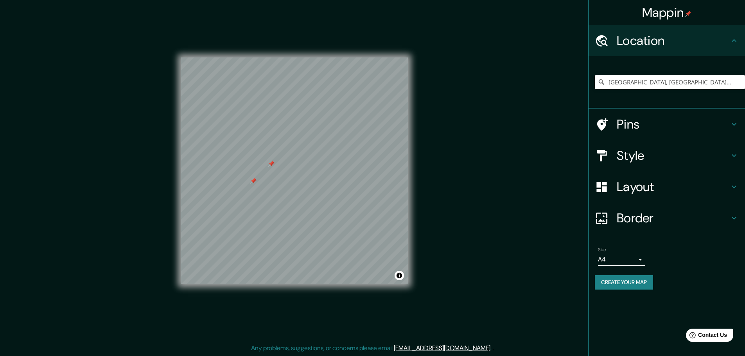
click at [640, 118] on h4 "Pins" at bounding box center [672, 124] width 113 height 16
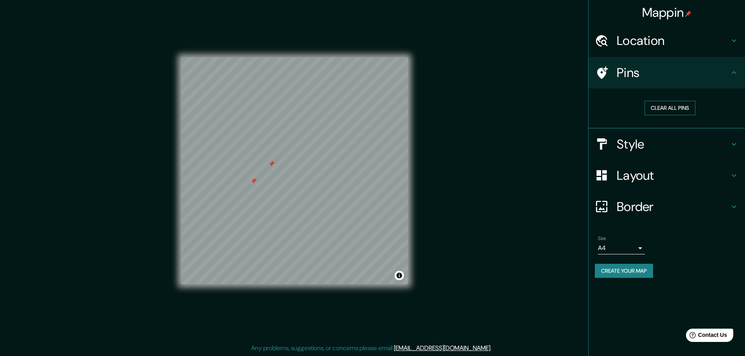
click at [656, 112] on button "Clear all pins" at bounding box center [669, 108] width 51 height 14
click at [660, 105] on button "Clear all pins" at bounding box center [669, 108] width 51 height 14
click at [254, 342] on div "© Mapbox © OpenStreetMap Improve this map" at bounding box center [294, 171] width 252 height 346
